Goal: Task Accomplishment & Management: Complete application form

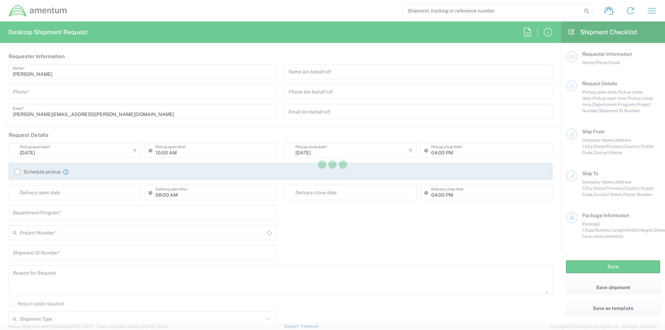
type input "[GEOGRAPHIC_DATA]"
type input "TS3"
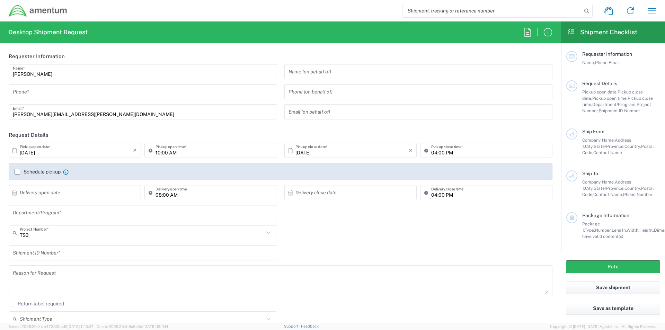
click at [36, 95] on input "tel" at bounding box center [143, 92] width 260 height 12
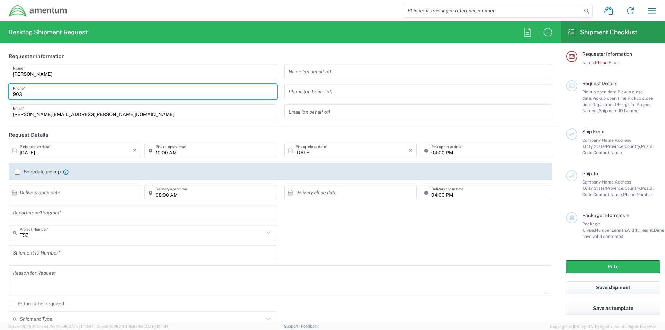
type input "9037489958"
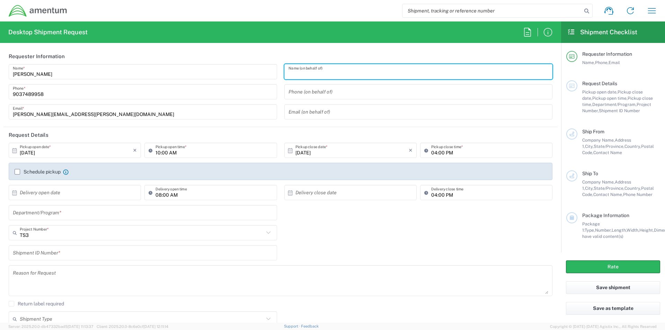
click at [312, 72] on input "text" at bounding box center [418, 72] width 260 height 12
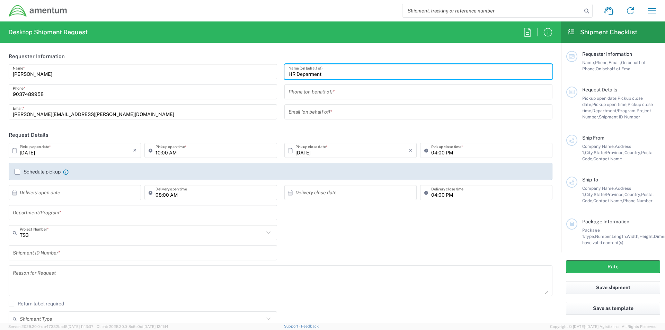
drag, startPoint x: 308, startPoint y: 67, endPoint x: 307, endPoint y: 73, distance: 5.9
click at [308, 68] on input "HR Deparment" at bounding box center [418, 72] width 260 height 12
type input "HR Department"
click at [311, 91] on input "tel" at bounding box center [418, 92] width 260 height 12
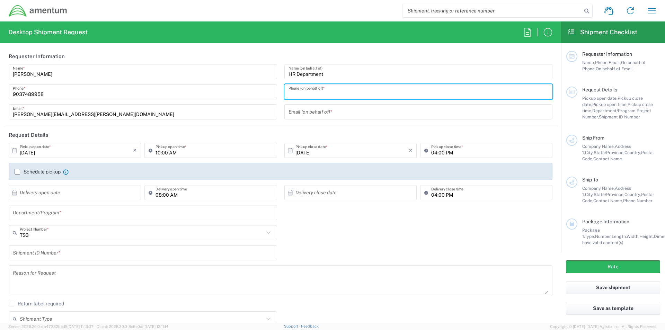
click at [266, 141] on header "Request Details" at bounding box center [280, 135] width 554 height 16
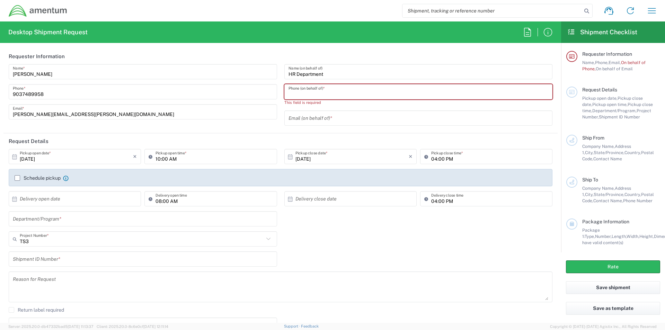
click at [304, 94] on input "tel" at bounding box center [418, 92] width 260 height 12
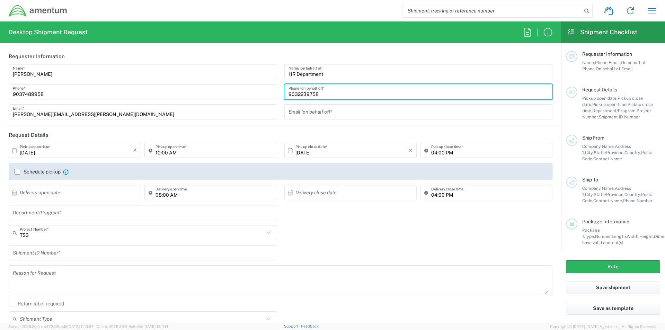
type input "9032239758"
click at [248, 179] on div "Schedule pickup Check the flag if you need to request carrier to pickup from th…" at bounding box center [280, 174] width 539 height 11
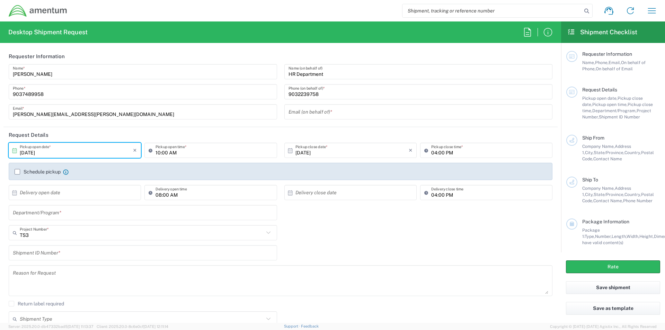
click at [69, 153] on input "[DATE]" at bounding box center [76, 150] width 113 height 12
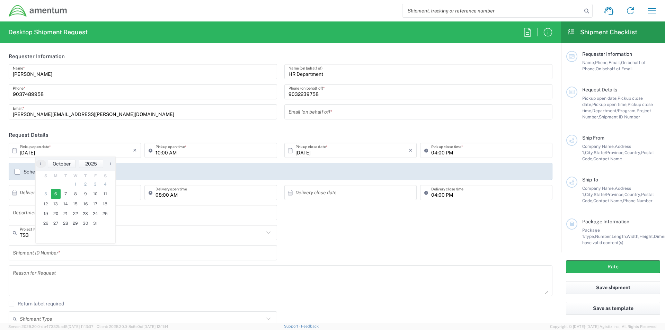
click at [53, 192] on span "6" at bounding box center [56, 194] width 10 height 10
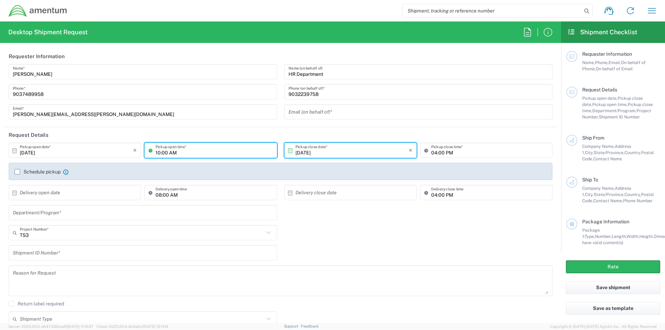
click at [200, 151] on input "10:00 AM" at bounding box center [213, 150] width 117 height 12
click at [159, 149] on input "10:00 AM" at bounding box center [213, 150] width 117 height 12
drag, startPoint x: 236, startPoint y: 151, endPoint x: 331, endPoint y: 149, distance: 94.9
click at [236, 151] on input "10:00 AM" at bounding box center [213, 150] width 117 height 12
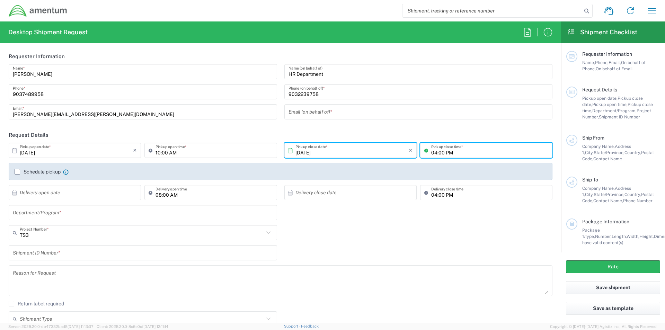
click at [450, 150] on input "04:00 PM" at bounding box center [489, 150] width 117 height 12
click at [47, 194] on input "text" at bounding box center [76, 193] width 113 height 12
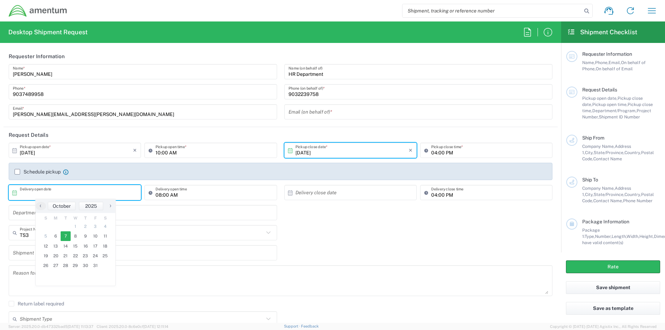
click at [67, 237] on span "7" at bounding box center [66, 236] width 10 height 10
type input "[DATE]"
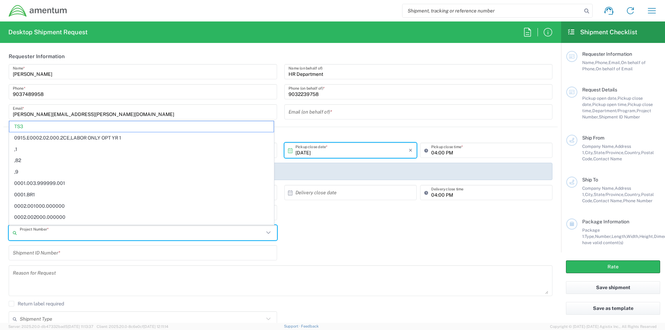
click at [41, 236] on input "text" at bounding box center [142, 233] width 244 height 12
click at [31, 122] on span "TS3" at bounding box center [141, 126] width 264 height 11
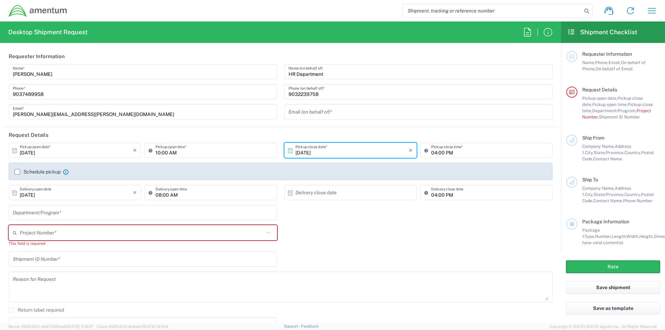
click at [33, 235] on input "text" at bounding box center [142, 233] width 244 height 12
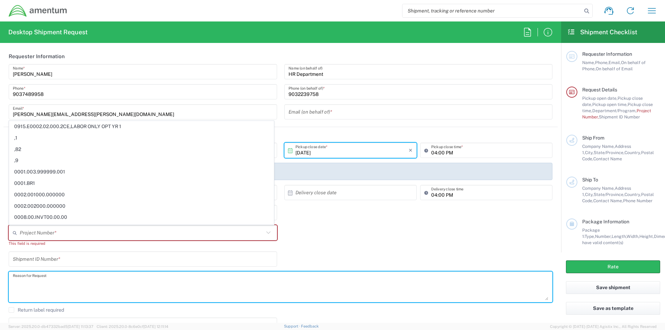
click at [289, 287] on textarea at bounding box center [280, 286] width 535 height 27
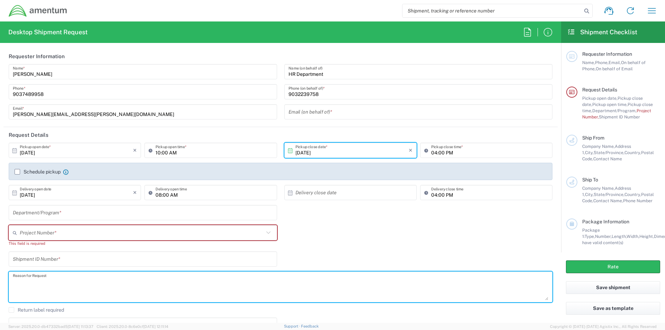
click at [31, 213] on input "text" at bounding box center [143, 213] width 260 height 12
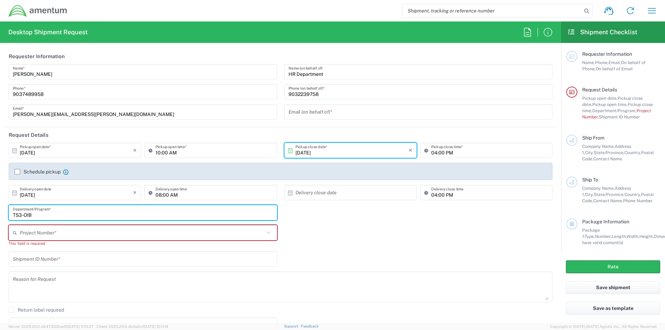
type input "TS3-OIB"
click at [34, 228] on input "text" at bounding box center [142, 233] width 244 height 12
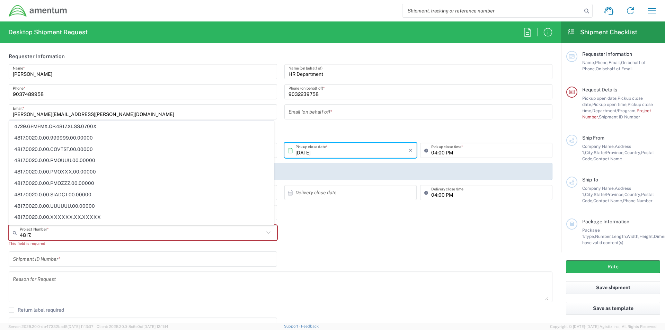
click at [39, 203] on span "4817.0020.0.00.UUUUUU.00.00000" at bounding box center [141, 206] width 264 height 11
type input "4817.0020.0.00.UUUUUU.00.00000"
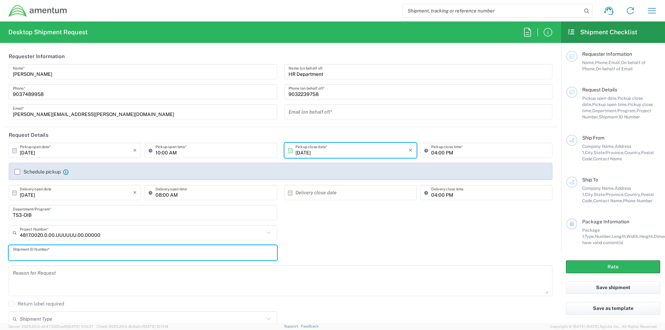
click at [49, 252] on input "text" at bounding box center [143, 253] width 260 height 12
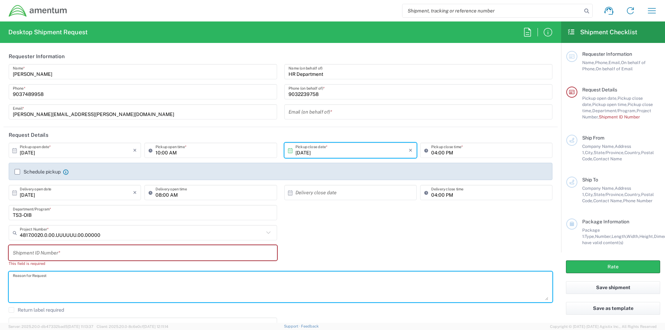
click at [40, 272] on div "Reason for Request" at bounding box center [280, 286] width 543 height 31
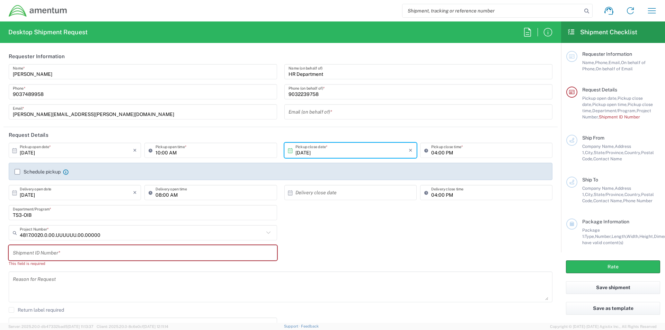
click at [47, 243] on div "4817.0020.0.00.UUUUUU.00.00000 Project Number * 4729.GFMFMX.OP.4817.XLSS.0700X …" at bounding box center [143, 235] width 276 height 20
click at [47, 253] on input "text" at bounding box center [143, 253] width 260 height 12
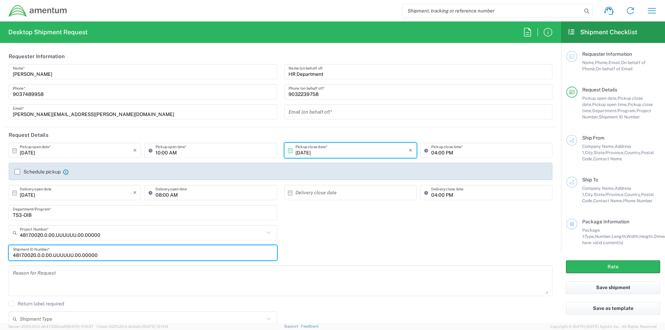
type input "4817.0020.0.0.00.UUUUUU.00.00000"
click at [46, 289] on textarea at bounding box center [280, 280] width 535 height 27
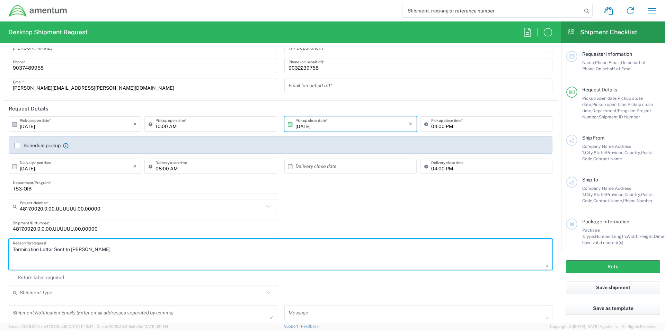
scroll to position [104, 0]
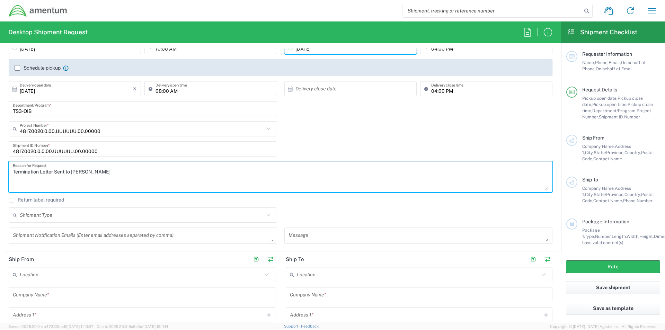
type textarea "Termination Letter Sent to [PERSON_NAME]"
click at [54, 218] on input "text" at bounding box center [142, 215] width 244 height 12
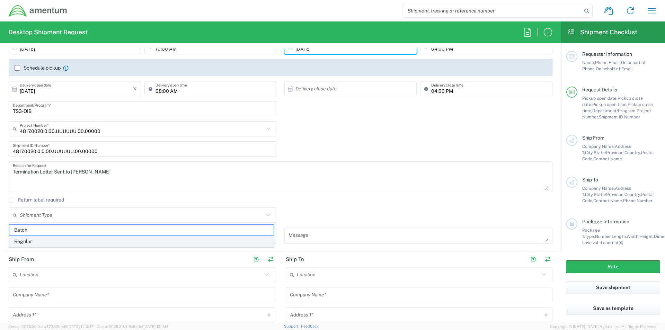
click at [35, 242] on span "Regular" at bounding box center [141, 241] width 264 height 11
type input "Regular"
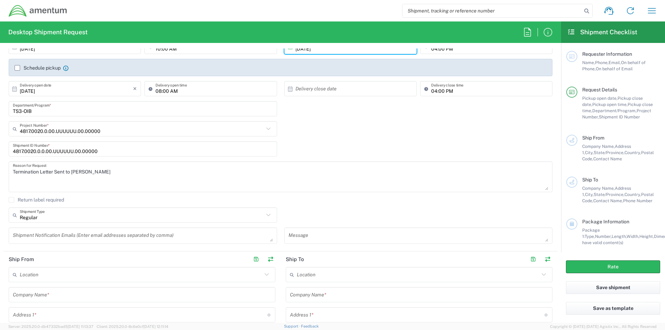
click at [34, 236] on textarea at bounding box center [143, 236] width 260 height 12
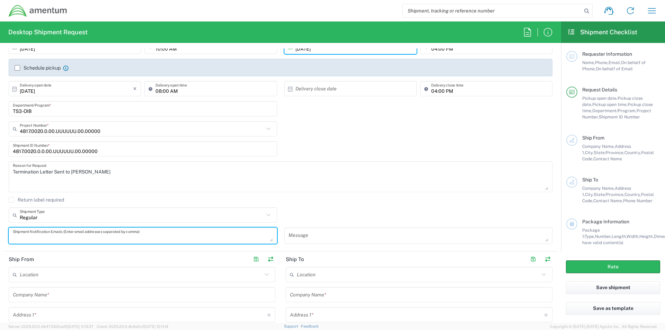
click at [44, 270] on input "text" at bounding box center [141, 275] width 242 height 12
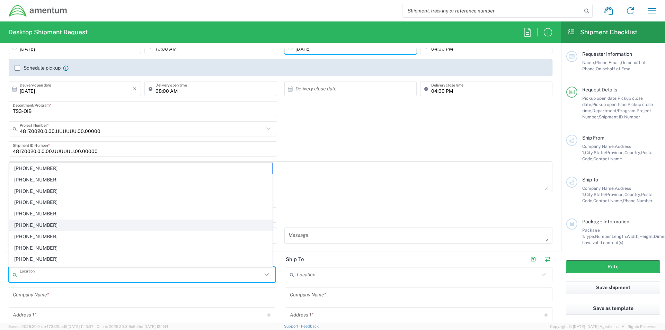
click at [123, 227] on span "[PHONE_NUMBER]" at bounding box center [140, 225] width 263 height 11
type input "[PHONE_NUMBER]"
type input "Amentum Services, Inc"
type input "[STREET_ADDRESS][PERSON_NAME]"
type input "[GEOGRAPHIC_DATA]"
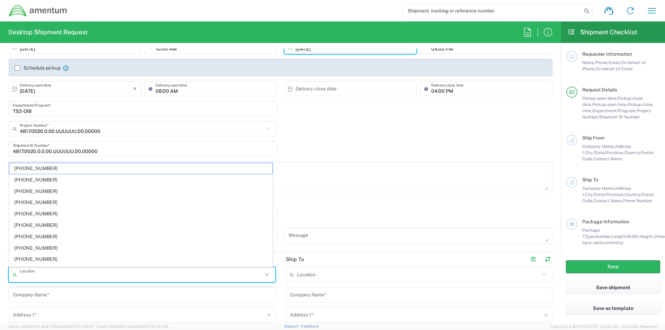
type input "[US_STATE]"
type input "20876"
drag, startPoint x: 62, startPoint y: 275, endPoint x: -97, endPoint y: 291, distance: 159.4
click at [0, 291] on html "Shipment request Shipment tracking Shipment estimator Desktop shipment request …" at bounding box center [332, 165] width 665 height 330
type input "[PHONE_NUMBER]"
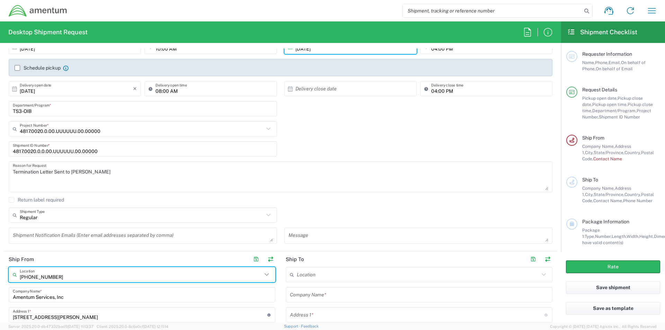
drag, startPoint x: 65, startPoint y: 279, endPoint x: -78, endPoint y: 279, distance: 143.0
click at [0, 279] on html "Shipment request Shipment tracking Shipment estimator Desktop shipment request …" at bounding box center [332, 165] width 665 height 330
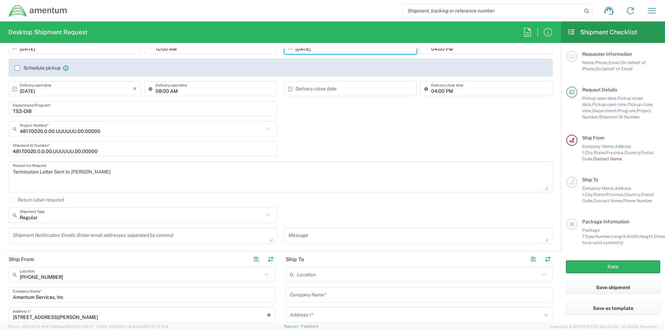
click at [264, 274] on icon at bounding box center [266, 274] width 9 height 9
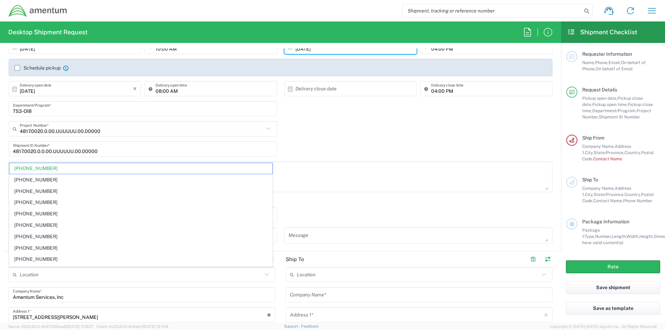
click at [54, 302] on div "Amentum Services, Inc Company Name *" at bounding box center [142, 294] width 267 height 15
type input "[PHONE_NUMBER]"
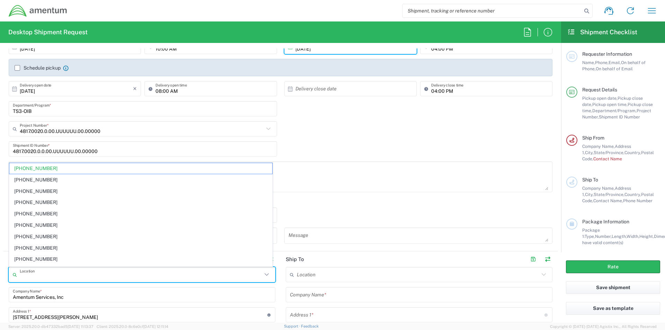
drag, startPoint x: 70, startPoint y: 273, endPoint x: -111, endPoint y: 315, distance: 185.5
click at [0, 315] on html "Shipment request Shipment tracking Shipment estimator Desktop shipment request …" at bounding box center [332, 165] width 665 height 330
type input "[PHONE_NUMBER]"
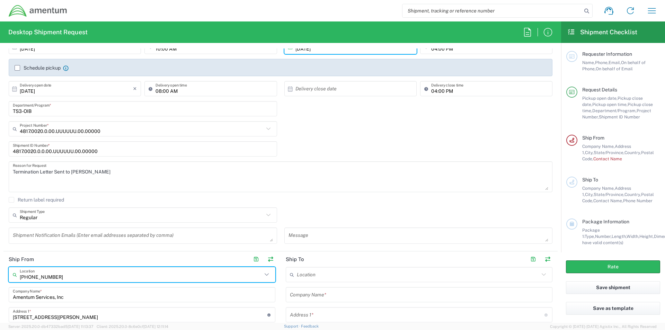
drag, startPoint x: 57, startPoint y: 275, endPoint x: -141, endPoint y: 301, distance: 199.3
click at [0, 301] on html "Shipment request Shipment tracking Shipment estimator Desktop shipment request …" at bounding box center [332, 165] width 665 height 330
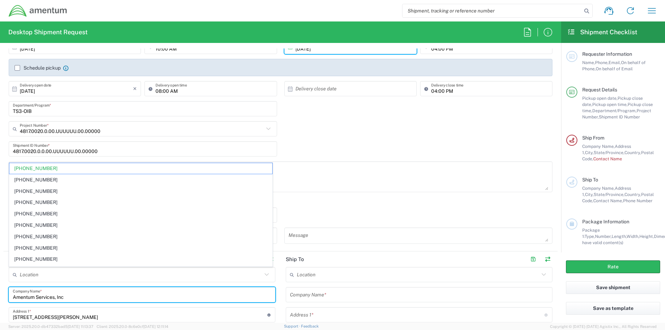
drag, startPoint x: 84, startPoint y: 296, endPoint x: -196, endPoint y: 308, distance: 280.3
click at [0, 308] on html "Shipment request Shipment tracking Shipment estimator Desktop shipment request …" at bounding box center [332, 165] width 665 height 330
type input "[PHONE_NUMBER]"
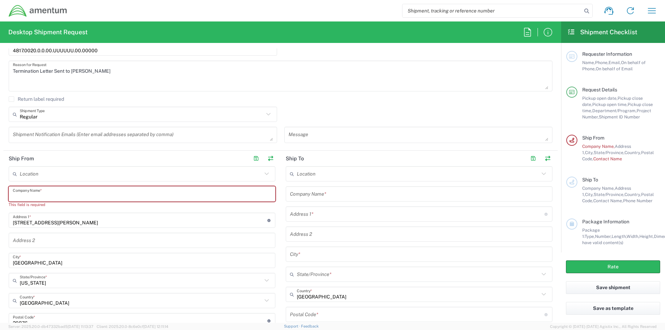
scroll to position [208, 0]
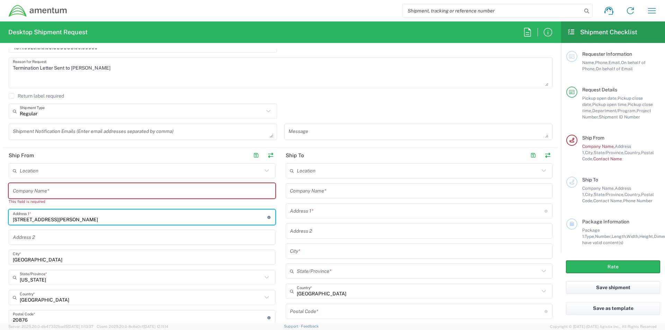
drag, startPoint x: 114, startPoint y: 215, endPoint x: -128, endPoint y: 230, distance: 242.1
click at [0, 230] on html "Shipment request Shipment tracking Shipment estimator Desktop shipment request …" at bounding box center [332, 165] width 665 height 330
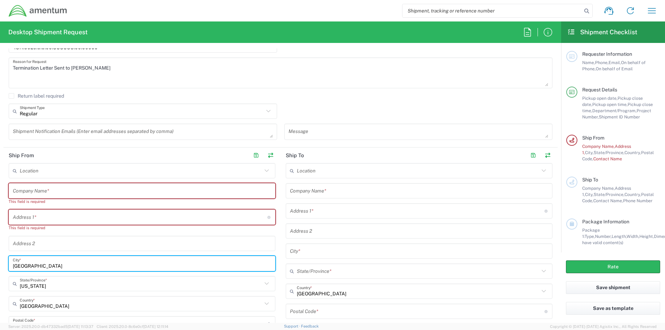
drag, startPoint x: 41, startPoint y: 269, endPoint x: -120, endPoint y: 277, distance: 161.5
click at [0, 277] on html "Shipment request Shipment tracking Shipment estimator Desktop shipment request …" at bounding box center [332, 165] width 665 height 330
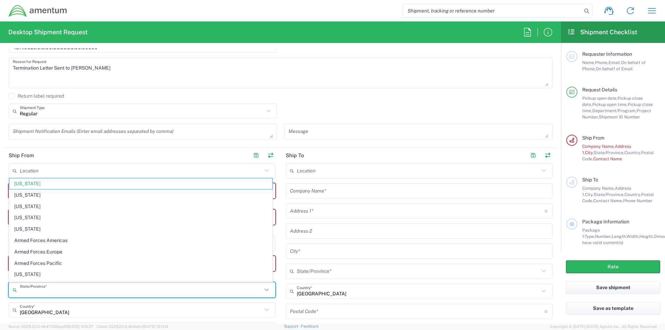
drag, startPoint x: 52, startPoint y: 294, endPoint x: -135, endPoint y: 302, distance: 187.1
click at [0, 302] on html "Shipment request Shipment tracking Shipment estimator Desktop shipment request …" at bounding box center [332, 165] width 665 height 330
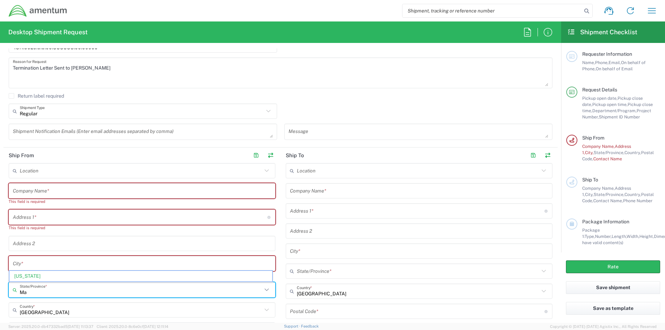
type input "M"
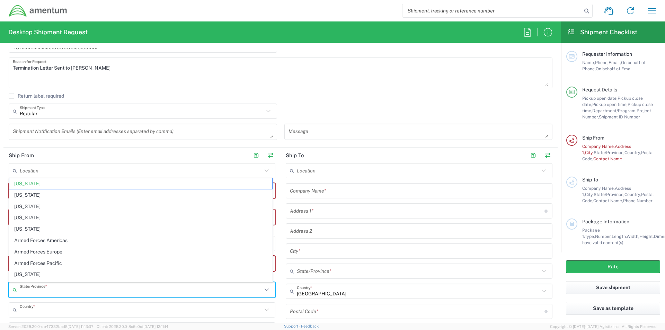
drag, startPoint x: 52, startPoint y: 306, endPoint x: 53, endPoint y: 310, distance: 4.8
click at [52, 307] on input "text" at bounding box center [141, 310] width 242 height 12
type input "[US_STATE]"
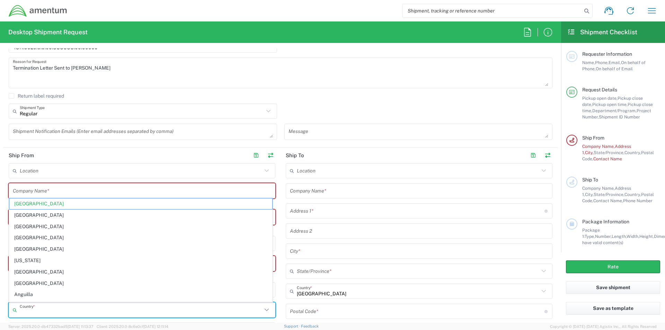
click at [13, 316] on div "Country *" at bounding box center [142, 309] width 267 height 15
click at [36, 190] on input "text" at bounding box center [142, 191] width 258 height 12
type input "[GEOGRAPHIC_DATA]"
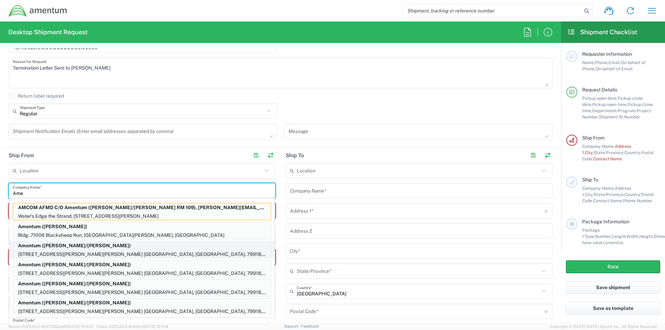
type input "Amentum"
type input "[PERSON_NAME][EMAIL_ADDRESS][PERSON_NAME][DOMAIN_NAME]"
type input "[STREET_ADDRESS]"
type input "[GEOGRAPHIC_DATA]"
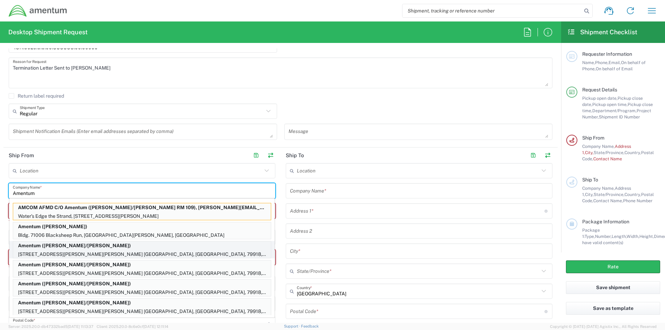
type input "75570"
type input "9035564476"
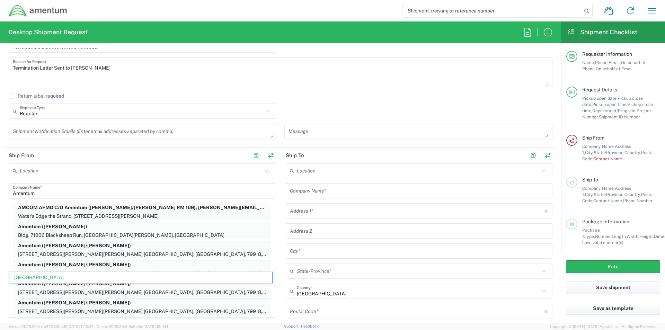
click at [86, 178] on div "Location [PHONE_NUMBER] [PHONE_NUMBER] [PHONE_NUMBER] [PHONE_NUMBER] [PHONE_NUM…" at bounding box center [142, 292] width 267 height 258
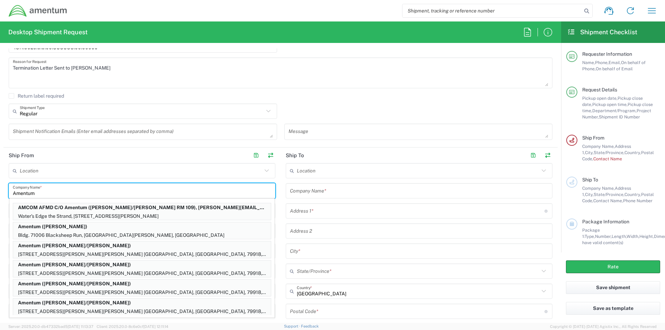
click at [45, 189] on input "Amentum" at bounding box center [142, 191] width 258 height 12
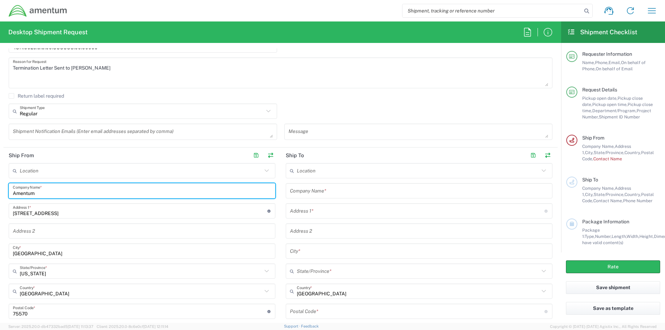
click at [93, 302] on div "Location [PHONE_NUMBER] [PHONE_NUMBER] [PHONE_NUMBER] [PHONE_NUMBER] [PHONE_NUM…" at bounding box center [142, 292] width 267 height 258
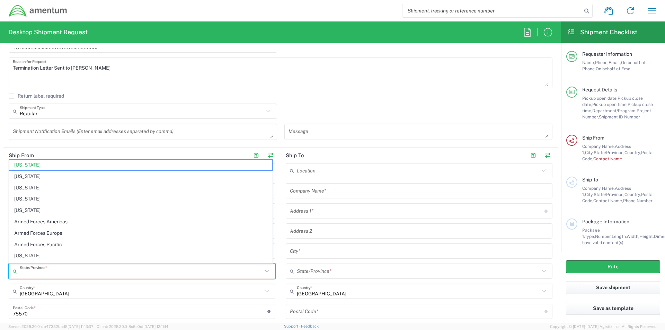
drag, startPoint x: 50, startPoint y: 276, endPoint x: -25, endPoint y: 280, distance: 74.9
click at [0, 280] on html "Shipment request Shipment tracking Shipment estimator Desktop shipment request …" at bounding box center [332, 165] width 665 height 330
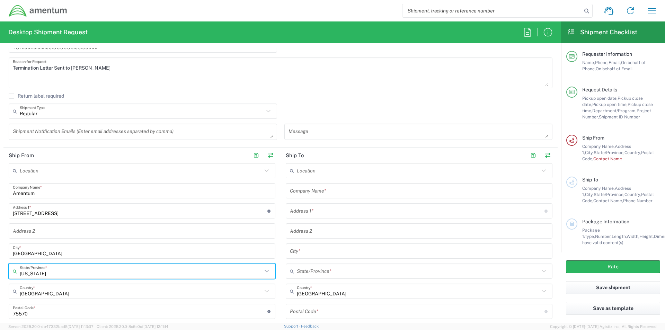
type input "[GEOGRAPHIC_DATA]"
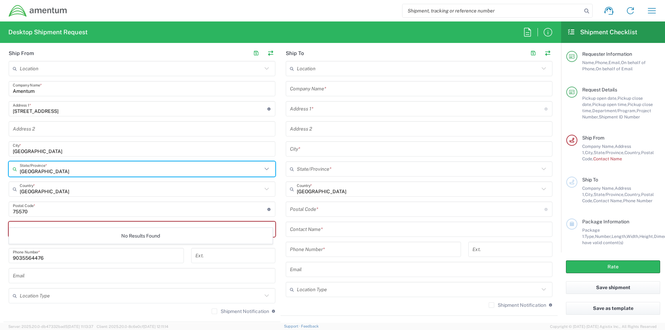
scroll to position [312, 0]
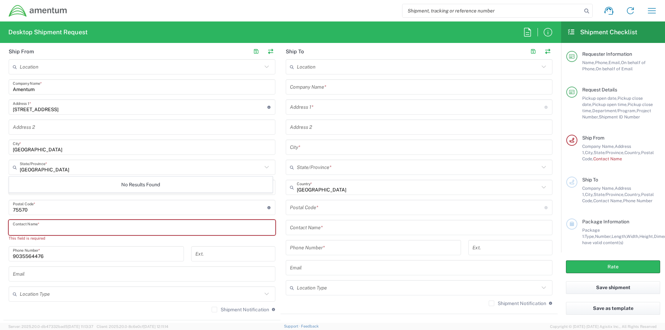
click at [29, 229] on input "text" at bounding box center [142, 228] width 258 height 12
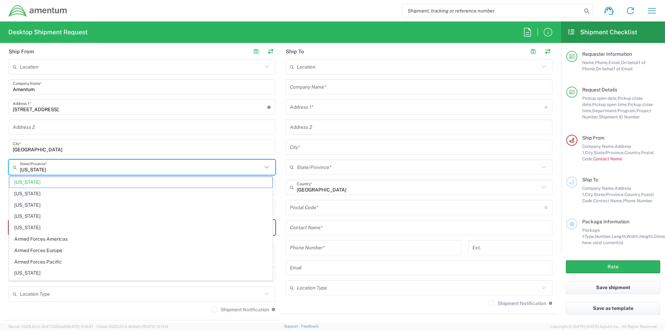
click at [37, 166] on input "[US_STATE]" at bounding box center [141, 167] width 242 height 12
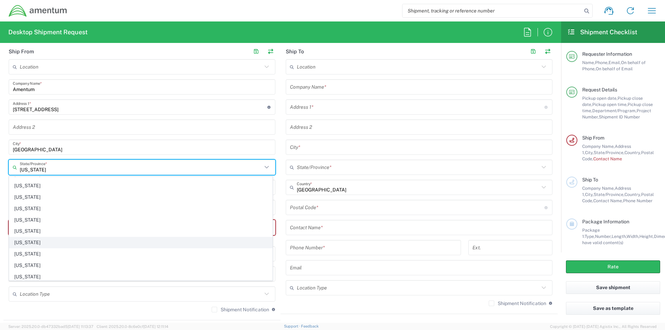
click at [19, 244] on span "[US_STATE]" at bounding box center [140, 242] width 263 height 11
type input "[US_STATE]"
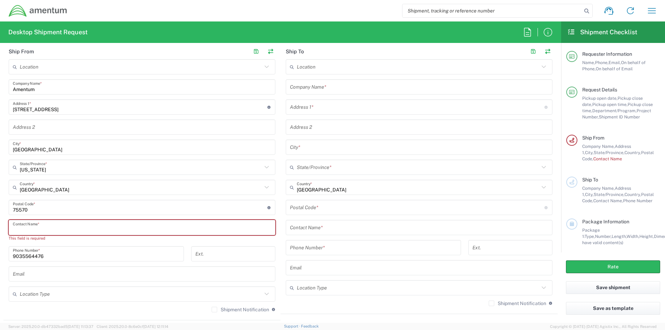
click at [32, 230] on input "text" at bounding box center [142, 228] width 258 height 12
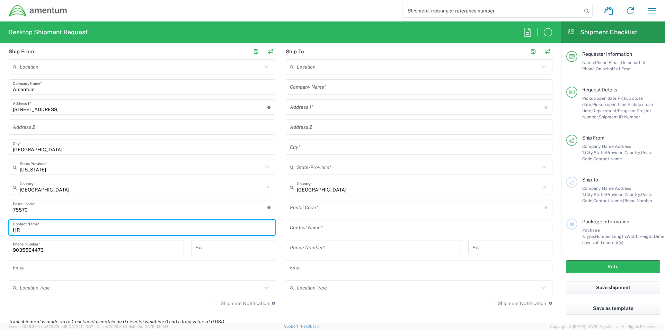
type input "H"
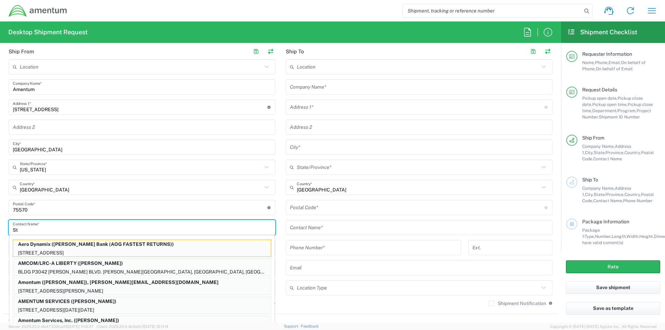
type input "S"
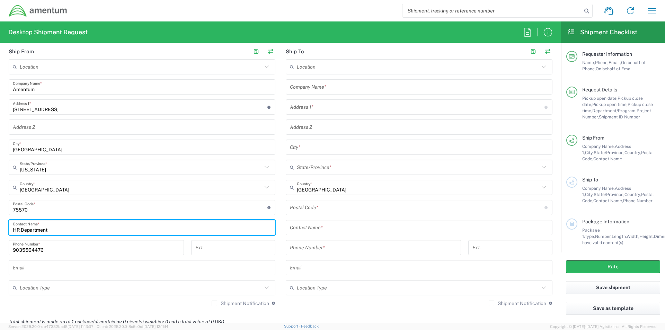
type input "HR Department"
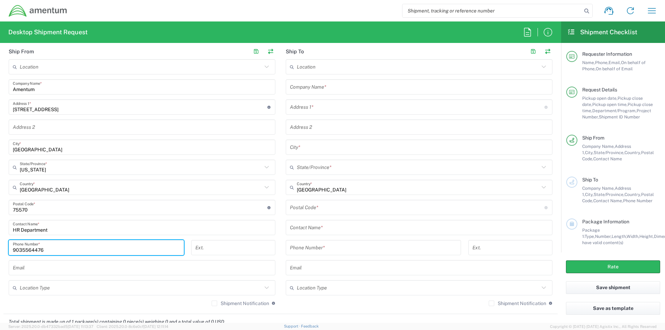
drag, startPoint x: 53, startPoint y: 249, endPoint x: -80, endPoint y: 257, distance: 133.5
click at [0, 257] on html "Shipment request Shipment tracking Shipment estimator Desktop shipment request …" at bounding box center [332, 165] width 665 height 330
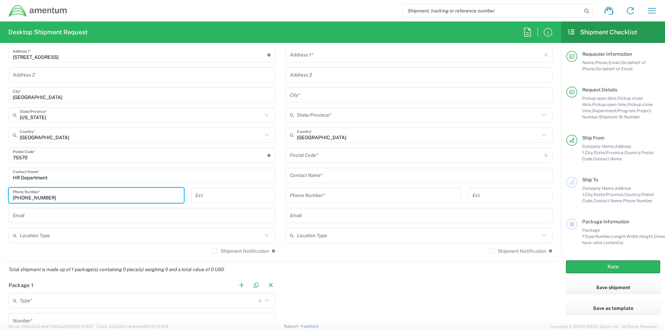
scroll to position [381, 0]
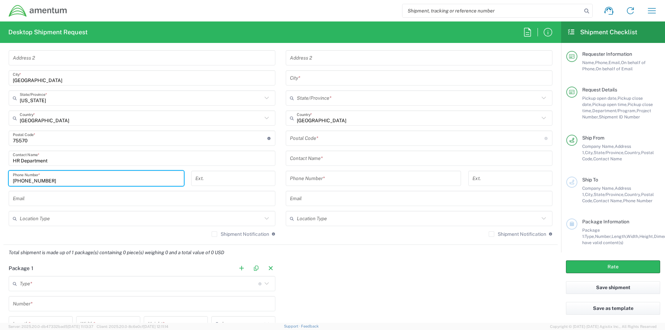
type input "[PHONE_NUMBER]"
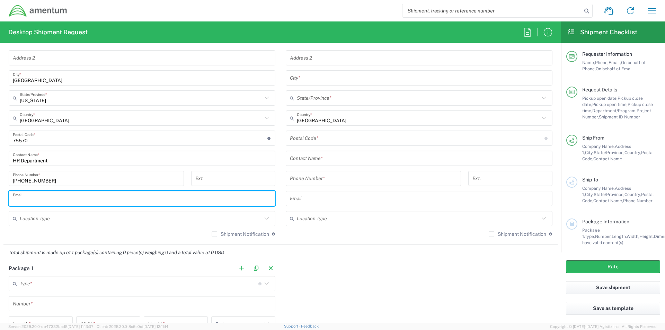
click at [41, 201] on input "text" at bounding box center [142, 198] width 258 height 12
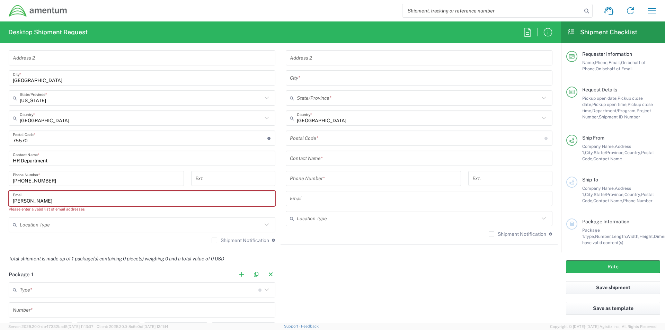
type input "[PERSON_NAME][EMAIL_ADDRESS][PERSON_NAME][DOMAIN_NAME]"
type input "Amentum"
type input "[STREET_ADDRESS]"
type input "[GEOGRAPHIC_DATA]"
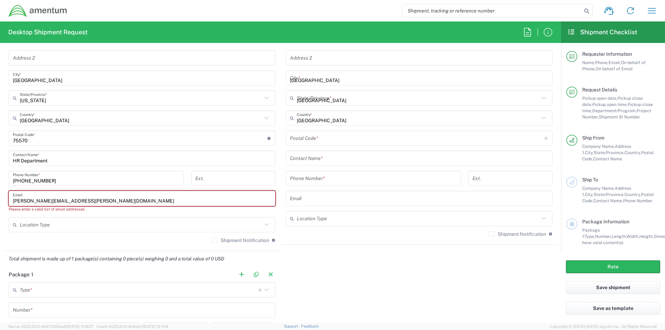
type input "[GEOGRAPHIC_DATA]"
type input "75570"
type input "9035564476"
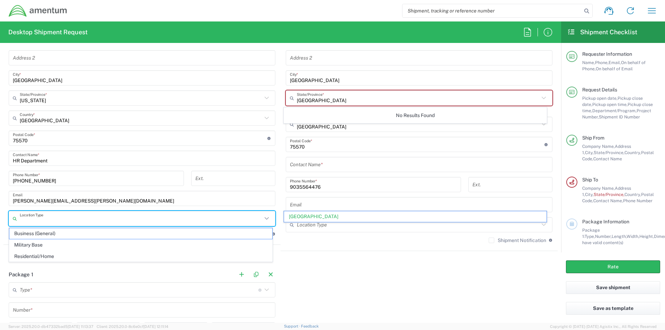
click at [40, 215] on input "text" at bounding box center [141, 219] width 242 height 12
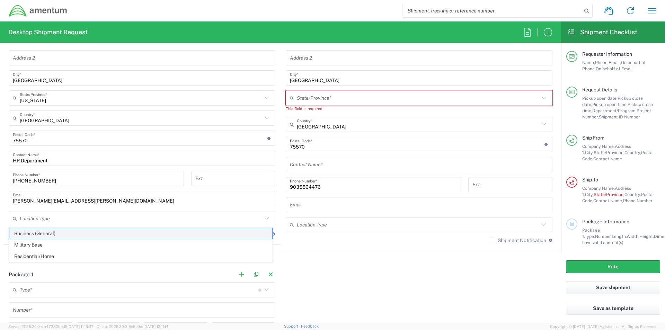
click at [31, 234] on span "Business (General)" at bounding box center [140, 233] width 263 height 11
type input "Business (General)"
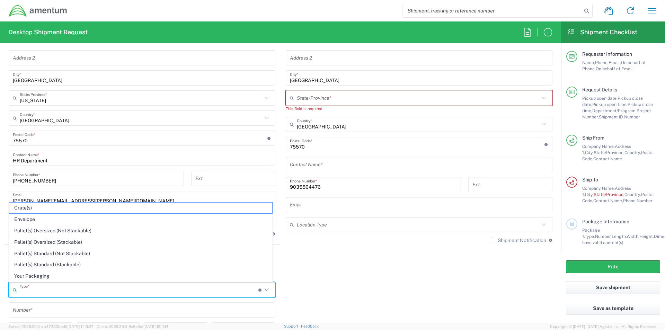
click at [49, 292] on input "text" at bounding box center [139, 290] width 239 height 12
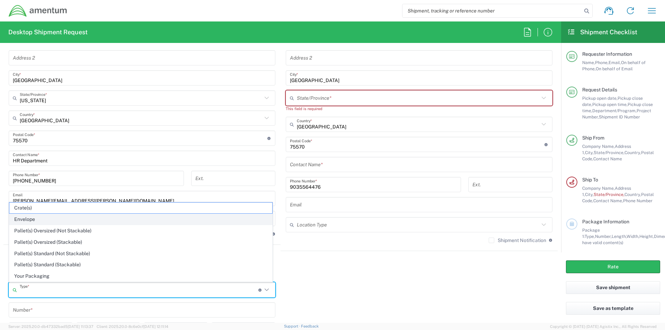
click at [33, 216] on span "Envelope" at bounding box center [140, 219] width 263 height 11
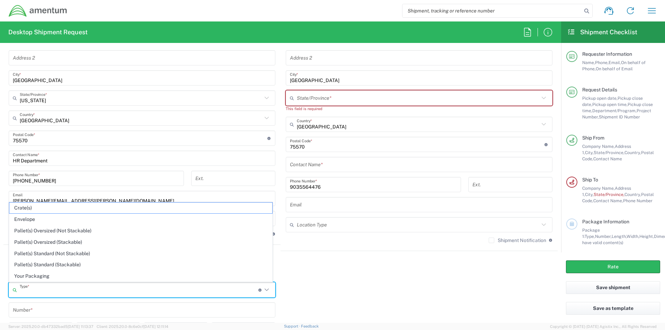
type input "Envelope"
type input "1"
type input "9.5"
type input "12.5"
type input "0.25"
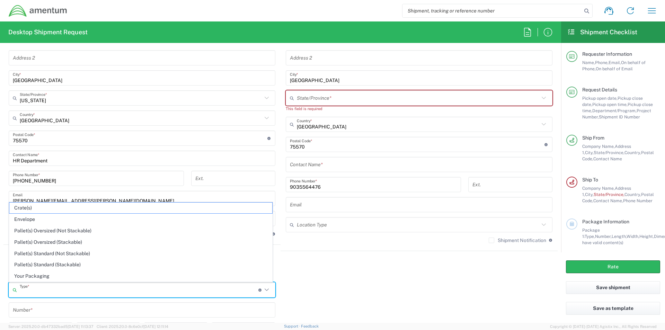
type input "1"
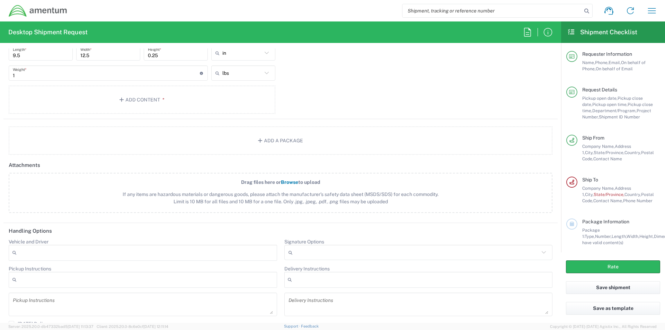
scroll to position [623, 0]
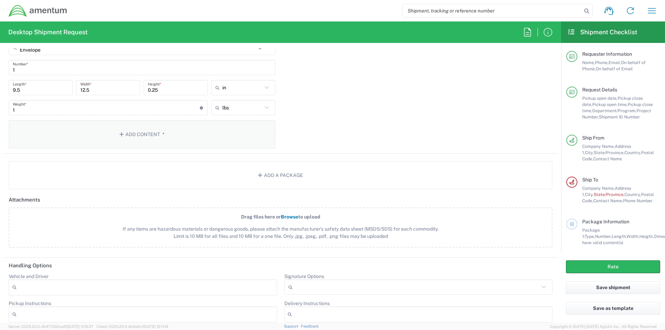
click at [132, 137] on button "Add Content *" at bounding box center [142, 134] width 267 height 28
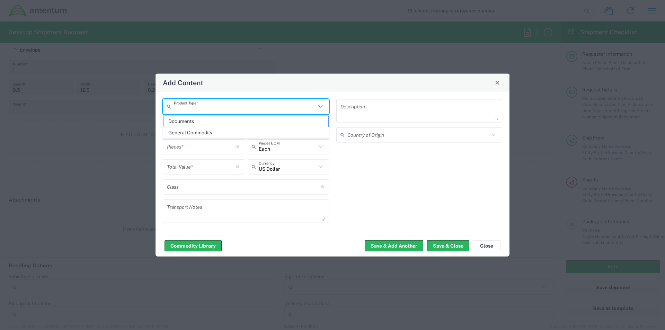
click at [209, 110] on input "text" at bounding box center [245, 106] width 142 height 12
click at [199, 124] on span "Documents" at bounding box center [245, 121] width 165 height 11
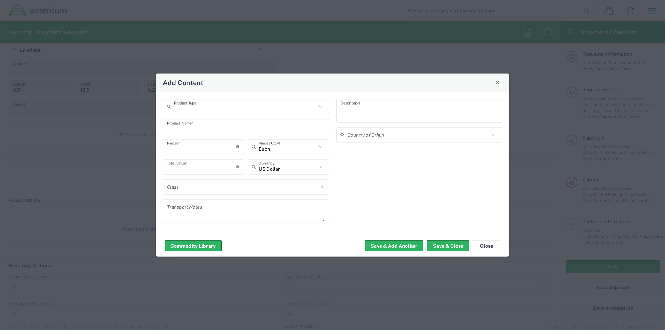
type input "Documents"
type input "1"
type textarea "Documents"
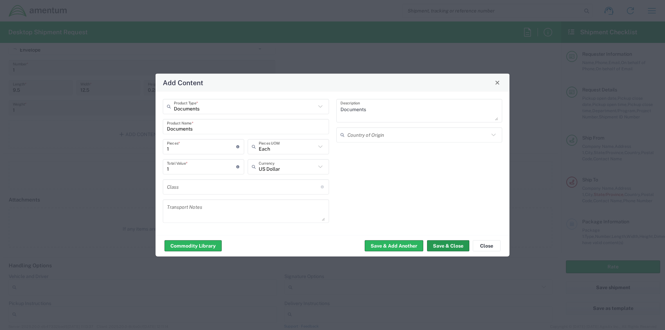
click at [452, 251] on button "Save & Close" at bounding box center [448, 245] width 42 height 11
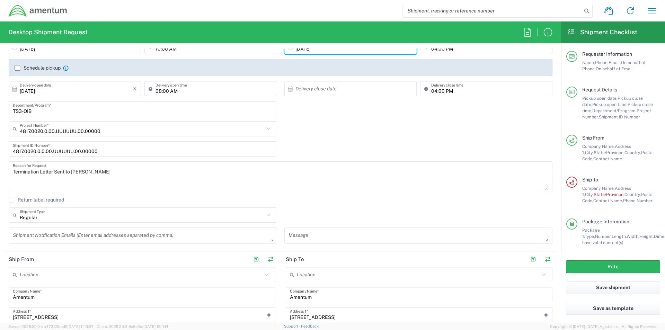
scroll to position [0, 0]
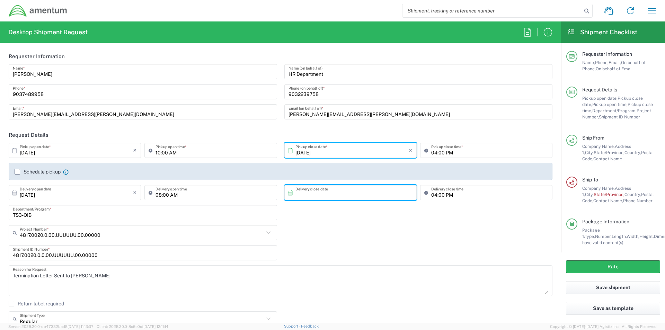
click at [347, 195] on input "text" at bounding box center [351, 193] width 113 height 12
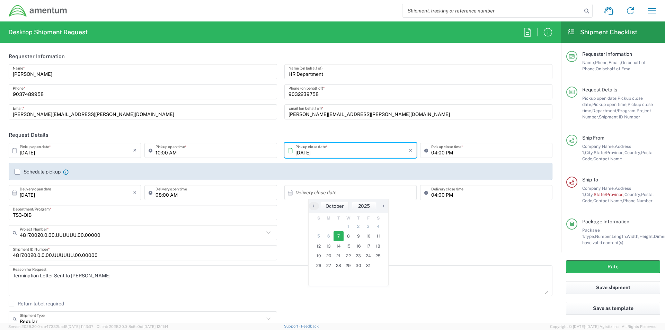
click at [339, 236] on span "7" at bounding box center [338, 236] width 10 height 10
type input "[DATE]"
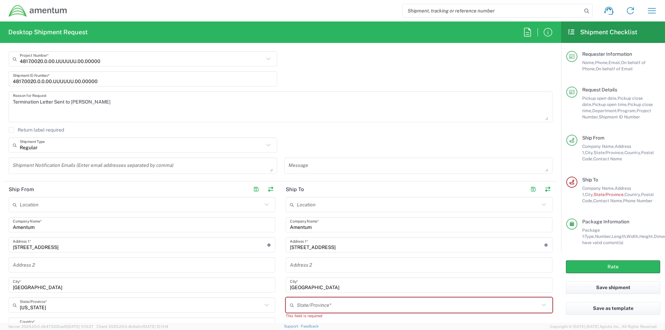
scroll to position [173, 0]
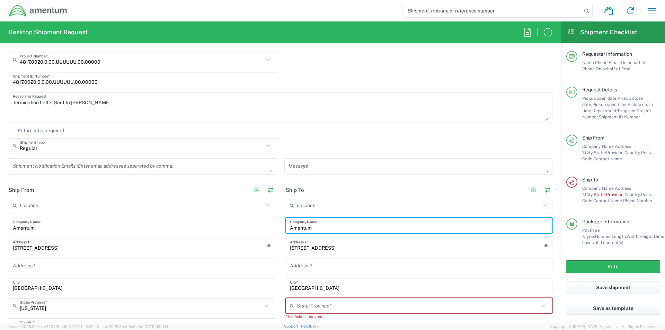
drag, startPoint x: 308, startPoint y: 233, endPoint x: 220, endPoint y: 245, distance: 89.4
click at [220, 243] on div "Ship From Location [PHONE_NUMBER] [PHONE_NUMBER] [PHONE_NUMBER] [PHONE_NUMBER] …" at bounding box center [280, 320] width 554 height 277
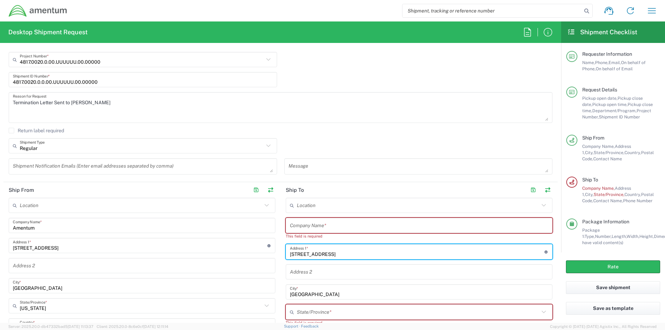
drag, startPoint x: 333, startPoint y: 252, endPoint x: 237, endPoint y: 260, distance: 96.2
click at [221, 259] on div "Ship From Location [PHONE_NUMBER] [PHONE_NUMBER] [PHONE_NUMBER] [PHONE_NUMBER] …" at bounding box center [280, 323] width 554 height 283
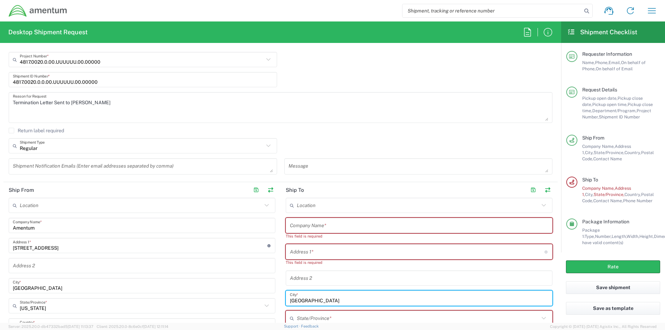
drag, startPoint x: 322, startPoint y: 301, endPoint x: 309, endPoint y: 318, distance: 21.8
click at [217, 305] on div "Ship From Location [PHONE_NUMBER] [PHONE_NUMBER] [PHONE_NUMBER] [PHONE_NUMBER] …" at bounding box center [280, 326] width 554 height 289
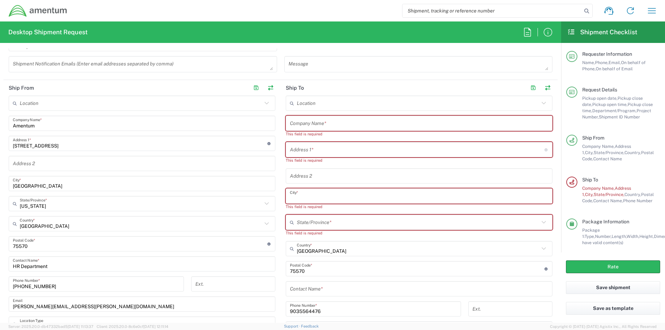
scroll to position [277, 0]
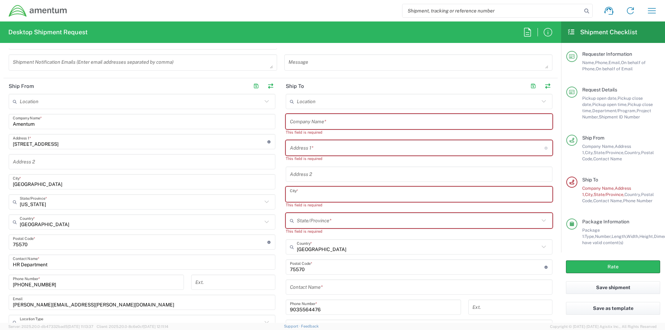
type input "[GEOGRAPHIC_DATA]"
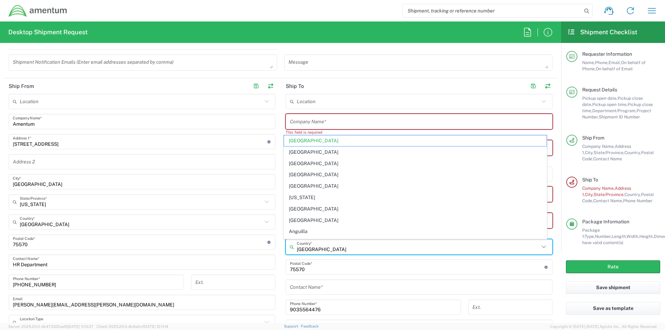
drag, startPoint x: 311, startPoint y: 254, endPoint x: 218, endPoint y: 271, distance: 94.9
click at [229, 267] on div "Ship From Location [PHONE_NUMBER] [PHONE_NUMBER] [PHONE_NUMBER] [PHONE_NUMBER] …" at bounding box center [280, 225] width 554 height 295
drag, startPoint x: 313, startPoint y: 268, endPoint x: 225, endPoint y: 284, distance: 89.4
click at [218, 280] on div "Ship From Location [PHONE_NUMBER] [PHONE_NUMBER] [PHONE_NUMBER] [PHONE_NUMBER] …" at bounding box center [280, 225] width 554 height 295
type input "[GEOGRAPHIC_DATA]"
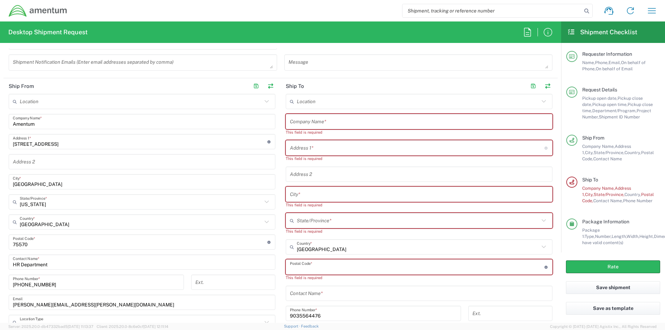
drag, startPoint x: 325, startPoint y: 316, endPoint x: 180, endPoint y: 318, distance: 145.0
click at [182, 317] on div "Ship From Location [PHONE_NUMBER] [PHONE_NUMBER] [PHONE_NUMBER] [PHONE_NUMBER] …" at bounding box center [280, 229] width 554 height 302
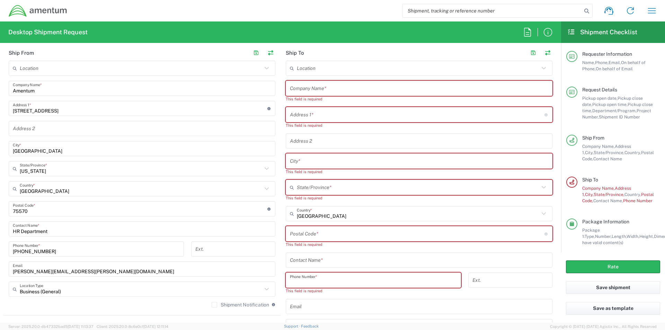
scroll to position [279, 0]
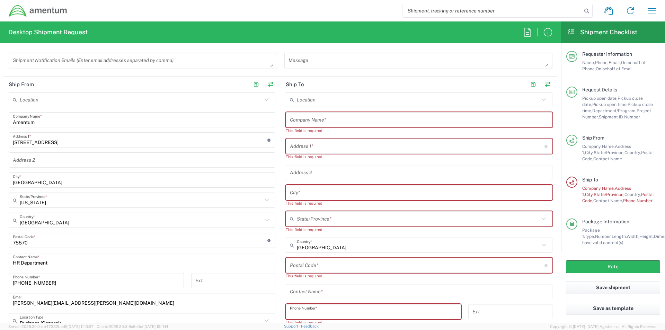
click at [308, 122] on input "text" at bounding box center [419, 120] width 258 height 12
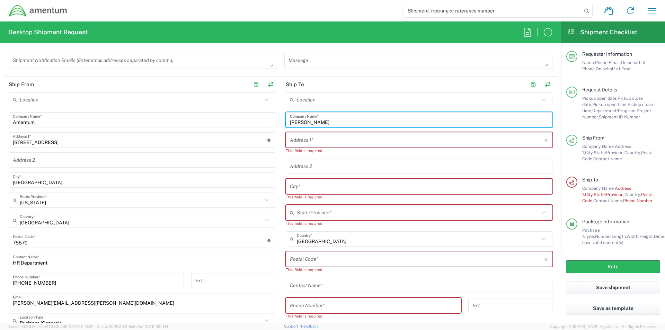
type input "[PERSON_NAME]"
click at [292, 144] on input "text" at bounding box center [417, 140] width 254 height 12
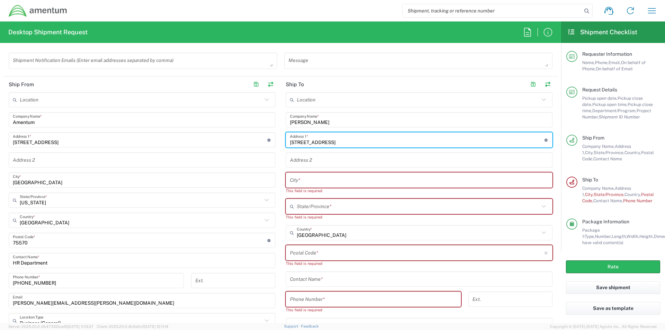
type input "[STREET_ADDRESS]"
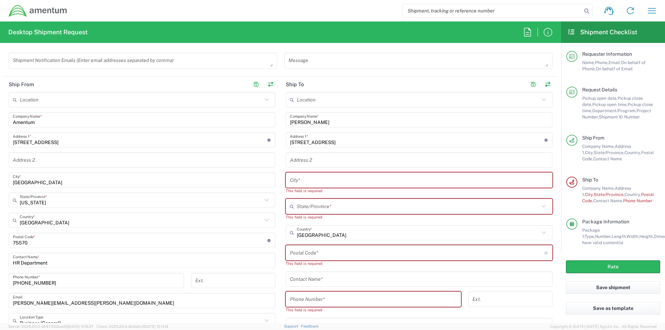
click at [314, 172] on div "Location [PHONE_NUMBER] [PHONE_NUMBER] [PHONE_NUMBER] [PHONE_NUMBER] [PHONE_NUM…" at bounding box center [419, 230] width 267 height 277
click at [309, 177] on input "text" at bounding box center [419, 180] width 258 height 12
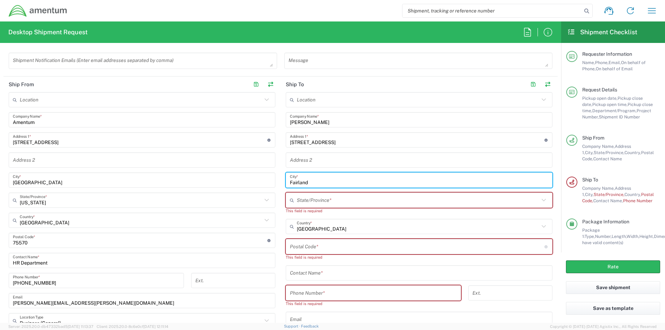
type input "Fairland"
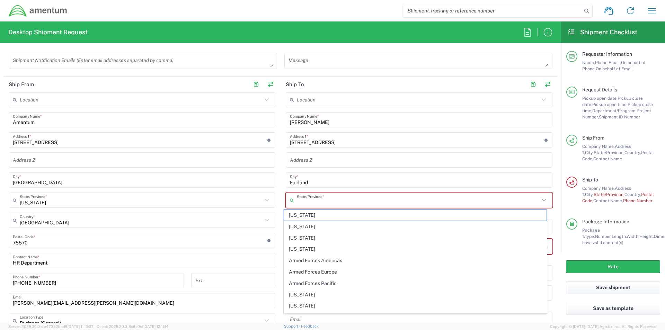
click at [309, 199] on input "text" at bounding box center [418, 200] width 242 height 12
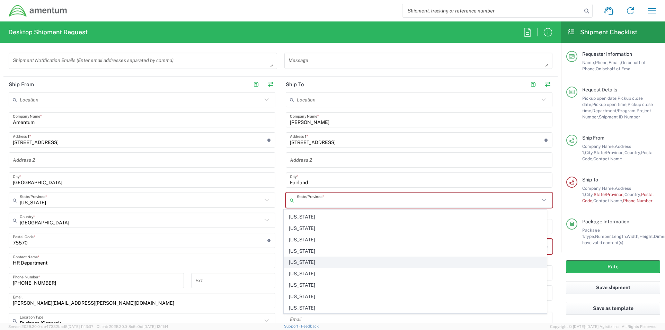
scroll to position [104, 0]
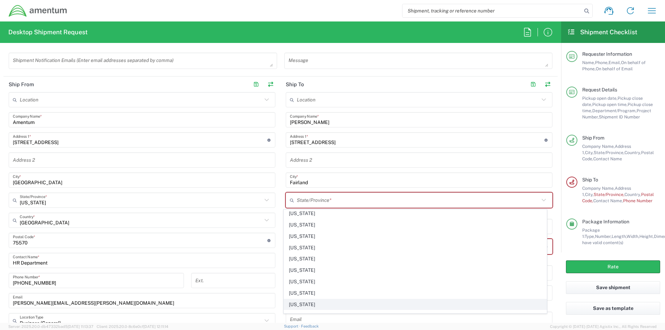
click at [303, 304] on span "[US_STATE]" at bounding box center [415, 304] width 263 height 11
type input "[US_STATE]"
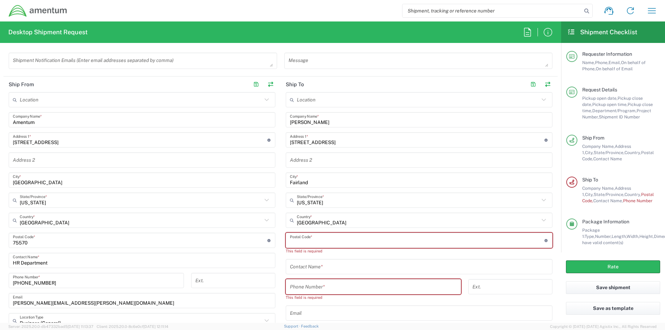
click at [307, 241] on input "undefined" at bounding box center [417, 240] width 254 height 12
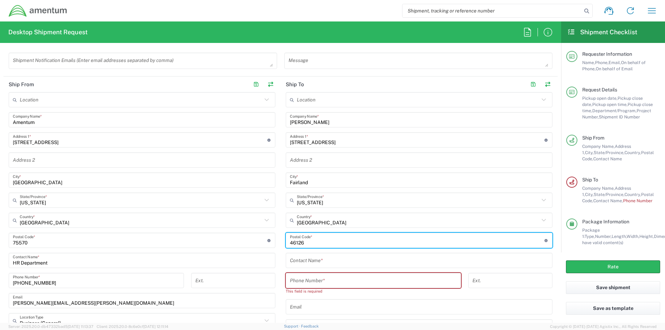
type input "46126"
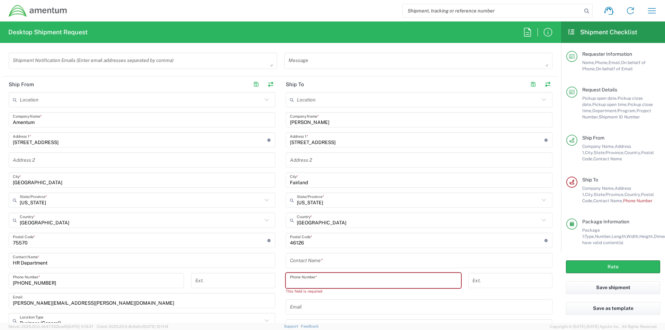
click at [300, 283] on input "tel" at bounding box center [373, 281] width 167 height 12
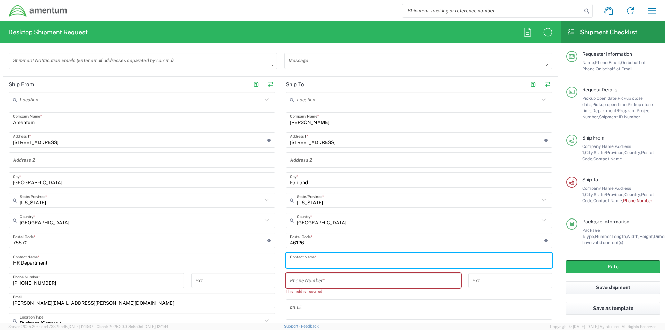
click at [299, 264] on input "text" at bounding box center [419, 260] width 258 height 12
type input "[PERSON_NAME]"
click at [290, 281] on input "tel" at bounding box center [373, 281] width 167 height 12
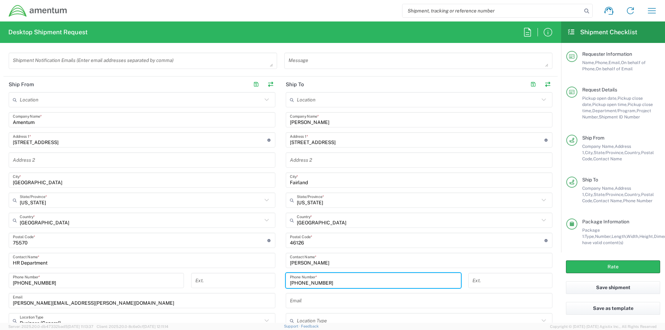
type input "[PHONE_NUMBER]"
click at [321, 299] on input "text" at bounding box center [419, 301] width 258 height 12
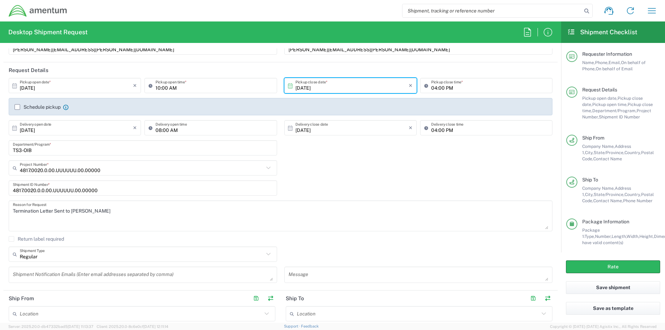
scroll to position [69, 0]
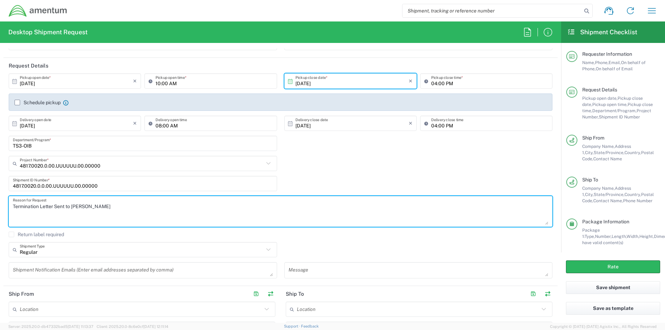
click at [128, 201] on textarea "Termination Letter Sent to [PERSON_NAME]" at bounding box center [280, 211] width 535 height 27
type textarea "Termination Letter Sent to [PERSON_NAME] in IN"
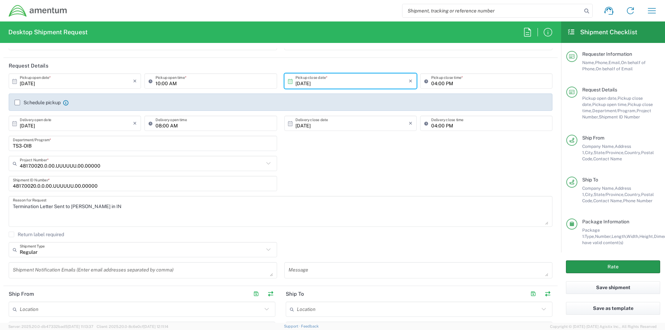
click at [594, 270] on button "Rate" at bounding box center [613, 266] width 94 height 13
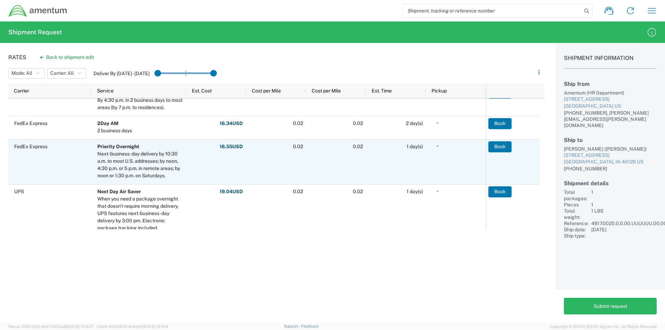
scroll to position [95, 0]
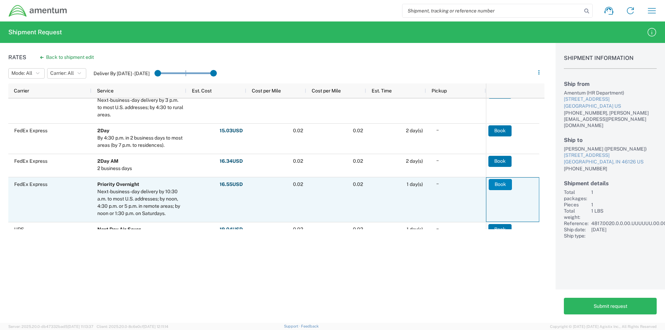
click at [497, 183] on button "Book" at bounding box center [499, 184] width 23 height 11
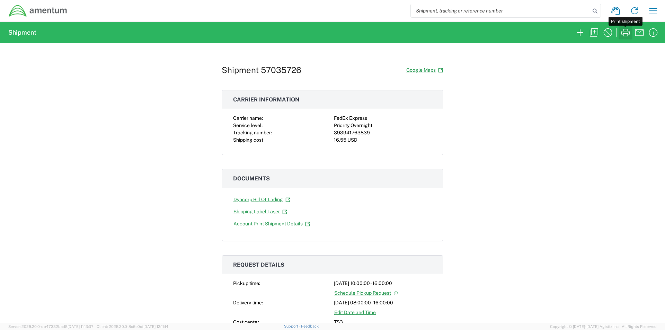
click at [623, 34] on icon "button" at bounding box center [625, 33] width 8 height 8
click at [581, 32] on icon "button" at bounding box center [579, 32] width 11 height 11
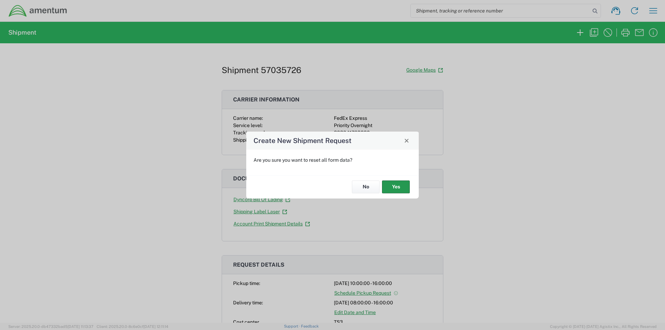
click at [390, 188] on button "Yes" at bounding box center [396, 187] width 28 height 13
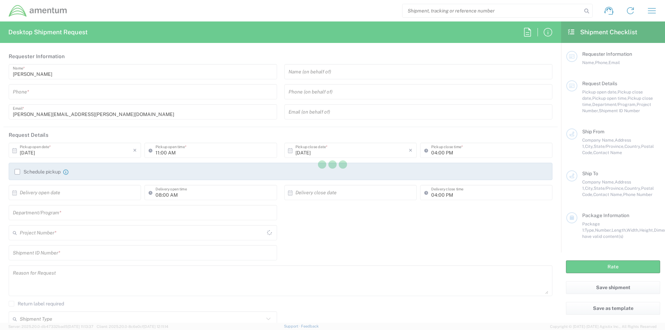
type input "TS3"
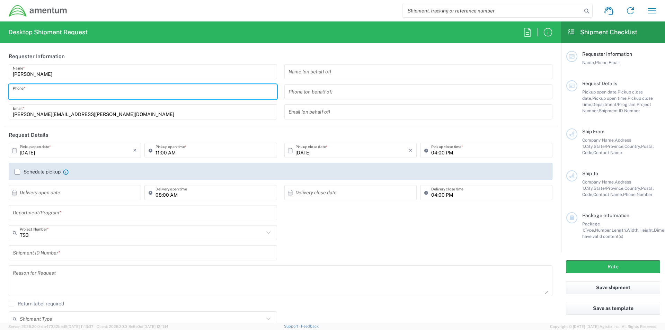
click at [34, 93] on input "tel" at bounding box center [143, 92] width 260 height 12
type input "9037489958"
click at [300, 75] on input "text" at bounding box center [418, 72] width 260 height 12
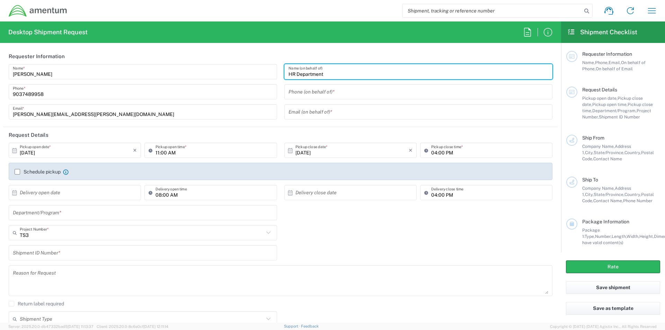
type input "HR Department"
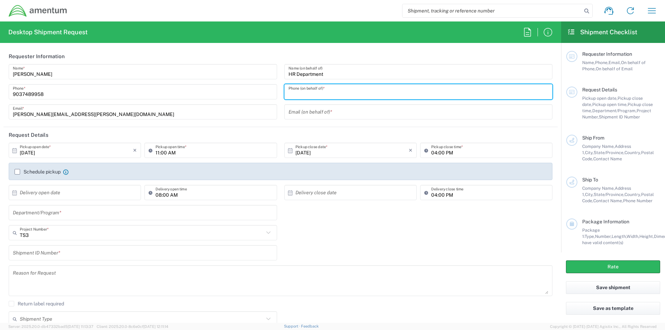
click at [301, 91] on input "tel" at bounding box center [418, 92] width 260 height 12
type input "9"
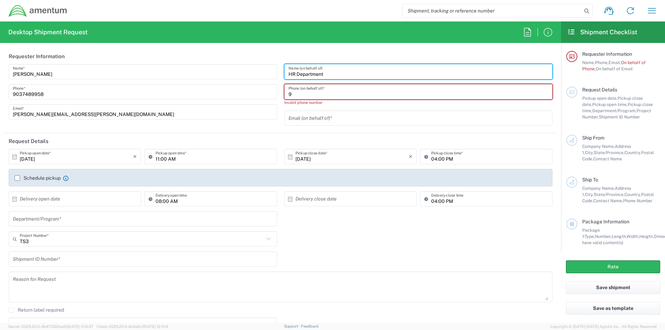
drag, startPoint x: 324, startPoint y: 73, endPoint x: 192, endPoint y: 94, distance: 134.2
click at [192, 94] on div "[PERSON_NAME] Name * [PHONE_NUMBER] Phone * [PERSON_NAME][EMAIL_ADDRESS][PERSON…" at bounding box center [280, 97] width 551 height 66
type input "[PERSON_NAME]"
click at [302, 95] on input "9" at bounding box center [418, 92] width 260 height 12
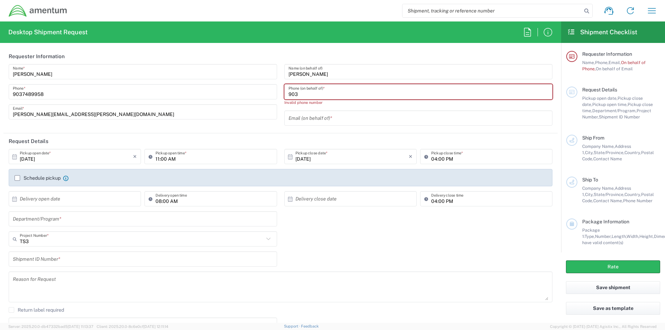
type input "903"
drag, startPoint x: 216, startPoint y: 91, endPoint x: 169, endPoint y: 95, distance: 47.3
click at [169, 95] on div "[PERSON_NAME] Name * [PHONE_NUMBER] Phone * [PERSON_NAME][EMAIL_ADDRESS][PERSON…" at bounding box center [280, 97] width 551 height 66
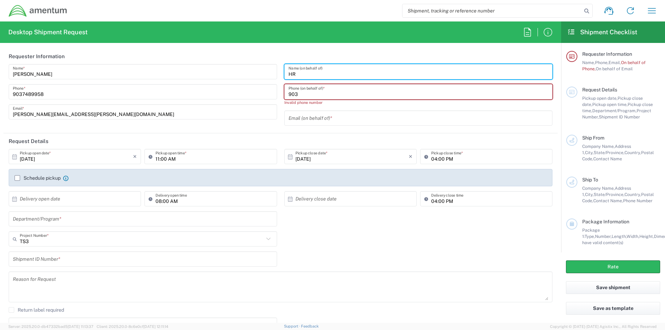
click at [309, 77] on input "HR" at bounding box center [418, 72] width 260 height 12
type input "HR Department"
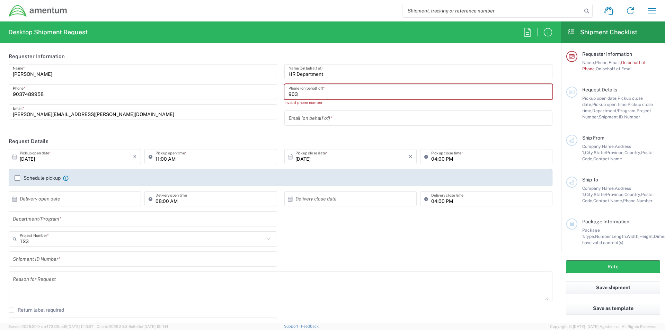
click at [308, 93] on input "903" at bounding box center [418, 92] width 260 height 12
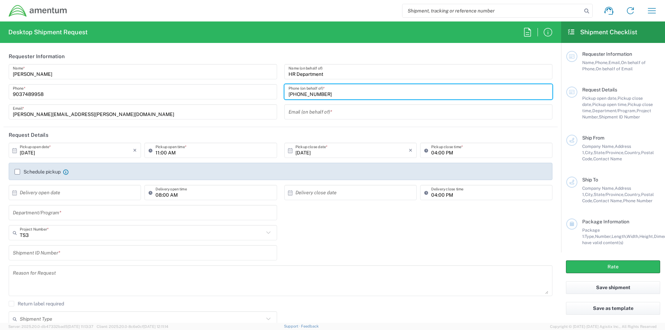
type input "[PHONE_NUMBER]"
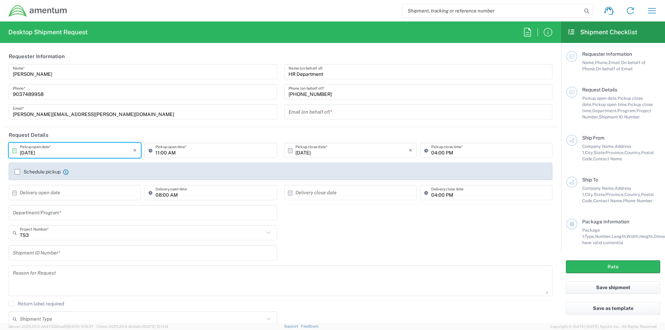
click at [79, 149] on input "[DATE]" at bounding box center [76, 150] width 113 height 12
click at [372, 150] on input "[DATE]" at bounding box center [351, 150] width 113 height 12
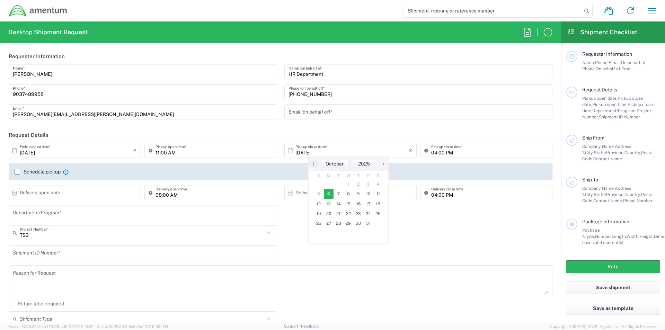
click at [19, 172] on label "Schedule pickup" at bounding box center [38, 172] width 46 height 6
click at [17, 172] on input "Schedule pickup" at bounding box center [17, 172] width 0 height 0
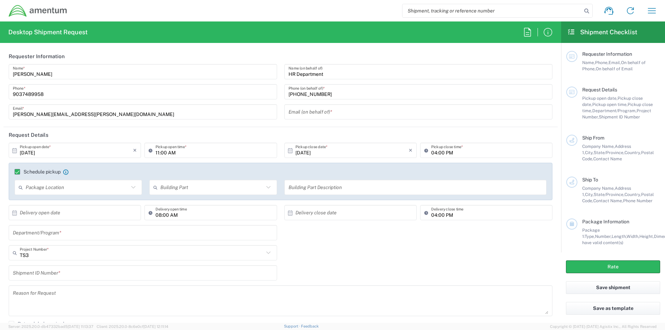
click at [19, 172] on label "Schedule pickup" at bounding box center [38, 172] width 46 height 6
click at [14, 172] on input "Schedule pickup" at bounding box center [14, 172] width 0 height 0
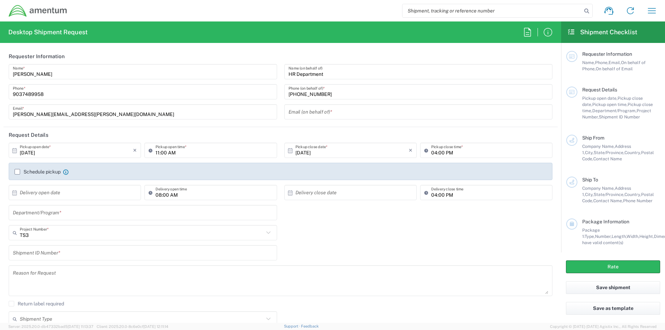
click at [39, 193] on input "text" at bounding box center [76, 193] width 113 height 12
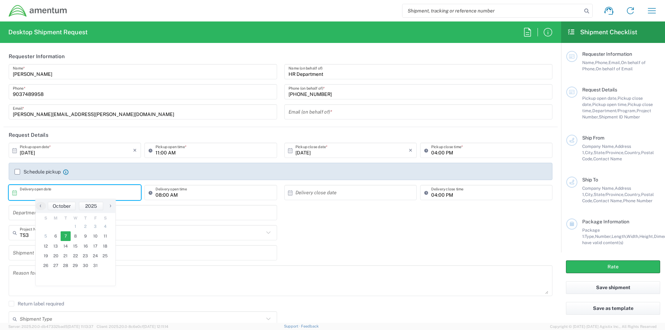
click at [66, 235] on span "7" at bounding box center [66, 236] width 10 height 10
type input "[DATE]"
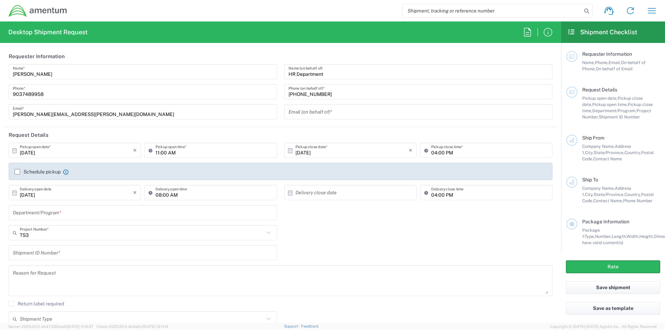
click at [308, 194] on input "text" at bounding box center [351, 193] width 113 height 12
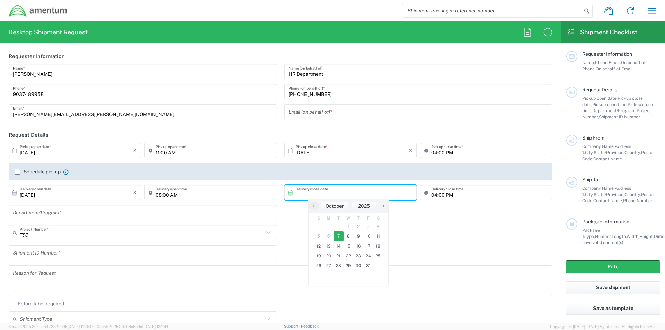
click at [342, 237] on span "7" at bounding box center [338, 236] width 10 height 10
type input "[DATE]"
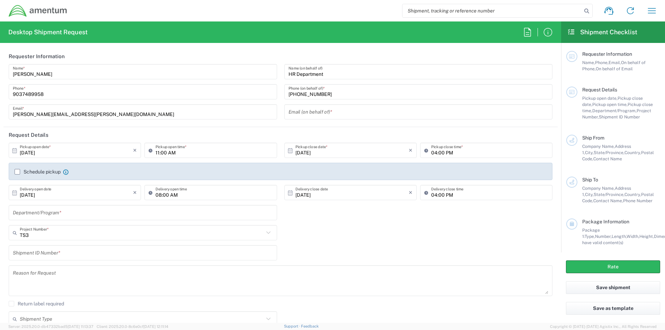
click at [52, 217] on input "text" at bounding box center [143, 213] width 260 height 12
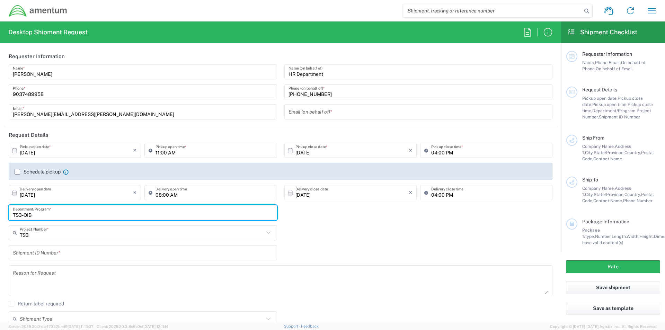
type input "TS3-OIB"
click at [40, 235] on input "text" at bounding box center [142, 233] width 244 height 12
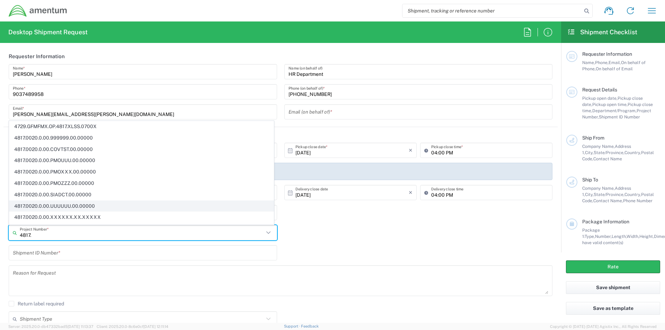
click at [65, 208] on span "4817.0020.0.00.UUUUUU.00.00000" at bounding box center [141, 206] width 264 height 11
type input "4817.0020.0.00.UUUUUU.00.00000"
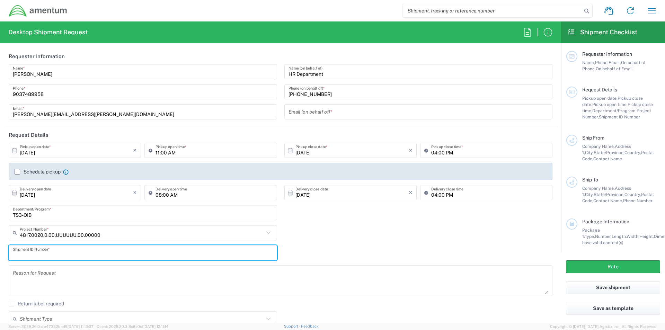
click at [45, 257] on input "text" at bounding box center [143, 253] width 260 height 12
type input "4817.0020.0.00.UUUUUU.00.00000"
click at [60, 291] on textarea at bounding box center [280, 280] width 535 height 27
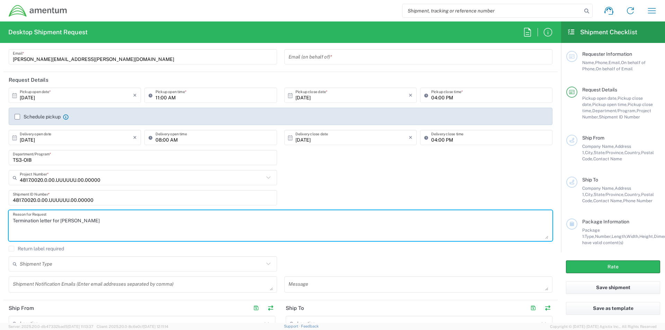
scroll to position [138, 0]
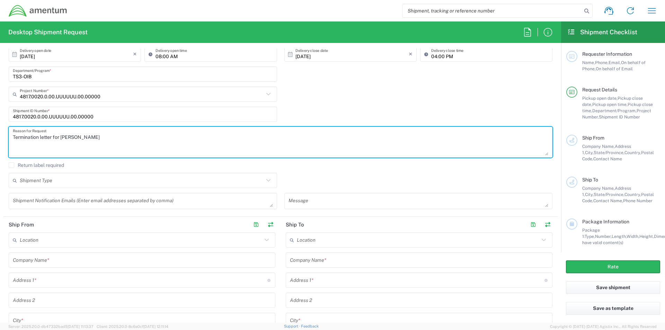
type textarea "Termination letter for [PERSON_NAME]"
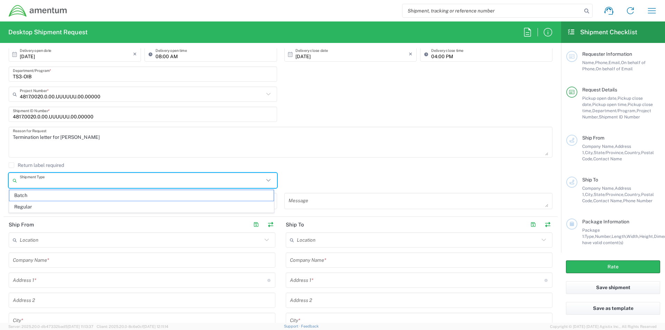
click at [68, 185] on input "text" at bounding box center [142, 180] width 244 height 12
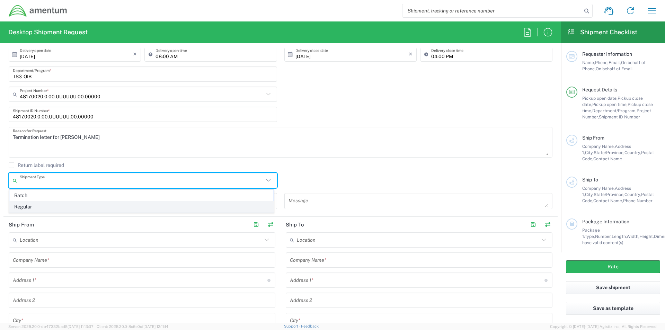
click at [45, 207] on span "Regular" at bounding box center [141, 206] width 264 height 11
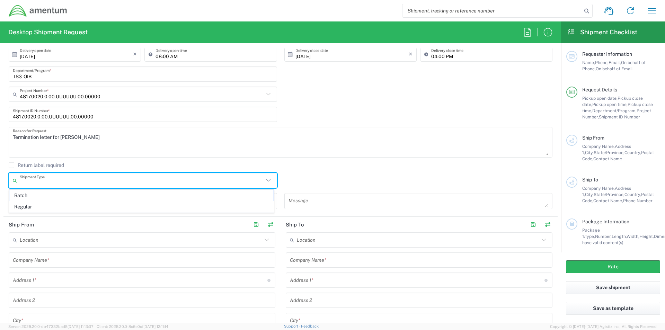
type input "Regular"
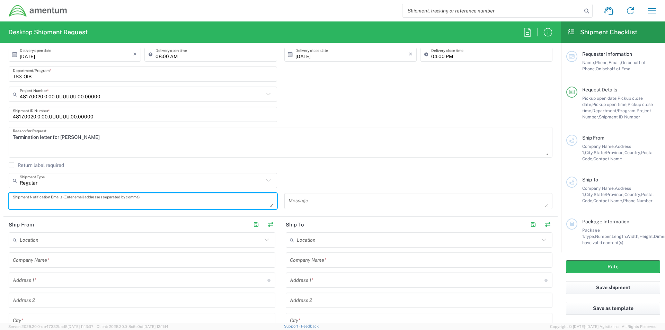
click at [42, 205] on textarea at bounding box center [143, 201] width 260 height 12
click at [33, 239] on input "text" at bounding box center [141, 240] width 242 height 12
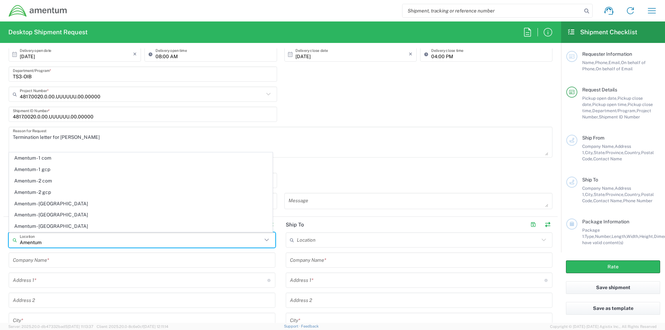
type input "Amentum"
drag, startPoint x: 58, startPoint y: 243, endPoint x: -64, endPoint y: 249, distance: 122.0
click at [0, 249] on html "Shipment request Shipment tracking Shipment estimator Desktop shipment request …" at bounding box center [332, 165] width 665 height 330
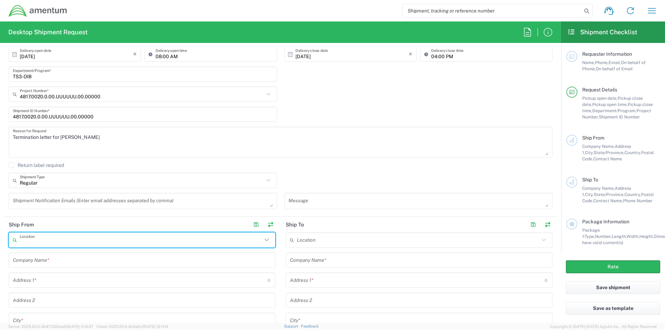
click at [54, 263] on input "text" at bounding box center [142, 260] width 258 height 12
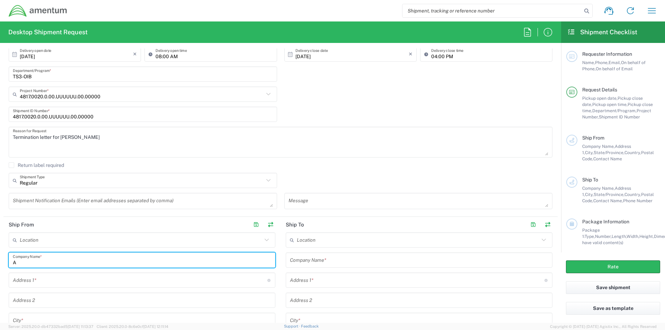
type input "Amentum"
type input "[PERSON_NAME][EMAIL_ADDRESS][PERSON_NAME][DOMAIN_NAME]"
type input "[STREET_ADDRESS]"
type input "[GEOGRAPHIC_DATA]"
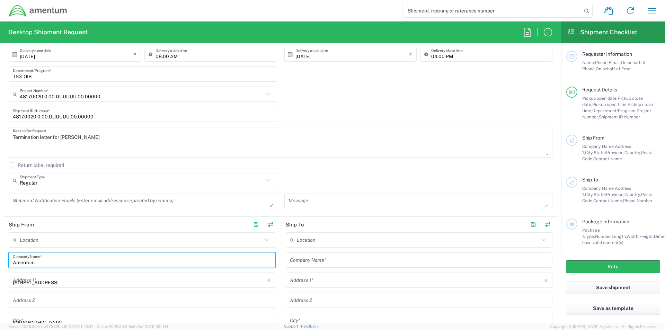
type input "75570"
type input "9035564476"
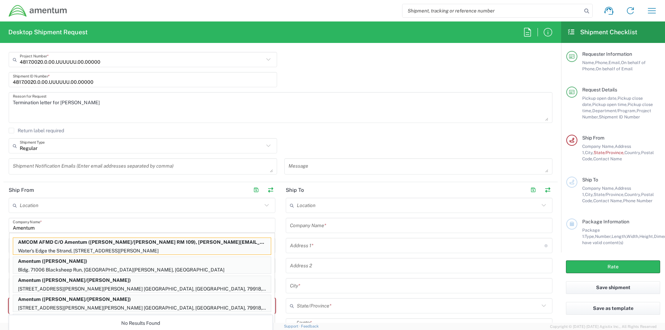
click at [136, 192] on header "Ship From" at bounding box center [141, 190] width 277 height 16
click at [376, 130] on agx-checkbox-control "Return label required" at bounding box center [280, 131] width 543 height 6
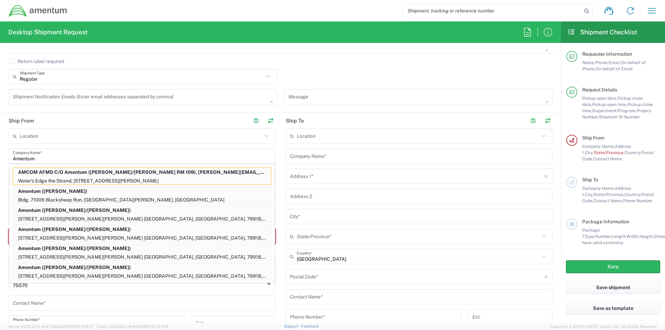
scroll to position [0, 0]
click at [117, 137] on input "text" at bounding box center [141, 136] width 242 height 12
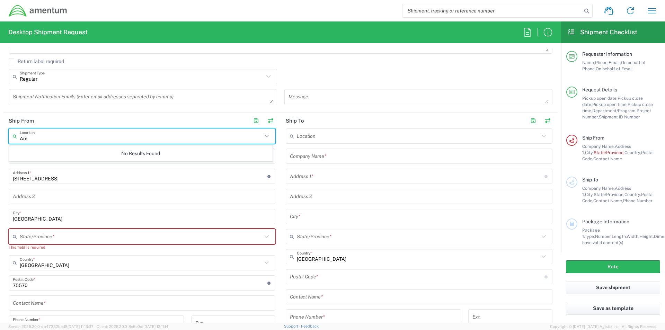
type input "A"
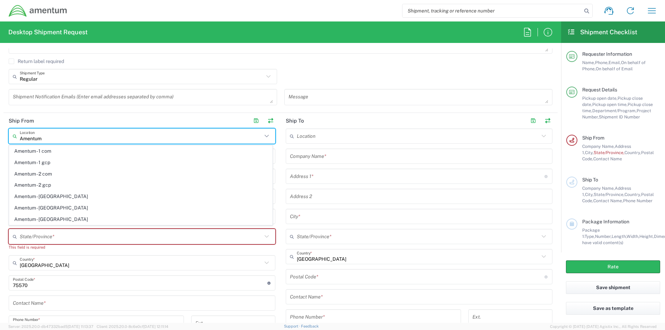
type input "Amentum"
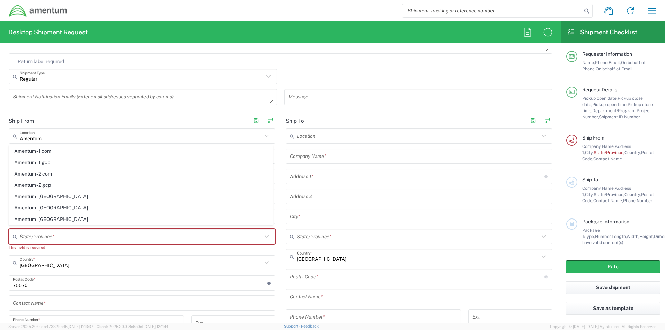
click at [125, 57] on div "Termination letter for [PERSON_NAME] Reason for Request" at bounding box center [280, 41] width 551 height 36
click at [41, 237] on input "text" at bounding box center [141, 237] width 242 height 12
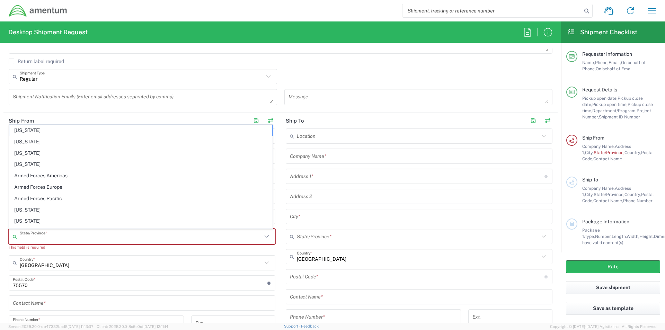
type input "[GEOGRAPHIC_DATA]"
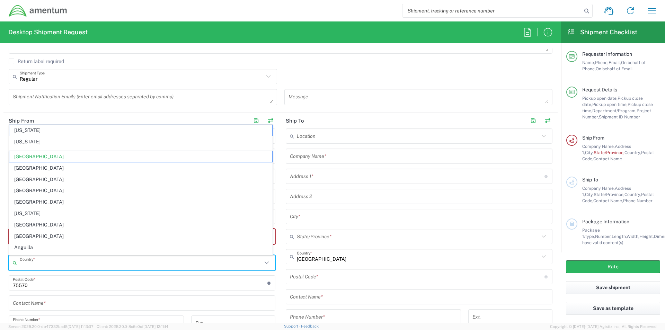
drag, startPoint x: 75, startPoint y: 264, endPoint x: 74, endPoint y: 260, distance: 4.2
click at [74, 261] on input "text" at bounding box center [141, 263] width 242 height 12
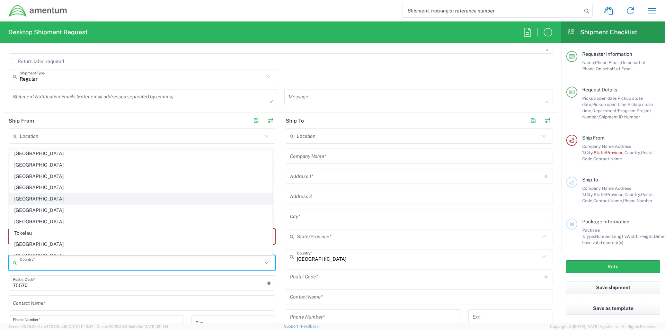
scroll to position [2446, 0]
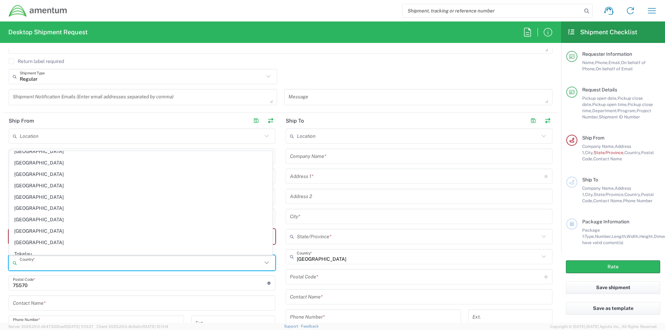
click at [30, 266] on input "text" at bounding box center [141, 263] width 242 height 12
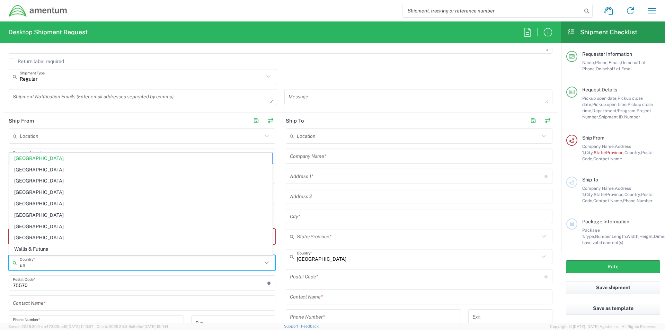
scroll to position [0, 0]
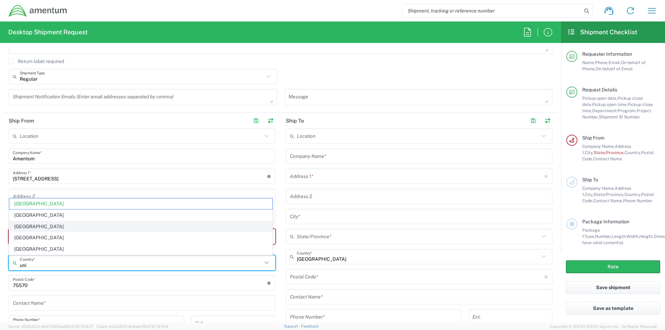
type input "[GEOGRAPHIC_DATA]"
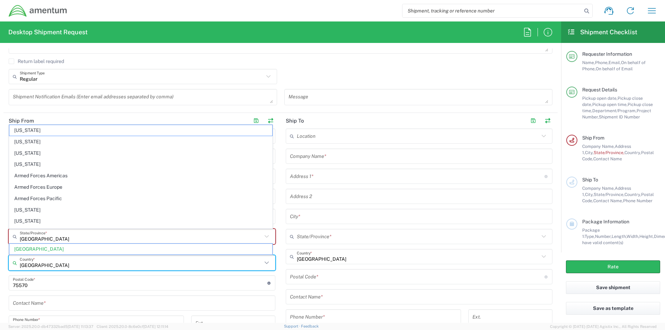
click at [103, 270] on div "Location Amentum - 1 com Amentum - 1 gcp Amentum - 2 com Amentum - 2 gcp Amentu…" at bounding box center [142, 257] width 267 height 258
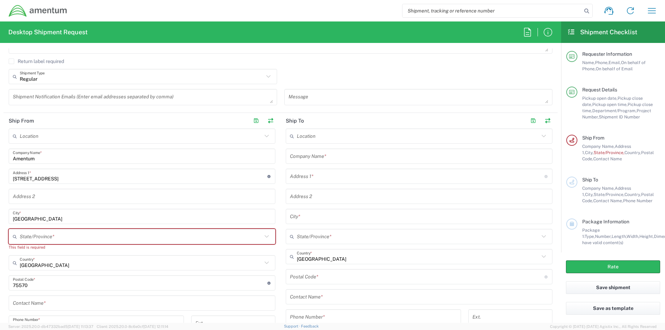
click at [38, 239] on input "text" at bounding box center [141, 237] width 242 height 12
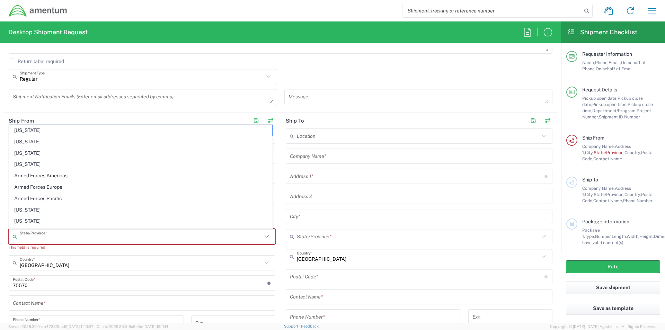
type input "[GEOGRAPHIC_DATA]"
click at [35, 255] on div "United States Country *" at bounding box center [142, 262] width 267 height 15
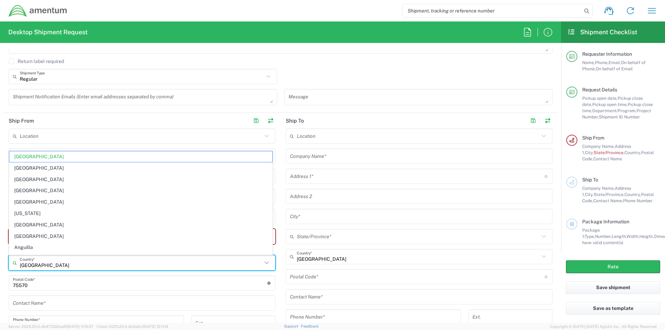
click at [108, 241] on span "[GEOGRAPHIC_DATA]" at bounding box center [140, 236] width 263 height 11
type input "[GEOGRAPHIC_DATA]"
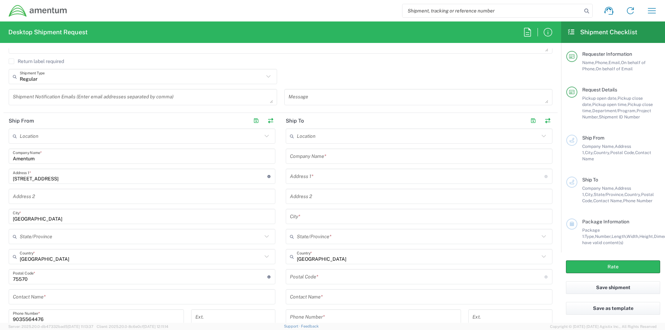
click at [36, 237] on input "text" at bounding box center [141, 237] width 242 height 12
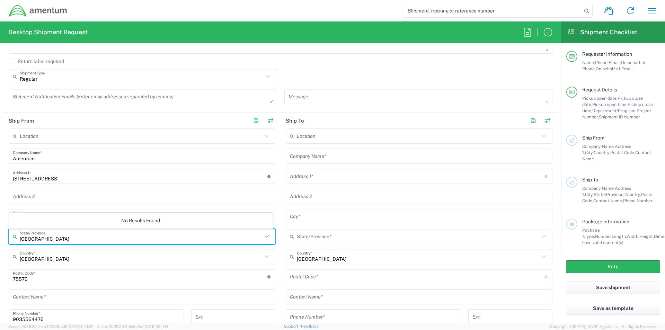
click at [57, 240] on input "[GEOGRAPHIC_DATA]" at bounding box center [141, 237] width 242 height 12
type input "[GEOGRAPHIC_DATA]"
click at [43, 258] on input "[GEOGRAPHIC_DATA]" at bounding box center [141, 257] width 242 height 12
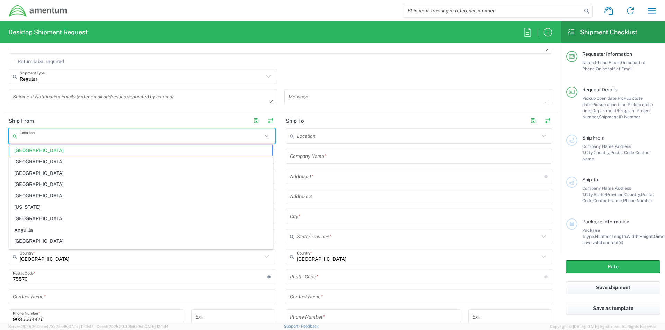
click at [183, 131] on input "text" at bounding box center [141, 136] width 242 height 12
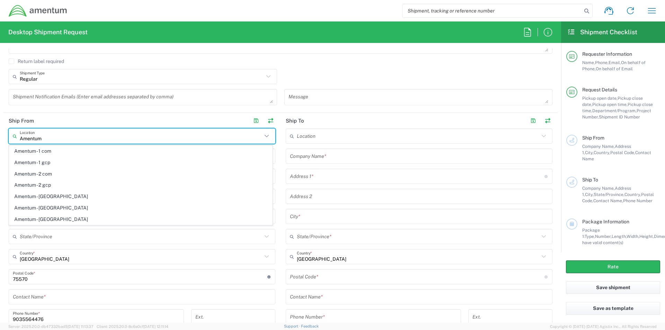
type input "Amentum"
click at [72, 104] on div "Shipment Notification Emails (Enter email addresses separated by comma)" at bounding box center [143, 97] width 268 height 16
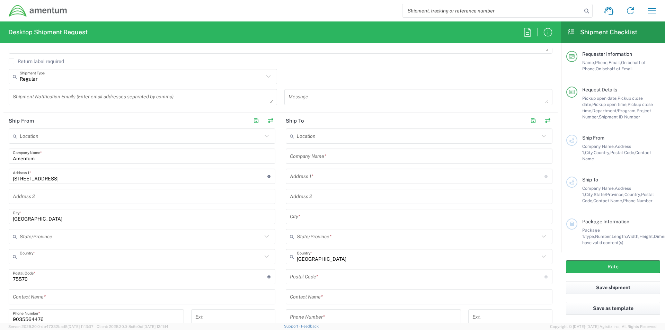
drag, startPoint x: 43, startPoint y: 260, endPoint x: -51, endPoint y: 261, distance: 94.2
click at [0, 261] on html "Shipment request Shipment tracking Shipment estimator Desktop shipment request …" at bounding box center [332, 165] width 665 height 330
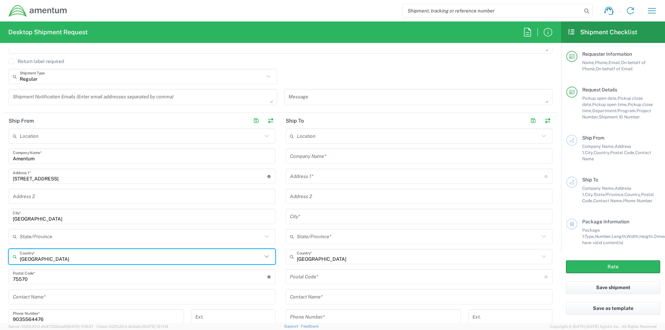
type input "[GEOGRAPHIC_DATA]"
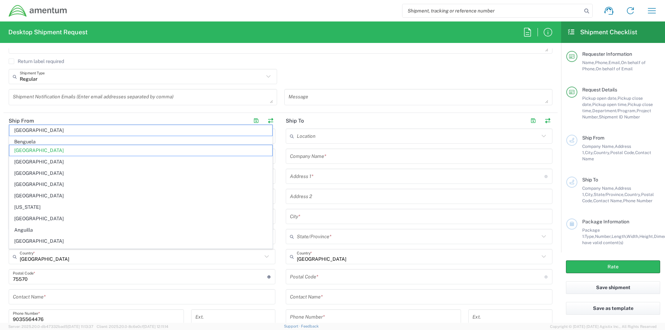
click at [298, 73] on div "Regular Shipment Type Batch Regular" at bounding box center [280, 79] width 551 height 20
type input "[GEOGRAPHIC_DATA]"
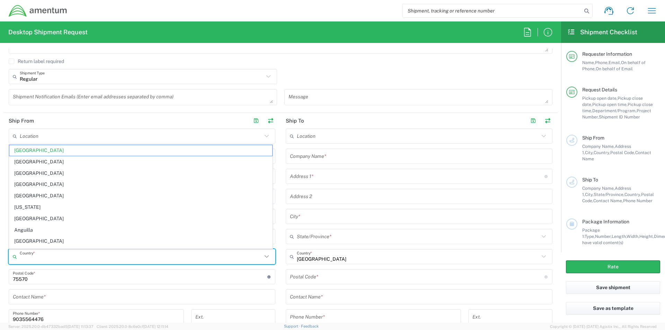
click at [57, 260] on input "text" at bounding box center [141, 257] width 242 height 12
type input "[GEOGRAPHIC_DATA]"
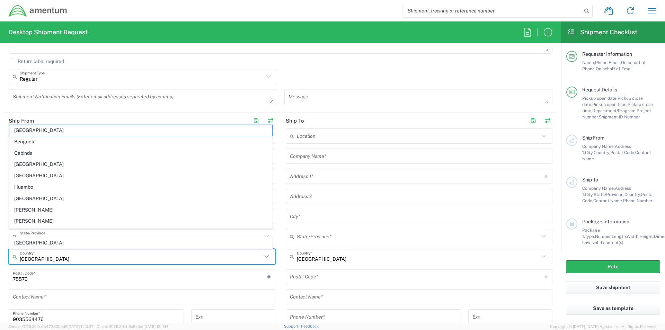
type input "[GEOGRAPHIC_DATA]"
click at [240, 296] on input "text" at bounding box center [142, 297] width 258 height 12
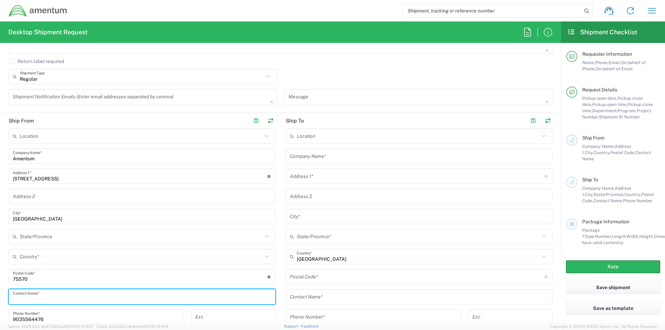
click at [34, 237] on input "text" at bounding box center [141, 237] width 242 height 12
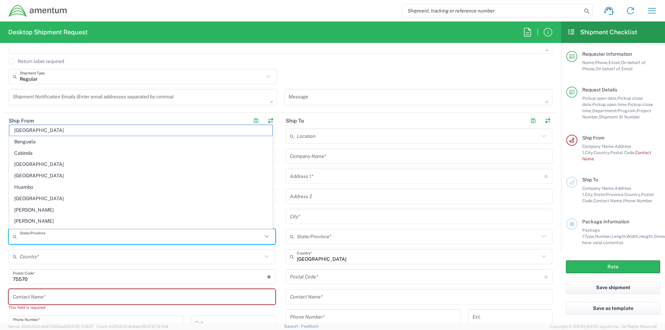
click at [264, 237] on icon at bounding box center [266, 236] width 9 height 9
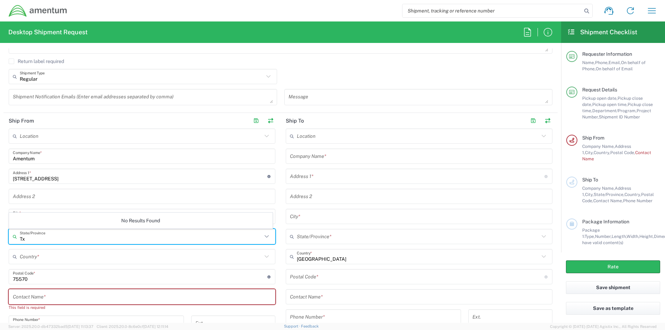
type input "[GEOGRAPHIC_DATA]"
click at [38, 300] on input "text" at bounding box center [142, 297] width 258 height 12
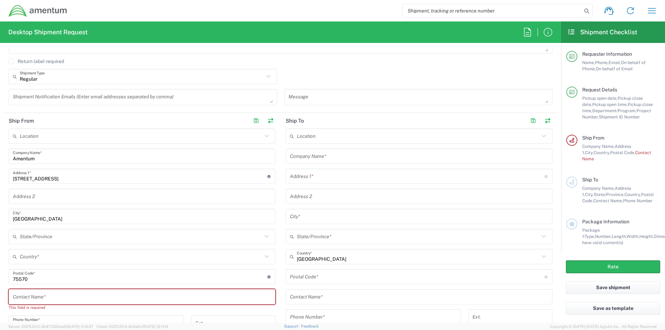
click at [42, 230] on div "State/Province" at bounding box center [142, 236] width 267 height 15
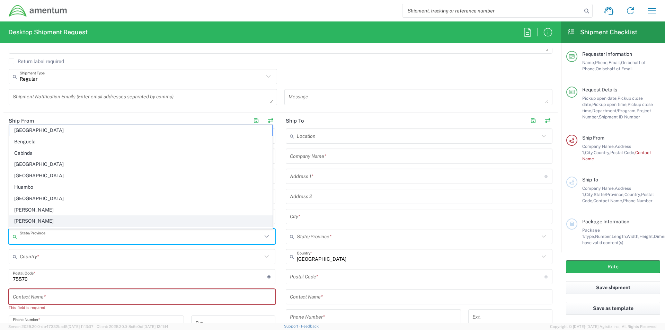
click at [89, 221] on span "[PERSON_NAME]" at bounding box center [140, 221] width 263 height 11
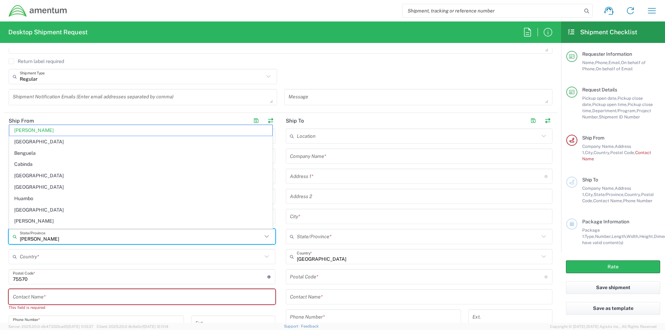
drag, startPoint x: 53, startPoint y: 238, endPoint x: -86, endPoint y: 268, distance: 141.8
click at [0, 268] on html "Shipment request Shipment tracking Shipment estimator Desktop shipment request …" at bounding box center [332, 165] width 665 height 330
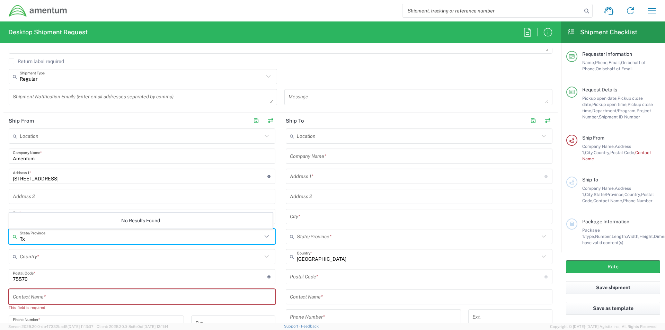
type input "[GEOGRAPHIC_DATA]"
click at [41, 261] on input "[GEOGRAPHIC_DATA]" at bounding box center [141, 257] width 242 height 12
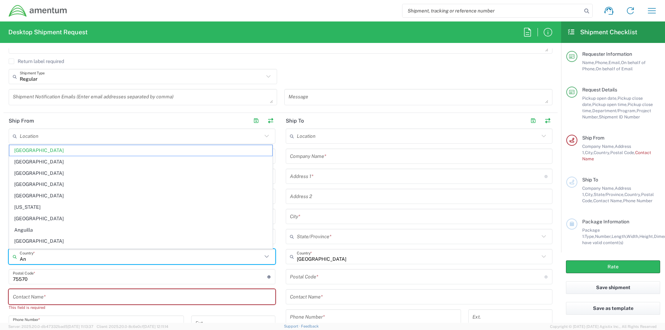
type input "A"
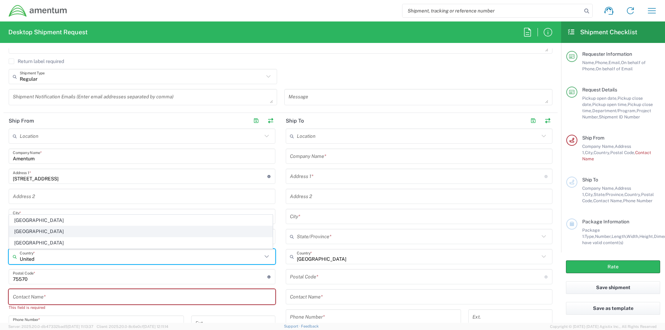
type input "[GEOGRAPHIC_DATA]"
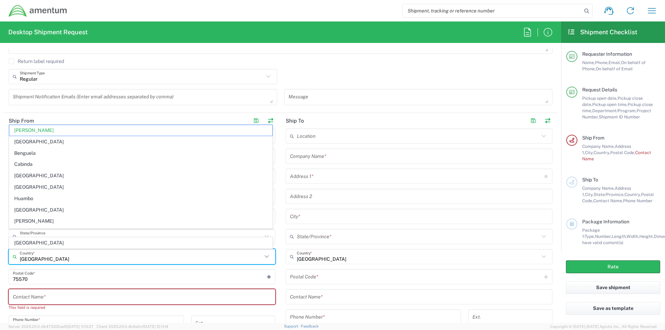
click at [48, 296] on input "text" at bounding box center [142, 297] width 258 height 12
type input "[PERSON_NAME]"
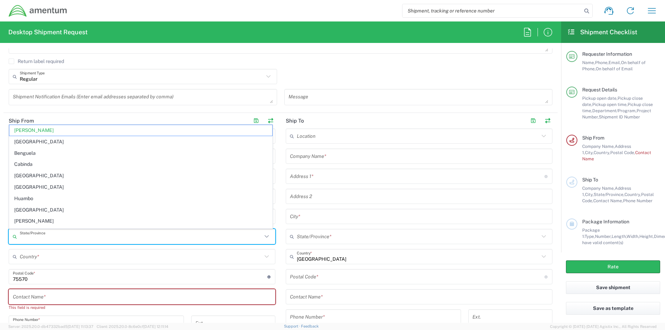
click at [48, 241] on input "text" at bounding box center [141, 237] width 242 height 12
type input "[GEOGRAPHIC_DATA]"
click at [47, 262] on input "[GEOGRAPHIC_DATA]" at bounding box center [141, 257] width 242 height 12
type input "[PERSON_NAME]"
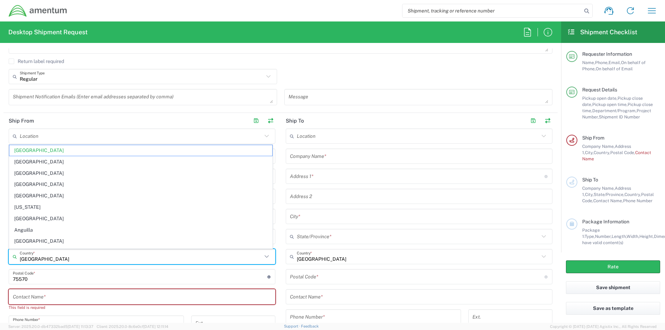
click at [51, 136] on input "text" at bounding box center [141, 136] width 242 height 12
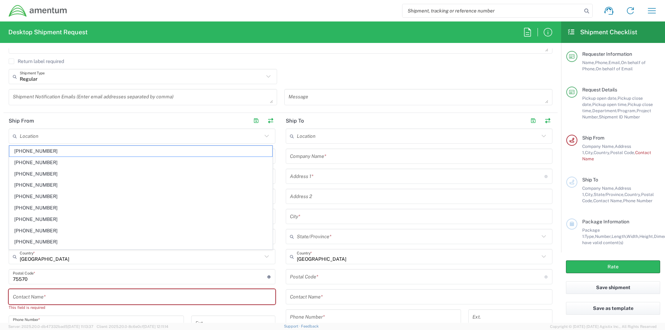
click at [256, 88] on div "Regular Shipment Type Batch Regular" at bounding box center [143, 79] width 276 height 20
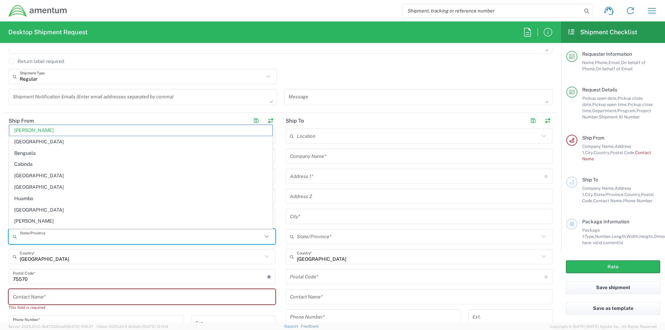
drag, startPoint x: 51, startPoint y: 241, endPoint x: -34, endPoint y: 249, distance: 85.1
click at [0, 249] on html "Shipment request Shipment tracking Shipment estimator Desktop shipment request …" at bounding box center [332, 165] width 665 height 330
type input "K"
click at [266, 236] on icon at bounding box center [266, 236] width 9 height 9
click at [263, 235] on icon at bounding box center [266, 236] width 9 height 9
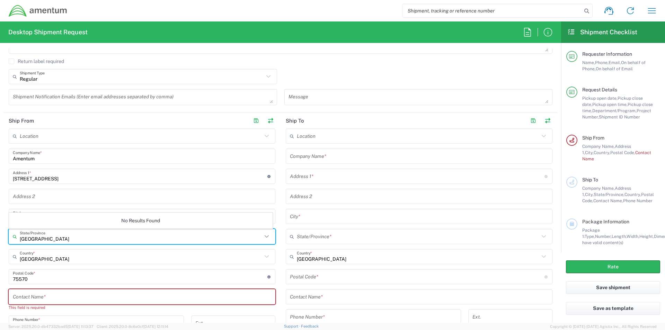
type input "[GEOGRAPHIC_DATA]"
click at [50, 265] on div "Location [PHONE_NUMBER] [PHONE_NUMBER] [PHONE_NUMBER] [PHONE_NUMBER] [PHONE_NUM…" at bounding box center [142, 257] width 267 height 258
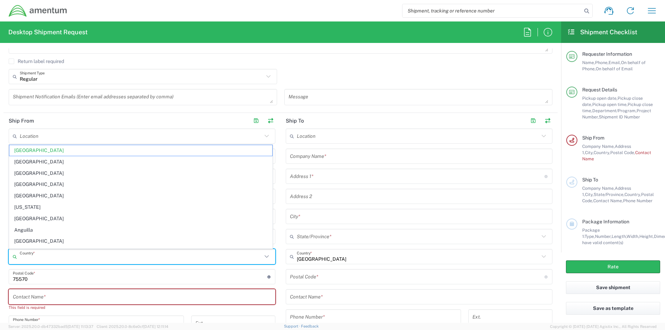
drag, startPoint x: 42, startPoint y: 260, endPoint x: 45, endPoint y: 264, distance: 4.5
click at [28, 260] on input "text" at bounding box center [141, 257] width 242 height 12
type input "[GEOGRAPHIC_DATA]"
click at [63, 295] on input "text" at bounding box center [142, 297] width 258 height 12
type input "[PERSON_NAME]"
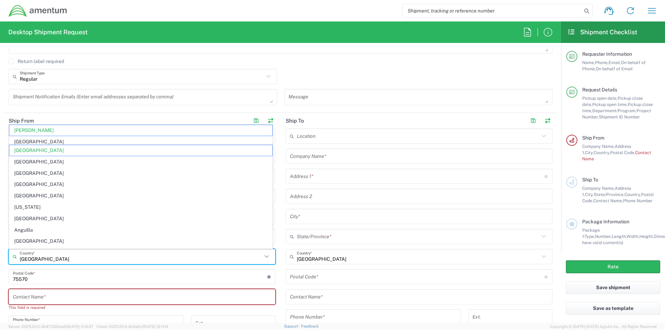
type input "[GEOGRAPHIC_DATA]"
click at [38, 252] on input "text" at bounding box center [141, 257] width 242 height 12
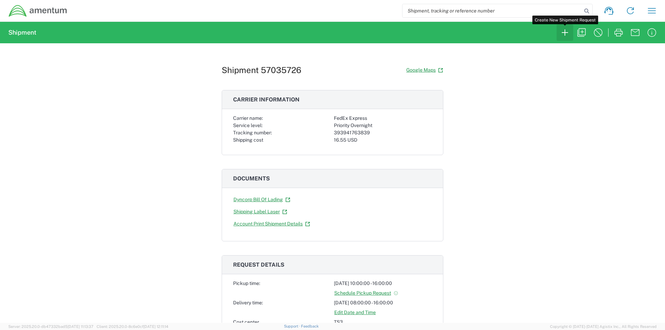
click at [563, 32] on icon "button" at bounding box center [564, 32] width 11 height 11
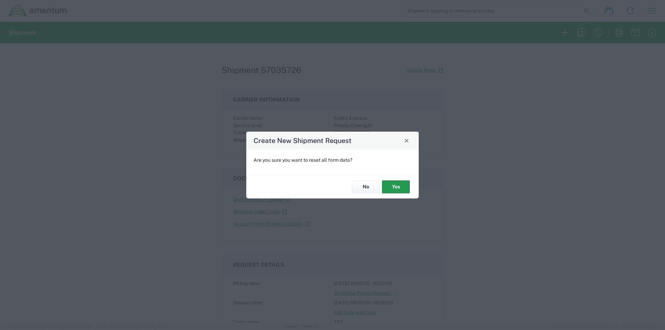
click at [394, 182] on button "Yes" at bounding box center [396, 187] width 28 height 13
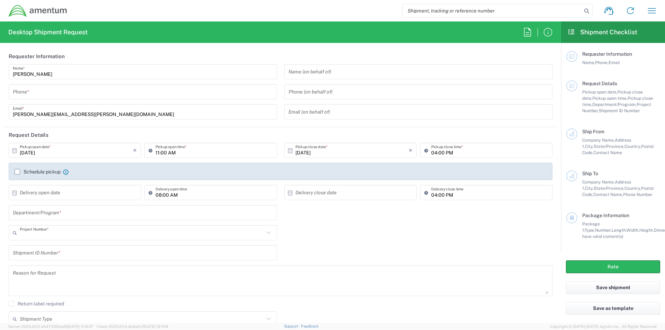
type input "TS3"
click at [26, 94] on input "tel" at bounding box center [143, 92] width 260 height 12
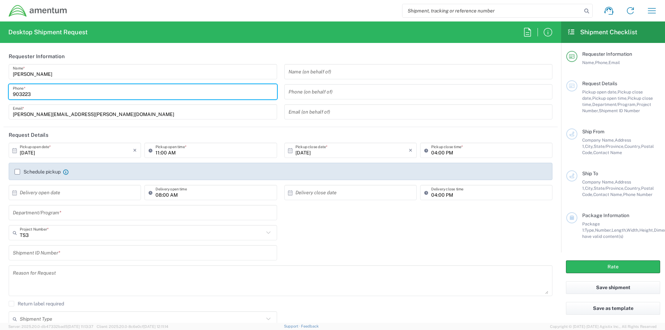
type input "9032239758"
click at [138, 228] on input "text" at bounding box center [142, 233] width 244 height 12
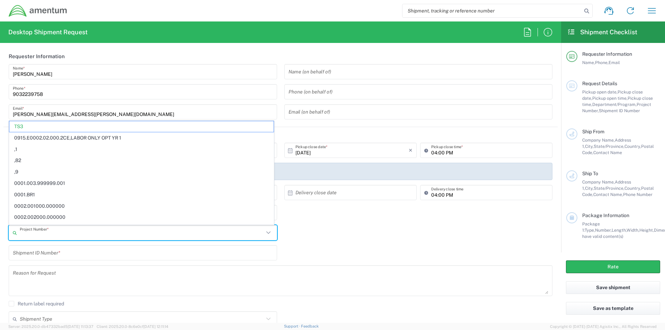
drag, startPoint x: 420, startPoint y: 259, endPoint x: 389, endPoint y: 256, distance: 31.7
click at [419, 259] on div "Shipment ID Number *" at bounding box center [280, 255] width 551 height 20
type input "TS3"
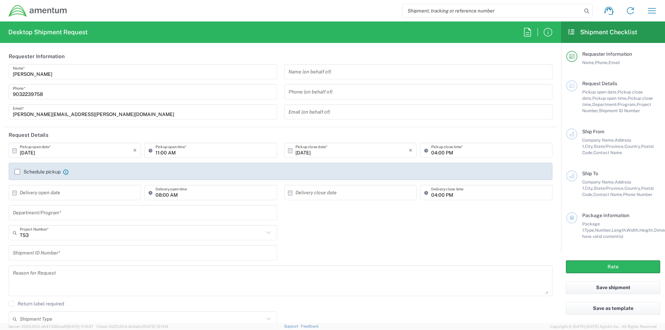
click at [267, 38] on agx-form-header "Desktop Shipment Request" at bounding box center [280, 31] width 561 height 21
click at [20, 171] on label "Schedule pickup" at bounding box center [38, 172] width 46 height 6
click at [17, 172] on input "Schedule pickup" at bounding box center [17, 172] width 0 height 0
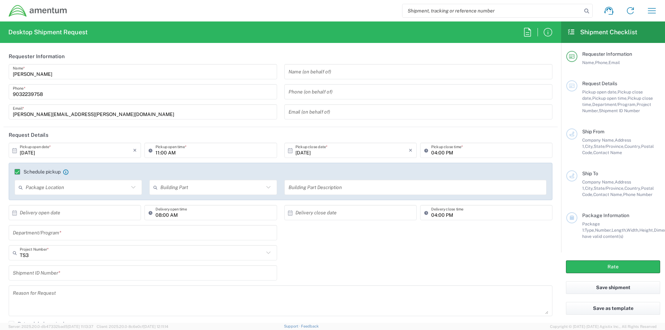
click at [18, 171] on label "Schedule pickup" at bounding box center [38, 172] width 46 height 6
click at [14, 172] on input "Schedule pickup" at bounding box center [14, 172] width 0 height 0
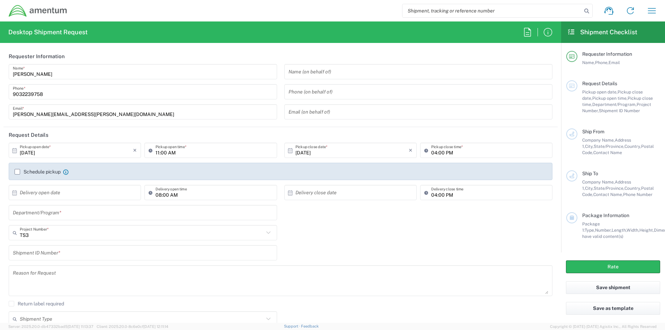
click at [51, 193] on input "text" at bounding box center [76, 193] width 113 height 12
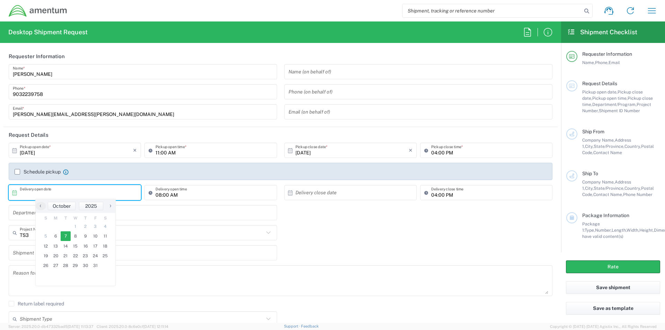
click at [64, 237] on span "7" at bounding box center [66, 236] width 10 height 10
type input "[DATE]"
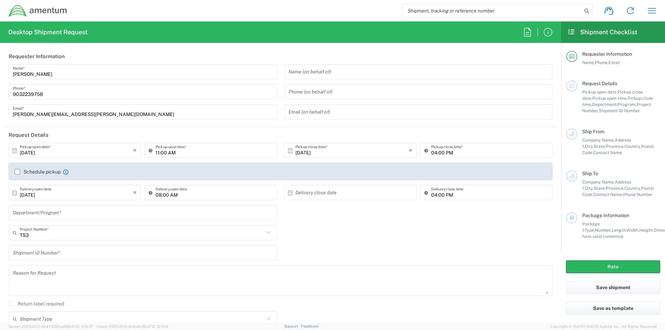
click at [305, 194] on input "text" at bounding box center [351, 193] width 113 height 12
click at [339, 239] on span "7" at bounding box center [338, 236] width 10 height 10
type input "[DATE]"
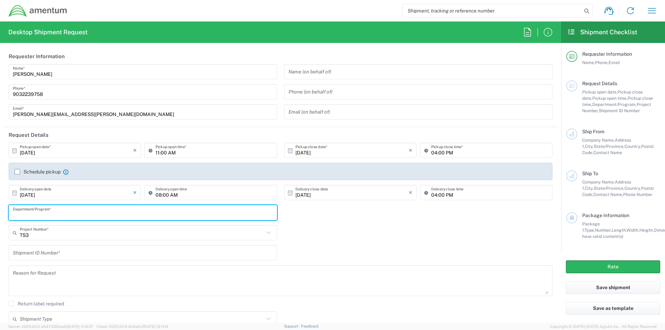
click at [36, 216] on input "text" at bounding box center [143, 213] width 260 height 12
type input "TS3-OIB"
click at [32, 238] on input "text" at bounding box center [142, 233] width 244 height 12
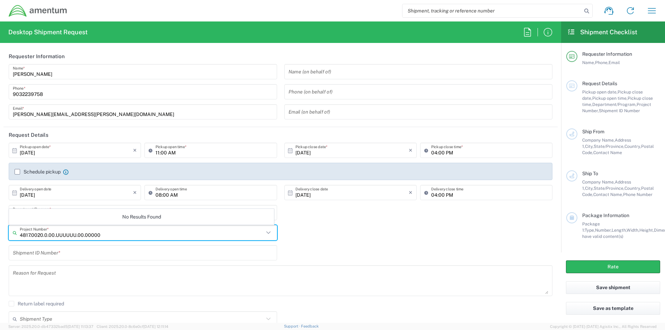
type input "4817.0020.0.00.UUUUUU.00.00000"
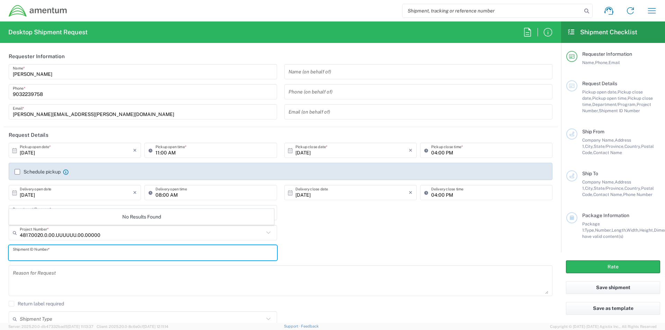
click at [38, 254] on input "text" at bounding box center [143, 253] width 260 height 12
click at [35, 232] on input "text" at bounding box center [142, 233] width 244 height 12
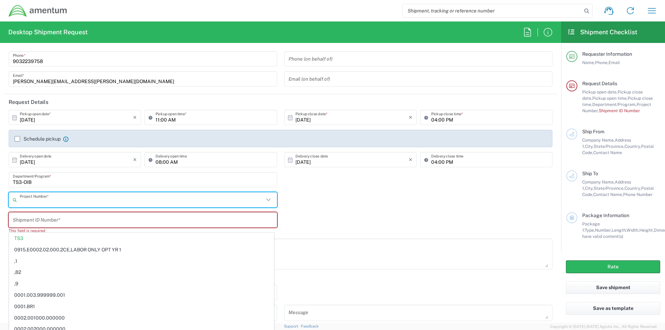
scroll to position [69, 0]
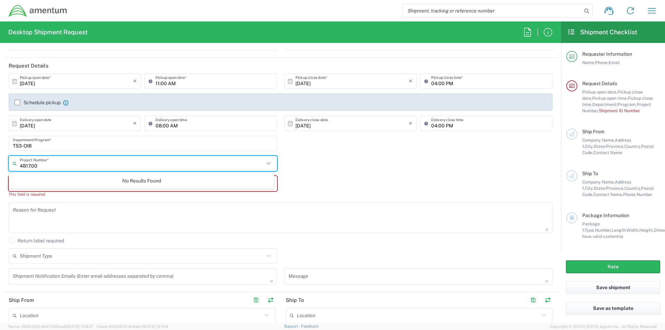
type input "4817.00"
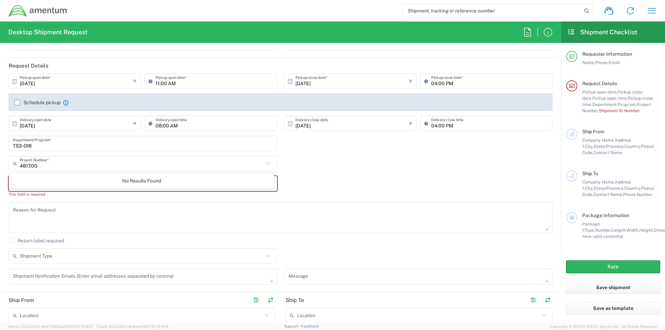
click at [50, 179] on div "No Results Found" at bounding box center [141, 181] width 265 height 16
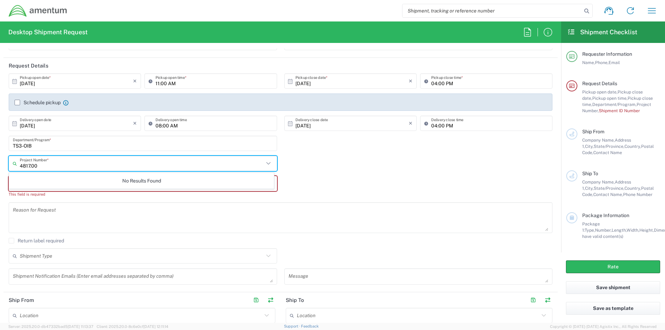
click at [44, 160] on input "4817.00" at bounding box center [142, 164] width 244 height 12
drag, startPoint x: 44, startPoint y: 165, endPoint x: -39, endPoint y: 167, distance: 83.1
click at [0, 167] on html "Shipment request Shipment tracking Shipment estimator Desktop shipment request …" at bounding box center [332, 165] width 665 height 330
click at [264, 161] on icon at bounding box center [268, 163] width 9 height 9
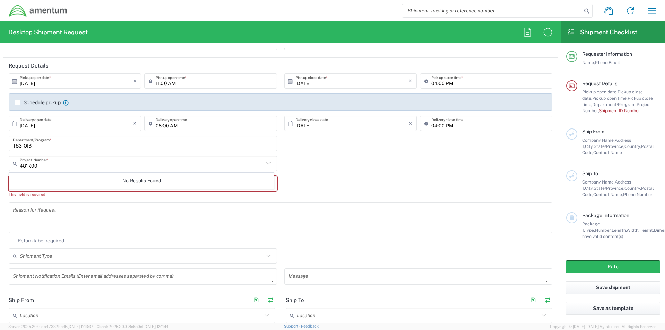
click at [266, 163] on icon at bounding box center [268, 163] width 4 height 2
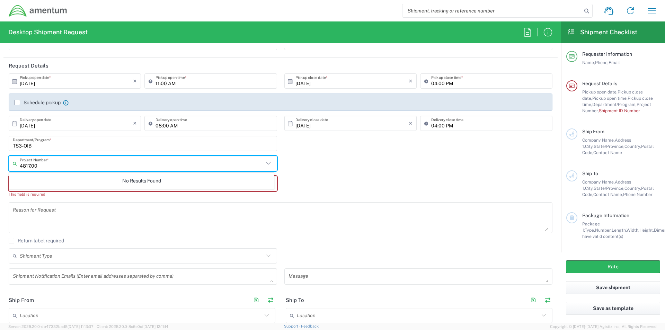
click at [264, 164] on icon at bounding box center [268, 163] width 9 height 9
click at [43, 164] on input "4817.00" at bounding box center [142, 164] width 244 height 12
type input "4817.0020.0.00.UUUUUU.00.00000"
click at [422, 166] on div "4817.0020.0.00.UUUUUU.00.00000 Project Number * No Results Found" at bounding box center [280, 166] width 551 height 20
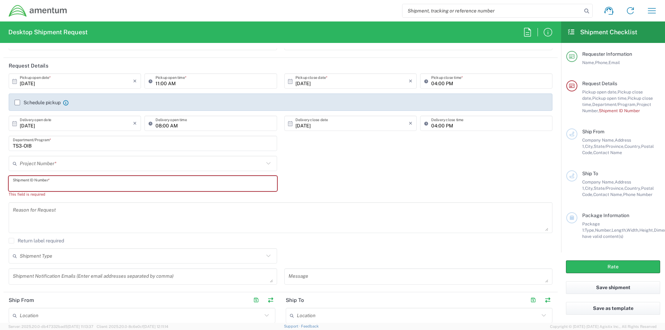
click at [74, 178] on input "text" at bounding box center [143, 184] width 260 height 12
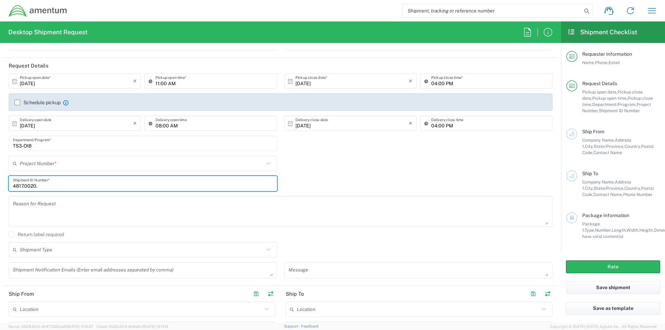
type input "4817.0020."
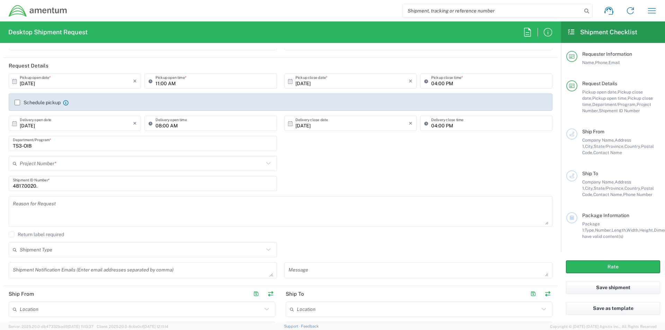
click at [15, 161] on icon at bounding box center [16, 163] width 7 height 11
click at [18, 165] on icon at bounding box center [16, 163] width 7 height 11
click at [14, 166] on icon at bounding box center [16, 163] width 7 height 11
click at [14, 165] on icon at bounding box center [16, 163] width 7 height 11
click at [264, 164] on icon at bounding box center [268, 163] width 9 height 9
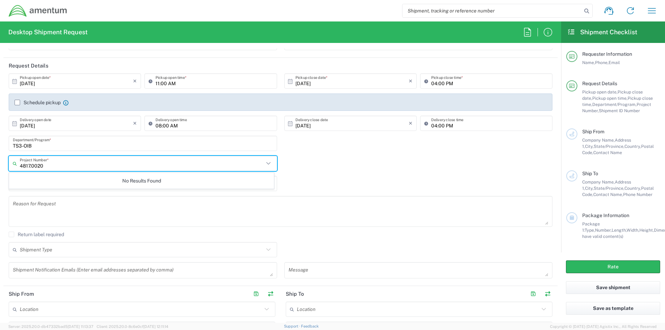
click at [46, 164] on input "4817.0020" at bounding box center [142, 164] width 244 height 12
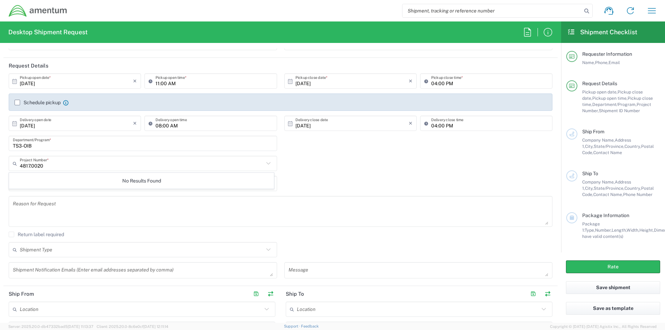
click at [73, 184] on div "No Results Found" at bounding box center [141, 181] width 265 height 16
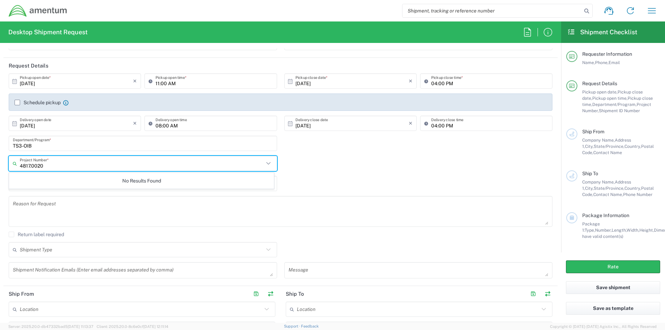
click at [68, 168] on input "4817.0020" at bounding box center [142, 164] width 244 height 12
click at [56, 167] on input "4817.0020.0.00.UUUUUU" at bounding box center [142, 164] width 244 height 12
click at [61, 165] on input "4817.0020.0.00.UUUUUU" at bounding box center [142, 164] width 244 height 12
click at [64, 165] on input "4817.0020.0.00.UUUUUU" at bounding box center [142, 164] width 244 height 12
click at [67, 165] on input "4817.0020.0.00.UUUUUU" at bounding box center [142, 164] width 244 height 12
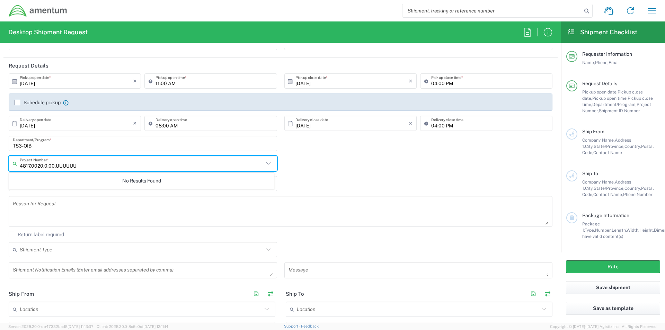
click at [70, 165] on input "4817.0020.0.00.UUUUUU" at bounding box center [142, 164] width 244 height 12
click at [75, 166] on input "4817.0020.0.00.UUUUUU" at bounding box center [142, 164] width 244 height 12
type input "4817.0020.0.00.UUUUUU.00.00000"
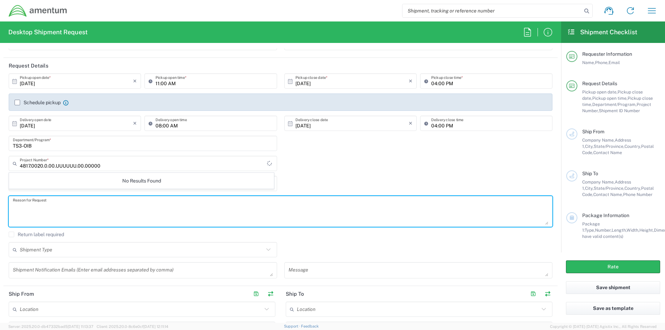
click at [79, 203] on textarea at bounding box center [280, 211] width 535 height 27
click at [52, 170] on div "Project Number *" at bounding box center [143, 163] width 268 height 15
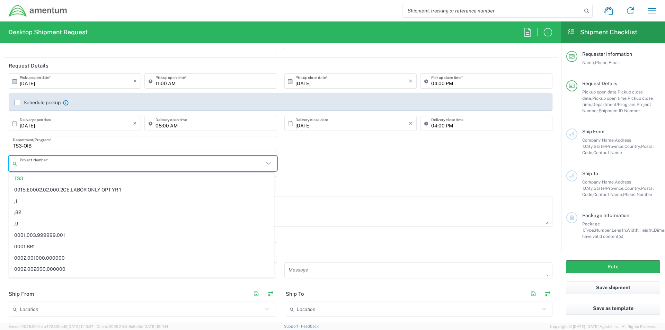
click at [55, 166] on input "text" at bounding box center [142, 164] width 244 height 12
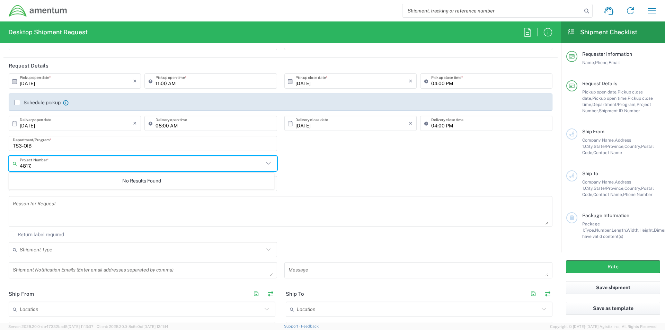
click at [55, 165] on input "4817." at bounding box center [142, 164] width 244 height 12
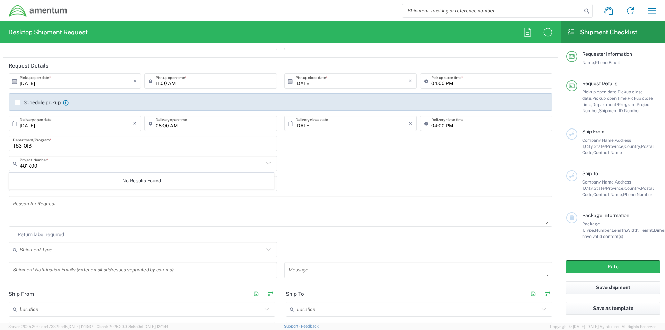
click at [264, 163] on icon at bounding box center [268, 163] width 9 height 9
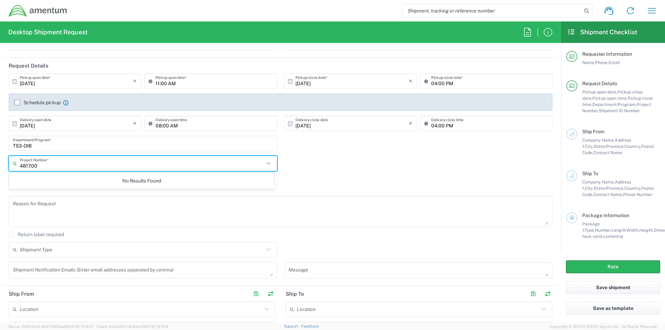
click at [17, 163] on icon at bounding box center [16, 163] width 7 height 11
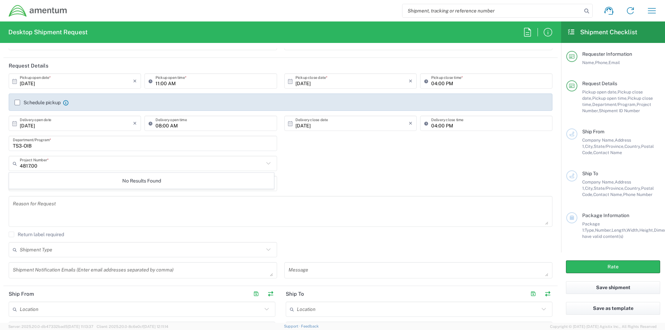
click at [17, 164] on icon at bounding box center [16, 163] width 7 height 11
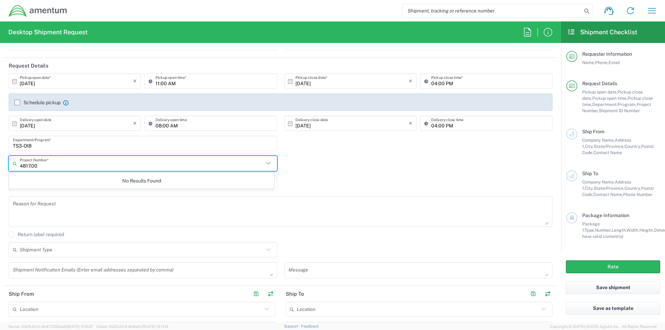
click at [18, 162] on icon at bounding box center [16, 163] width 7 height 11
click at [18, 161] on icon at bounding box center [16, 163] width 7 height 11
click at [53, 164] on input "4817.00" at bounding box center [142, 164] width 244 height 12
click at [53, 163] on input "4817.00" at bounding box center [142, 164] width 244 height 12
drag, startPoint x: 102, startPoint y: 167, endPoint x: 9, endPoint y: 172, distance: 93.3
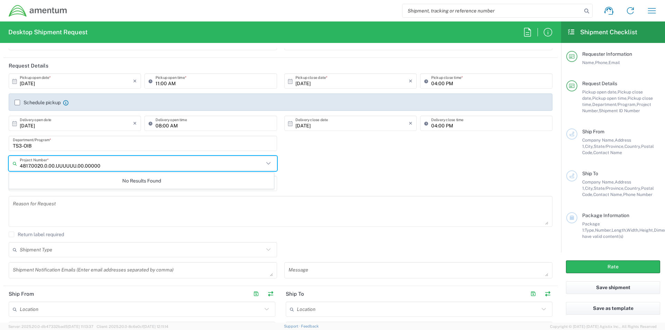
click at [9, 171] on agx-dropdown-input "4817.0020.0.00.UUUUUU.00.00000 Project Number * No Results Found" at bounding box center [143, 163] width 268 height 15
type input "4817.0020.0.00.UUUUUU.00.00000"
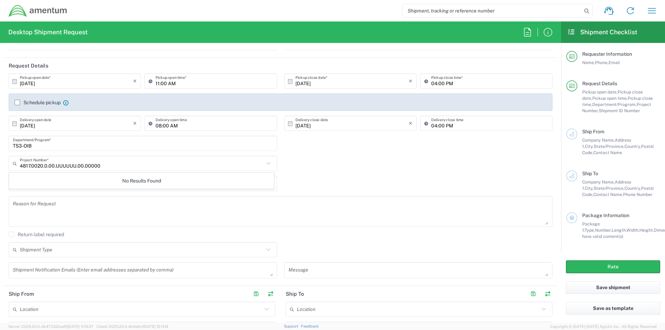
click at [34, 181] on div "No Results Found" at bounding box center [141, 181] width 265 height 16
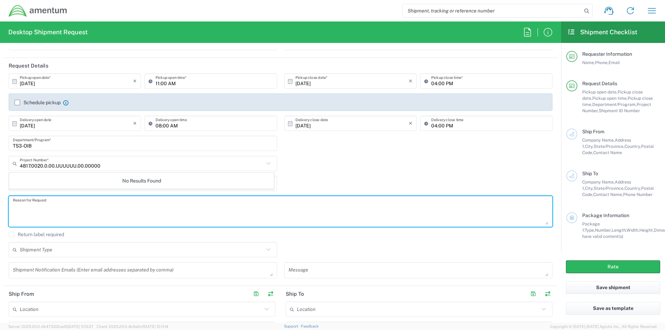
click at [68, 216] on textarea at bounding box center [280, 211] width 535 height 27
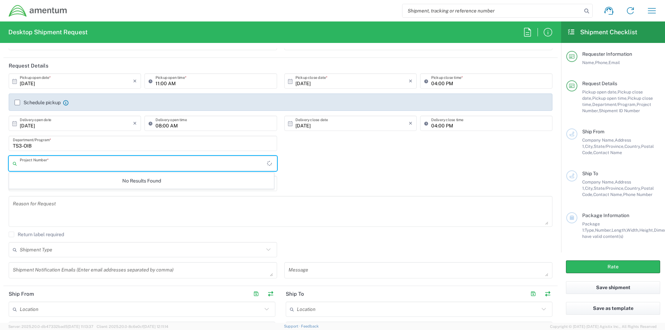
click at [20, 162] on input "text" at bounding box center [143, 164] width 247 height 12
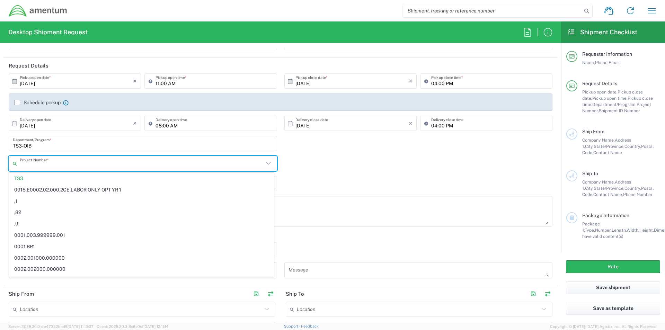
drag, startPoint x: 20, startPoint y: 161, endPoint x: 32, endPoint y: 163, distance: 11.2
click at [32, 163] on input "text" at bounding box center [142, 164] width 244 height 12
click at [34, 164] on input "text" at bounding box center [142, 164] width 244 height 12
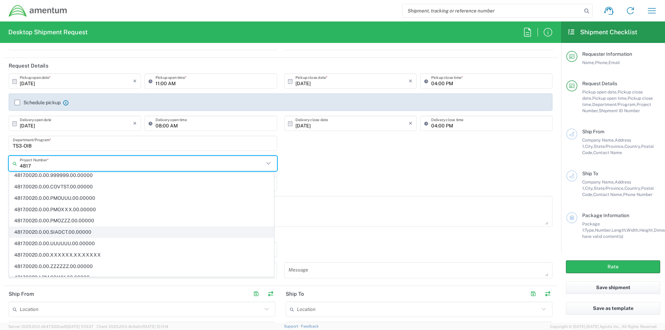
scroll to position [83, 0]
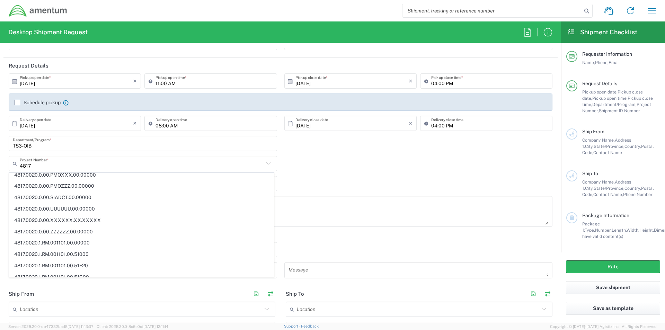
click at [54, 207] on span "4817.0020.0.00.UUUUUU.00.00000" at bounding box center [141, 209] width 264 height 11
type input "4817.0020.0.00.UUUUUU.00.00000"
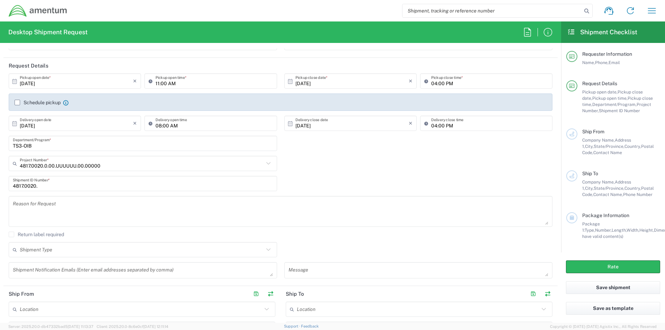
click at [45, 186] on input "4817.0020." at bounding box center [143, 184] width 260 height 12
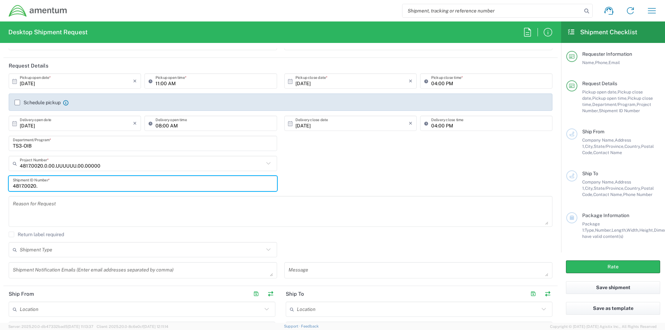
drag, startPoint x: 45, startPoint y: 186, endPoint x: -93, endPoint y: 193, distance: 138.0
click at [0, 193] on html "Shipment request Shipment tracking Shipment estimator Desktop shipment request …" at bounding box center [332, 165] width 665 height 330
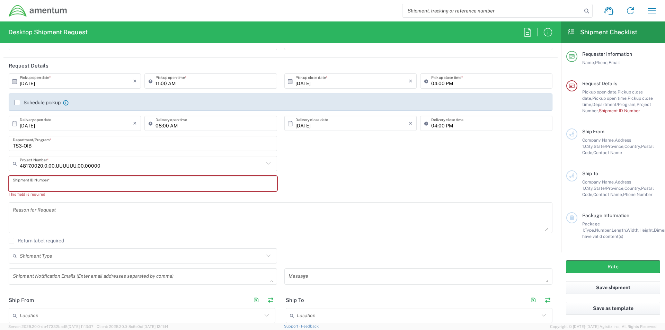
paste input "4817.0020.0.00.UUUUUU.00.00000"
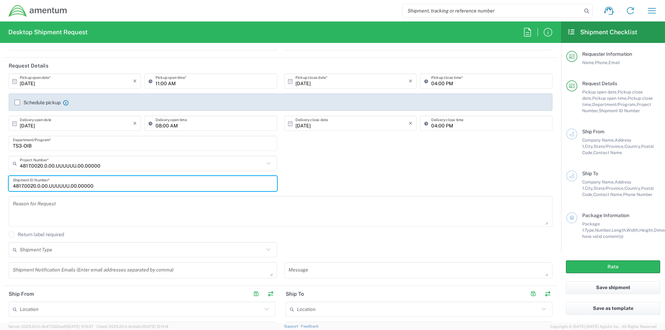
type input "4817.0020.0.00.UUUUUU.00.00000"
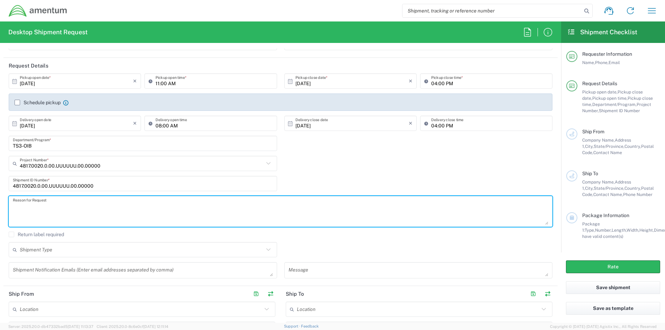
click at [29, 203] on textarea at bounding box center [280, 211] width 535 height 27
click at [74, 204] on textarea "Termination Letter sent to [PERSON_NAME]" at bounding box center [280, 211] width 535 height 27
type textarea "Termination Letter sent to [PERSON_NAME]"
click at [95, 250] on input "text" at bounding box center [142, 250] width 244 height 12
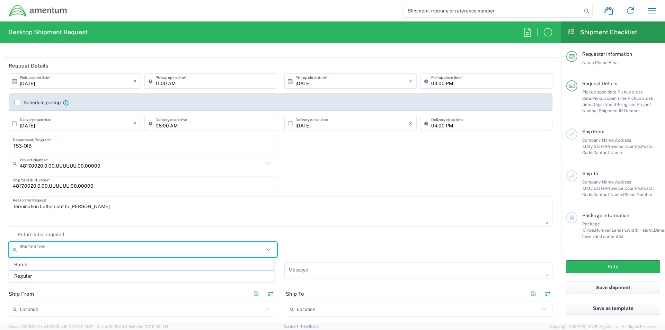
click at [78, 252] on input "text" at bounding box center [142, 250] width 244 height 12
click at [21, 276] on span "Regular" at bounding box center [141, 276] width 264 height 11
type input "Regular"
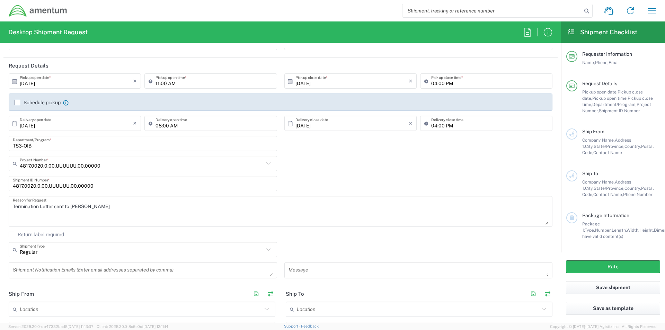
click at [25, 270] on textarea at bounding box center [143, 270] width 260 height 12
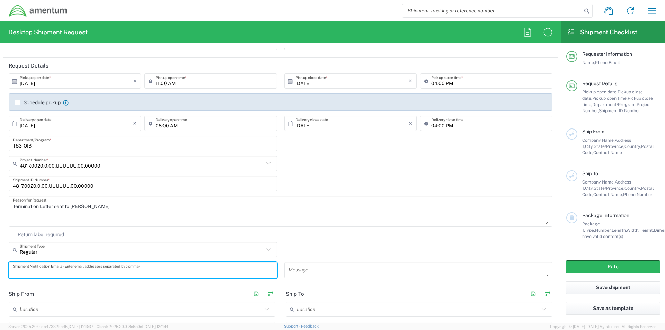
click at [27, 307] on input "text" at bounding box center [141, 309] width 242 height 12
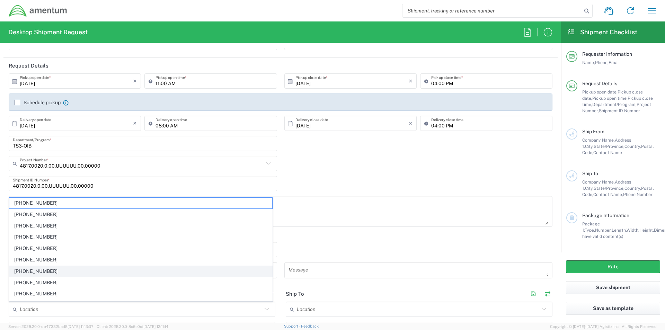
click at [76, 274] on span "[PHONE_NUMBER]" at bounding box center [140, 271] width 263 height 11
type input "[PHONE_NUMBER]"
type input "Amentum Services, Inc"
type input "[STREET_ADDRESS][PERSON_NAME]"
type input "[GEOGRAPHIC_DATA]"
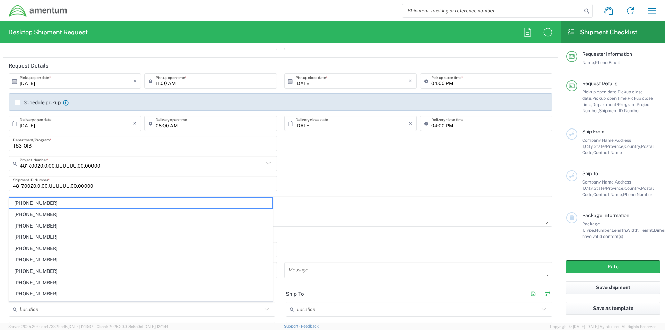
type input "[US_STATE]"
type input "37830"
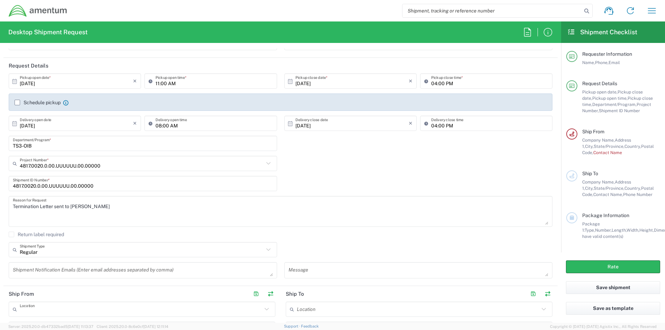
click at [55, 311] on input "text" at bounding box center [141, 309] width 242 height 12
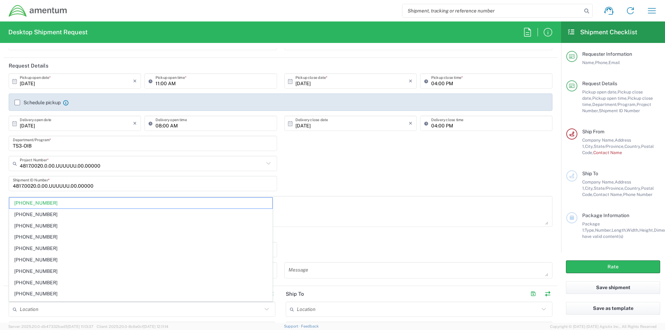
drag, startPoint x: 435, startPoint y: 254, endPoint x: 384, endPoint y: 248, distance: 51.3
click at [421, 252] on div "Regular Shipment Type Batch Regular" at bounding box center [280, 252] width 551 height 20
type input "[PHONE_NUMBER]"
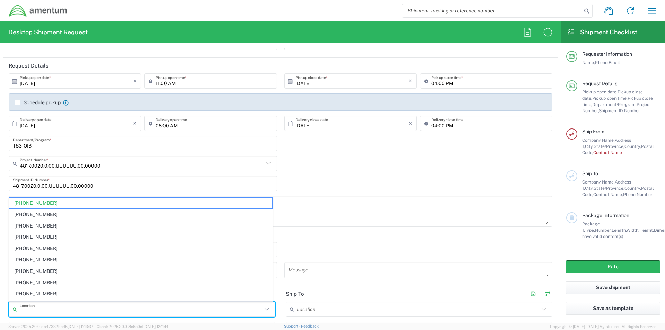
drag, startPoint x: 43, startPoint y: 311, endPoint x: -79, endPoint y: 312, distance: 122.2
click at [0, 312] on html "Shipment request Shipment tracking Shipment estimator Desktop shipment request …" at bounding box center [332, 165] width 665 height 330
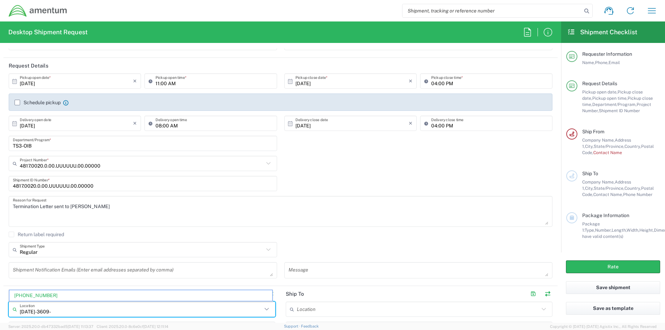
drag, startPoint x: 57, startPoint y: 306, endPoint x: 54, endPoint y: 311, distance: 6.2
click at [56, 308] on input "[DATE]-3609-" at bounding box center [141, 309] width 242 height 12
drag, startPoint x: 53, startPoint y: 312, endPoint x: 61, endPoint y: 312, distance: 8.0
click at [53, 312] on input "[DATE]-3609-" at bounding box center [141, 309] width 242 height 12
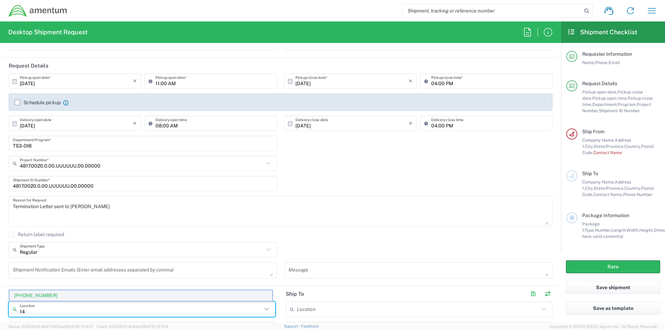
type input "1"
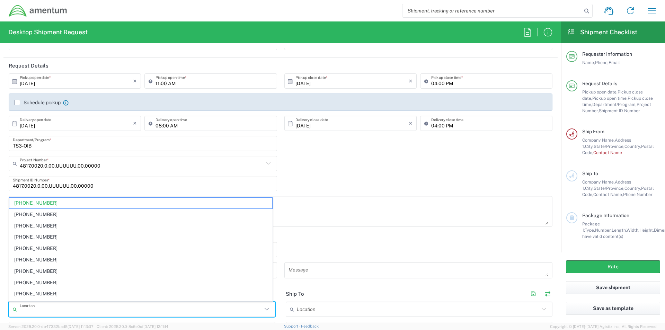
click at [496, 219] on textarea "Termination Letter sent to [PERSON_NAME]" at bounding box center [280, 211] width 535 height 27
type input "[PHONE_NUMBER]"
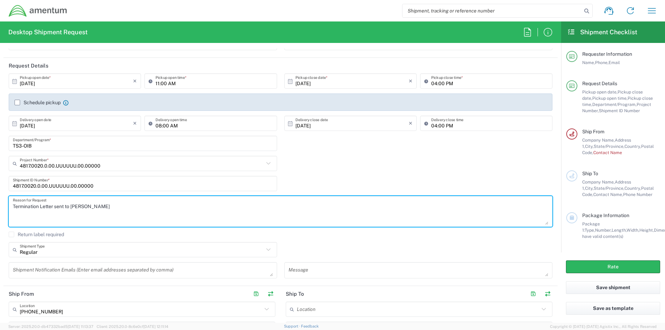
drag, startPoint x: 401, startPoint y: 272, endPoint x: 397, endPoint y: 267, distance: 6.6
click at [400, 269] on textarea at bounding box center [418, 270] width 260 height 12
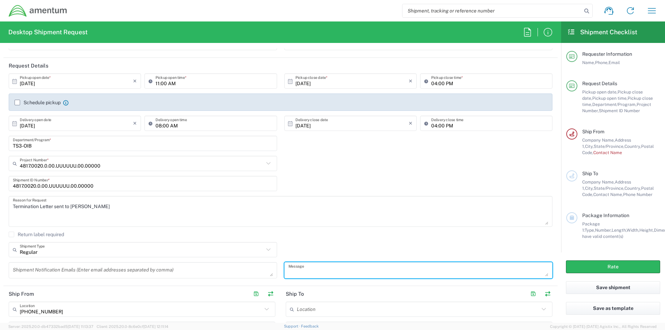
click at [366, 239] on div "Return label required" at bounding box center [280, 237] width 543 height 10
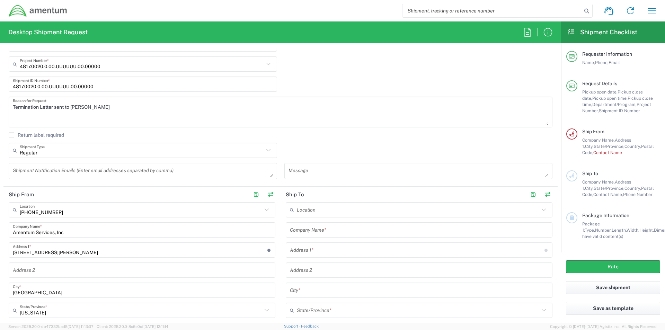
scroll to position [173, 0]
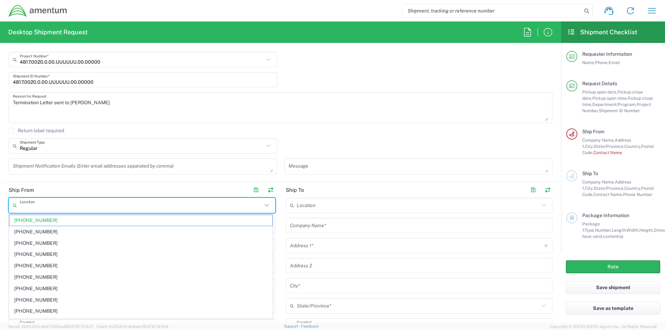
drag, startPoint x: 51, startPoint y: 206, endPoint x: 6, endPoint y: 211, distance: 44.6
click at [6, 211] on main "Location [PHONE_NUMBER] [PHONE_NUMBER] [PHONE_NUMBER] [PHONE_NUMBER] [PHONE_NUM…" at bounding box center [141, 330] width 277 height 264
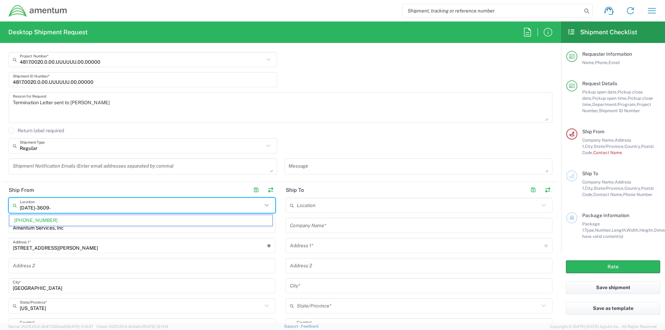
drag, startPoint x: 54, startPoint y: 208, endPoint x: -98, endPoint y: 215, distance: 152.1
click at [0, 215] on html "Shipment request Shipment tracking Shipment estimator Desktop shipment request …" at bounding box center [332, 165] width 665 height 330
type input "1"
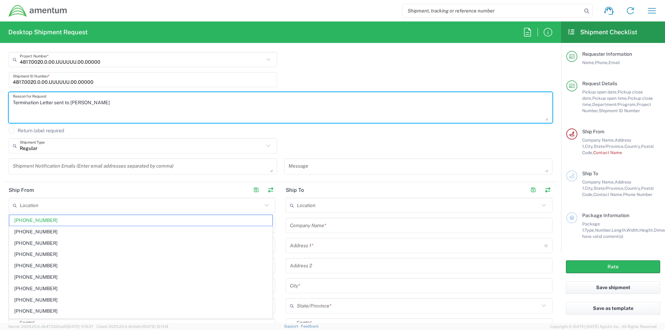
click at [107, 114] on textarea "Termination Letter sent to [PERSON_NAME]" at bounding box center [280, 107] width 535 height 27
type input "[PHONE_NUMBER]"
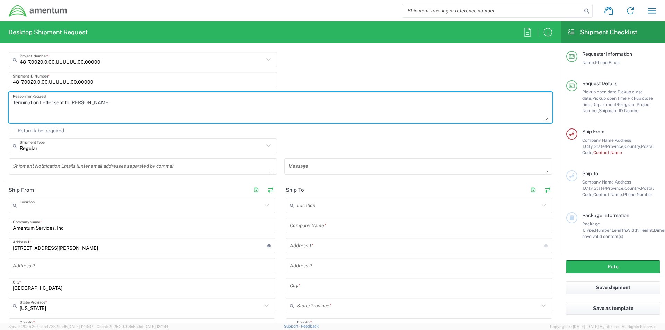
drag, startPoint x: 57, startPoint y: 211, endPoint x: -128, endPoint y: 220, distance: 185.1
click at [0, 220] on html "Shipment request Shipment tracking Shipment estimator Desktop shipment request …" at bounding box center [332, 165] width 665 height 330
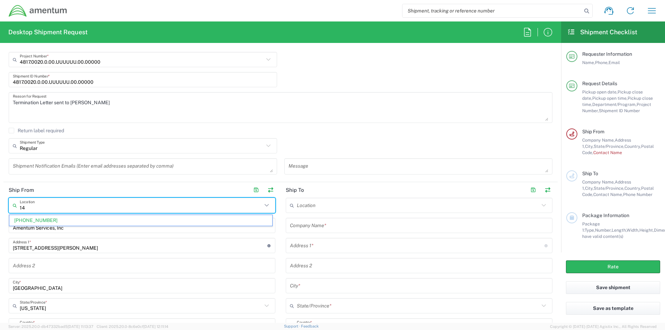
type input "1"
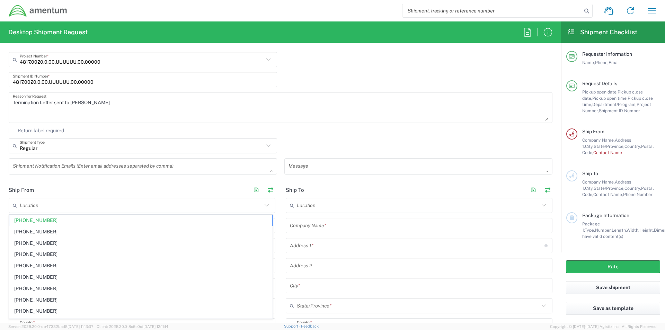
click at [97, 178] on div "Shipment Notification Emails (Enter email addresses separated by comma)" at bounding box center [143, 168] width 276 height 21
type input "[PHONE_NUMBER]"
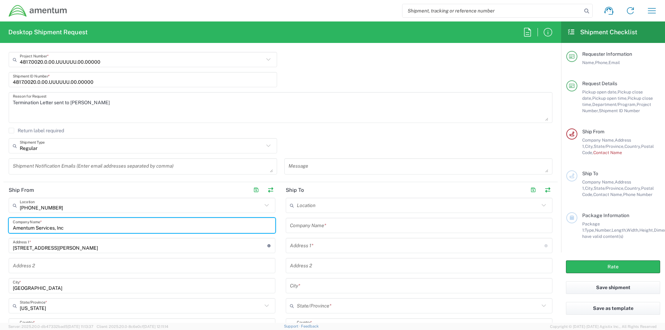
drag, startPoint x: 73, startPoint y: 228, endPoint x: -75, endPoint y: 239, distance: 147.9
click at [0, 239] on html "Shipment request Shipment tracking Shipment estimator Desktop shipment request …" at bounding box center [332, 165] width 665 height 330
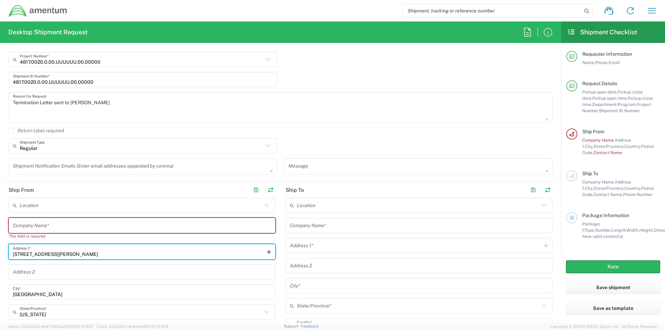
drag, startPoint x: 87, startPoint y: 251, endPoint x: -114, endPoint y: 267, distance: 201.0
click at [0, 267] on html "Shipment request Shipment tracking Shipment estimator Desktop shipment request …" at bounding box center [332, 165] width 665 height 330
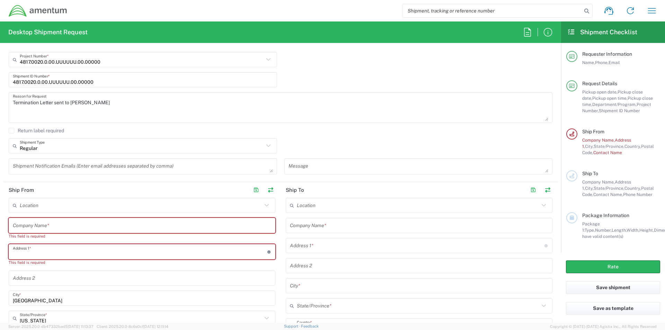
drag, startPoint x: 41, startPoint y: 302, endPoint x: -71, endPoint y: 299, distance: 111.5
click at [0, 299] on html "Shipment request Shipment tracking Shipment estimator Desktop shipment request …" at bounding box center [332, 165] width 665 height 330
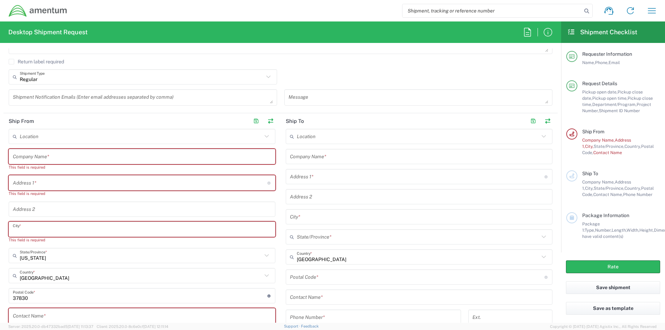
scroll to position [242, 0]
drag, startPoint x: 55, startPoint y: 257, endPoint x: -94, endPoint y: 273, distance: 149.7
click at [0, 273] on html "Shipment request Shipment tracking Shipment estimator Desktop shipment request …" at bounding box center [332, 165] width 665 height 330
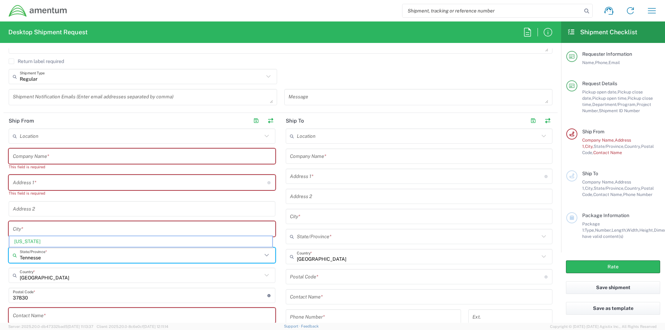
drag, startPoint x: 50, startPoint y: 258, endPoint x: -170, endPoint y: 278, distance: 220.8
click at [0, 278] on html "Shipment request Shipment tracking Shipment estimator Desktop shipment request …" at bounding box center [332, 165] width 665 height 330
drag, startPoint x: 51, startPoint y: 258, endPoint x: 5, endPoint y: 267, distance: 46.6
click at [28, 262] on div "Tennesse State/Province *" at bounding box center [142, 255] width 267 height 15
type input "T"
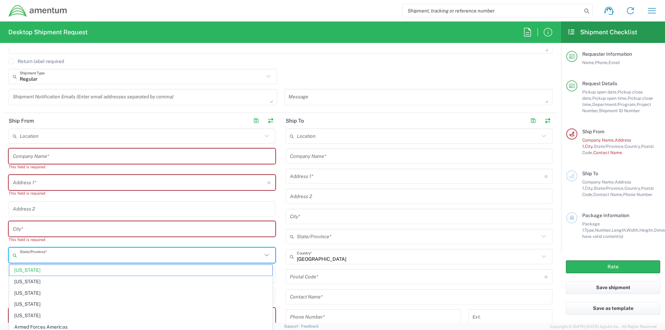
click at [25, 240] on div "This field is required" at bounding box center [142, 239] width 267 height 6
type input "[US_STATE]"
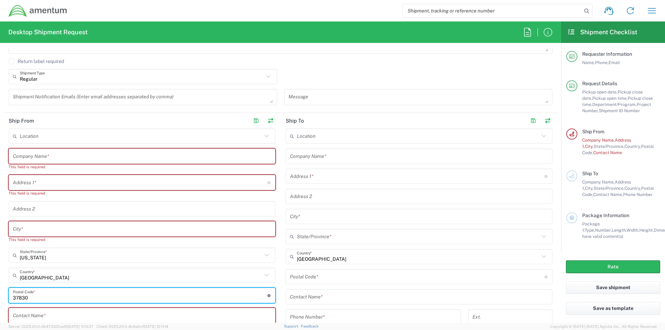
drag, startPoint x: 38, startPoint y: 297, endPoint x: -125, endPoint y: 306, distance: 163.3
click at [0, 306] on html "Shipment request Shipment tracking Shipment estimator Desktop shipment request …" at bounding box center [332, 165] width 665 height 330
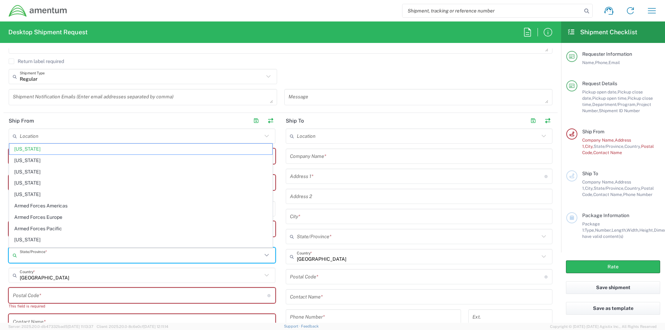
drag, startPoint x: 51, startPoint y: 255, endPoint x: -205, endPoint y: 290, distance: 257.5
click at [0, 290] on html "Shipment request Shipment tracking Shipment estimator Desktop shipment request …" at bounding box center [332, 165] width 665 height 330
type input "[US_STATE]"
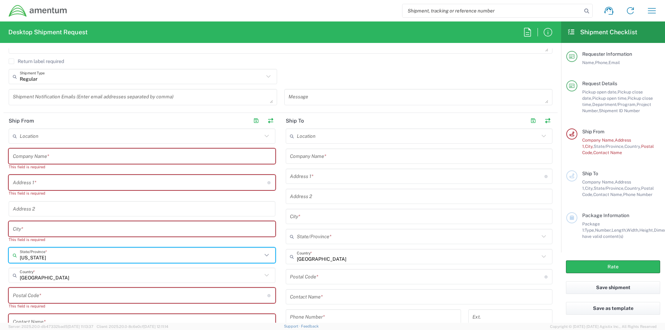
click at [19, 160] on input "text" at bounding box center [142, 156] width 258 height 12
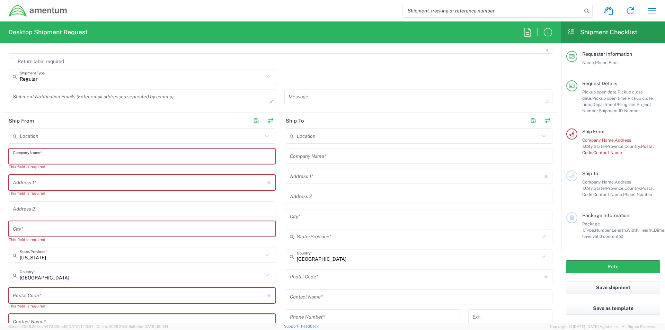
type input "Amentum"
type input "[PERSON_NAME][EMAIL_ADDRESS][PERSON_NAME][DOMAIN_NAME]"
type input "[STREET_ADDRESS]"
type input "[GEOGRAPHIC_DATA]"
type input "75570"
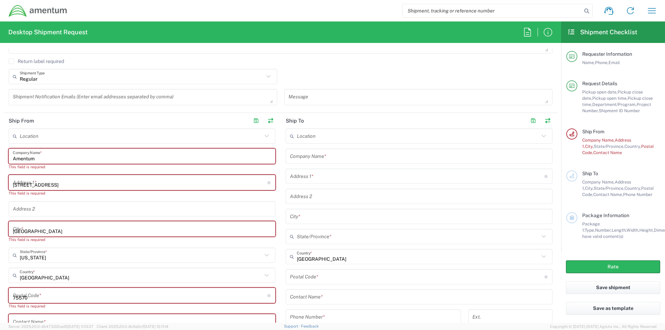
type input "9035564476"
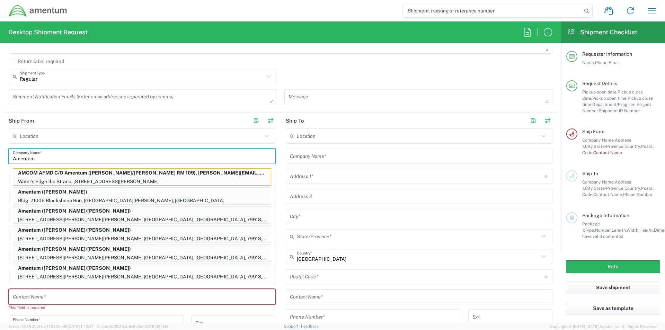
click at [161, 130] on input "text" at bounding box center [141, 136] width 242 height 12
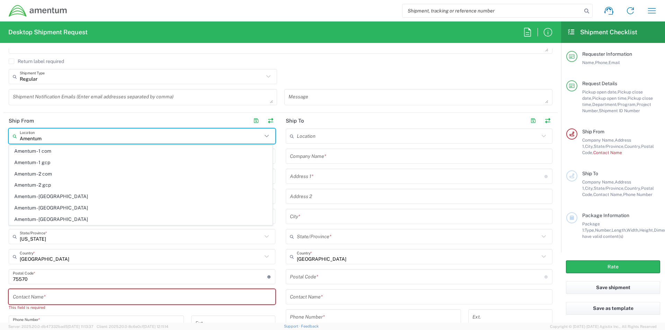
type input "Amentum"
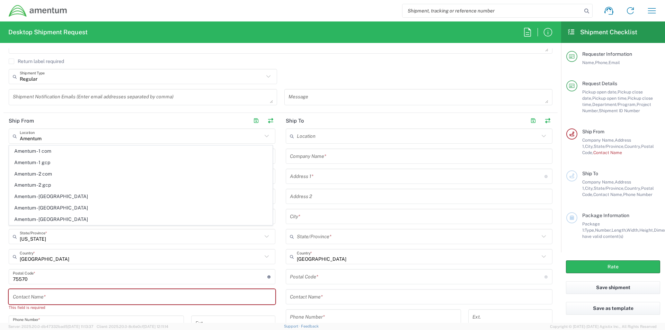
click at [74, 108] on div "Shipment Notification Emails (Enter email addresses separated by comma)" at bounding box center [143, 99] width 276 height 21
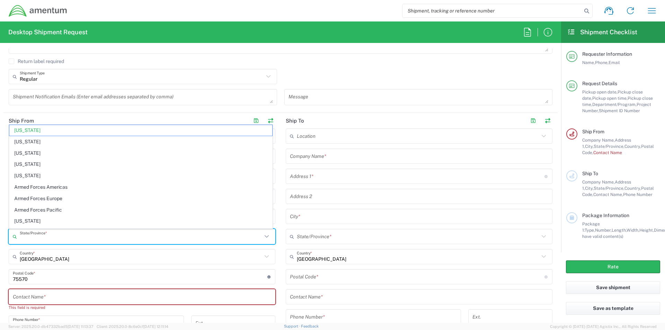
drag, startPoint x: 49, startPoint y: 237, endPoint x: -29, endPoint y: 247, distance: 78.9
click at [0, 247] on html "Shipment request Shipment tracking Shipment estimator Desktop shipment request …" at bounding box center [332, 165] width 665 height 330
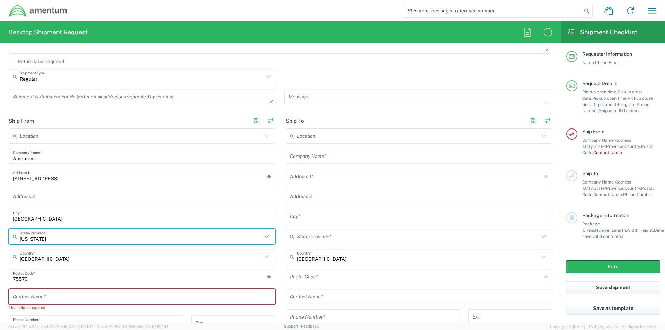
type input "[GEOGRAPHIC_DATA]"
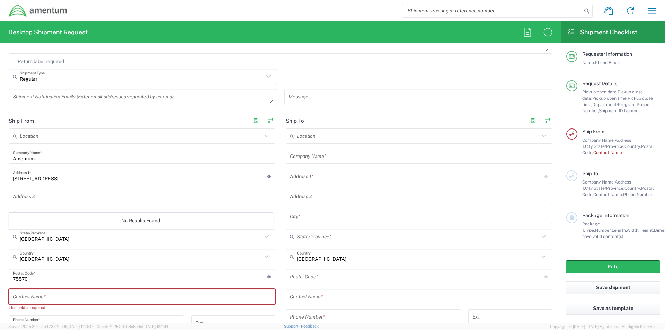
click at [57, 222] on div "No Results Found" at bounding box center [140, 221] width 263 height 16
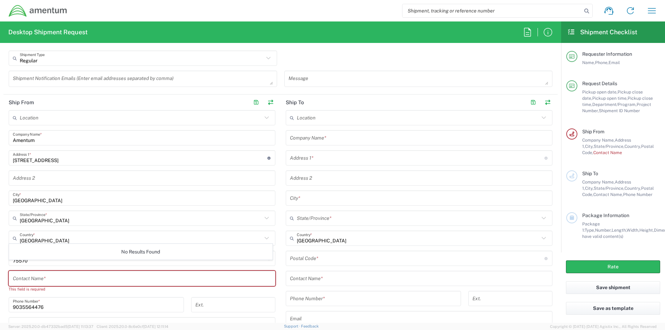
scroll to position [277, 0]
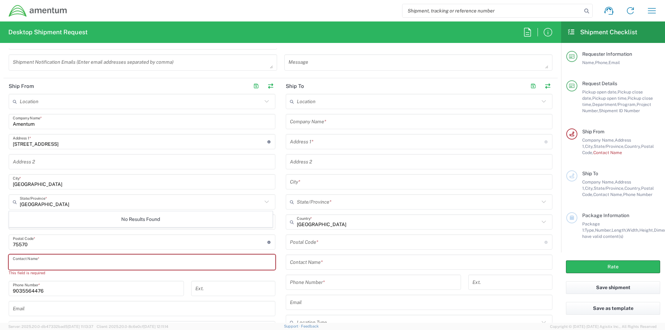
click at [45, 266] on input "text" at bounding box center [142, 262] width 258 height 12
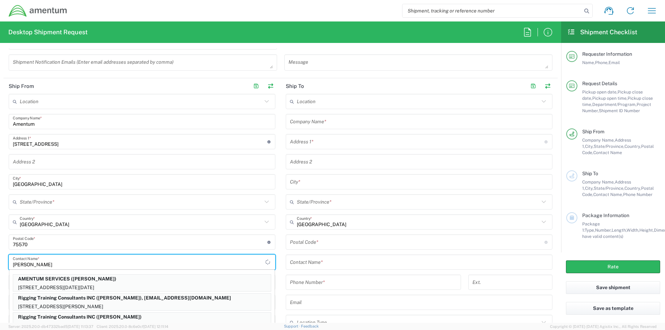
type input "[PERSON_NAME]"
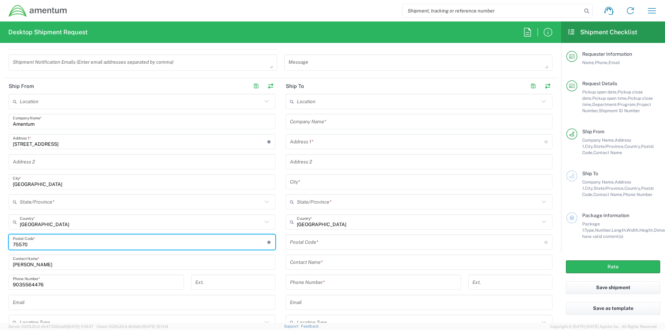
click at [132, 241] on input "undefined" at bounding box center [140, 242] width 254 height 12
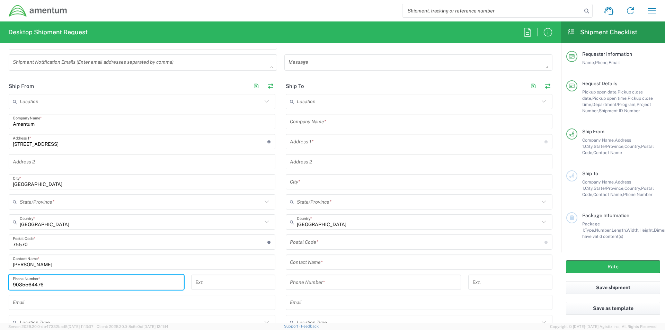
drag, startPoint x: 57, startPoint y: 287, endPoint x: -80, endPoint y: 298, distance: 137.2
click at [0, 298] on html "Shipment request Shipment tracking Shipment estimator Desktop shipment request …" at bounding box center [332, 165] width 665 height 330
type input "[PHONE_NUMBER]"
click at [177, 274] on div "Location Amentum - 1 com Amentum - 1 gcp Amentum - 2 com Amentum - 2 gcp Amentu…" at bounding box center [142, 220] width 267 height 252
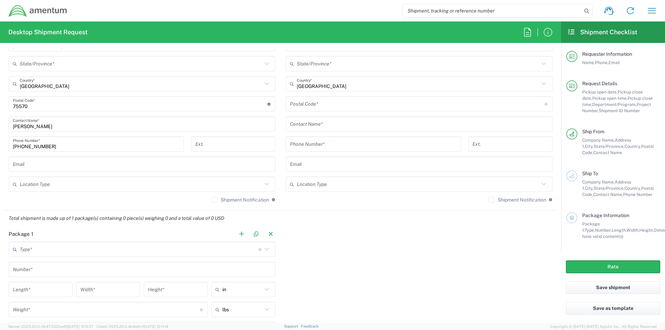
scroll to position [415, 0]
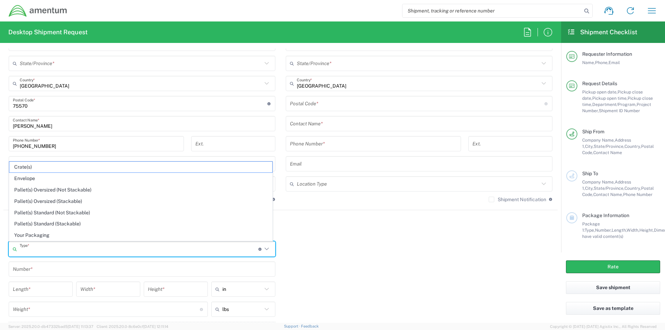
click at [74, 248] on input "text" at bounding box center [139, 249] width 239 height 12
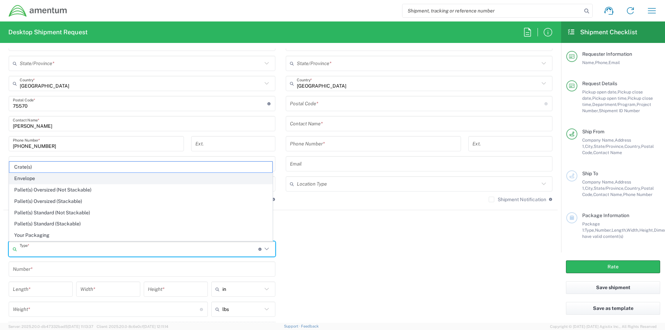
click at [26, 179] on span "Envelope" at bounding box center [140, 178] width 263 height 11
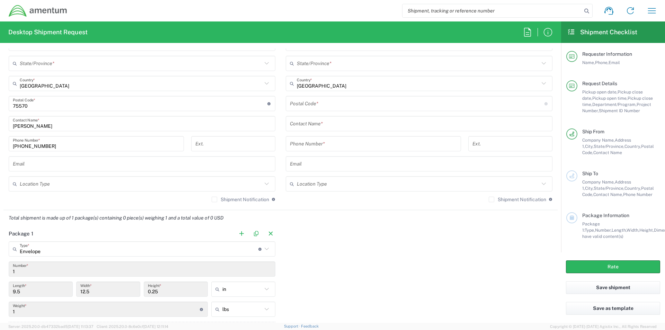
scroll to position [519, 0]
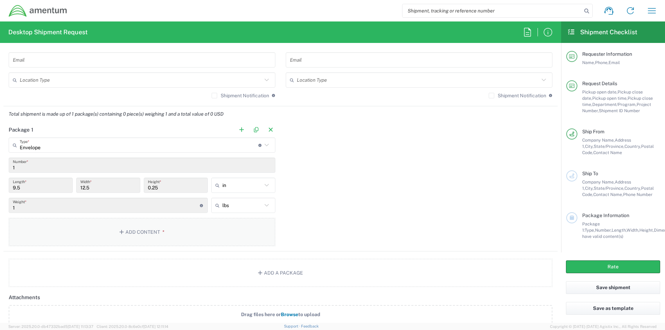
click at [164, 237] on button "Add Content *" at bounding box center [142, 232] width 267 height 28
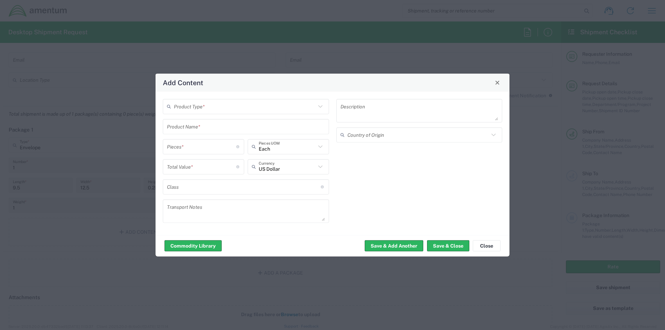
click at [203, 107] on input "text" at bounding box center [245, 106] width 142 height 12
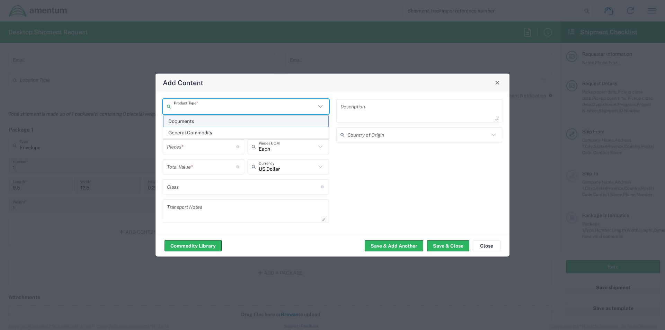
click at [199, 121] on span "Documents" at bounding box center [245, 121] width 165 height 11
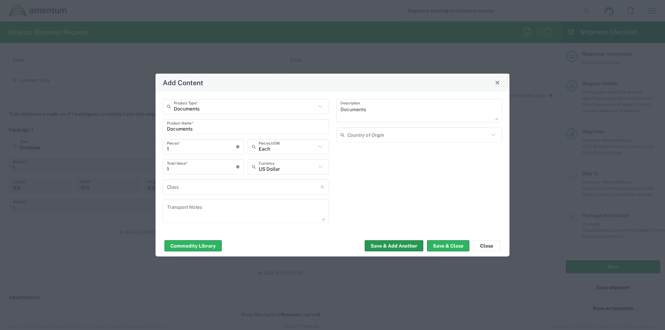
click at [398, 246] on button "Save & Add Another" at bounding box center [394, 245] width 59 height 11
drag, startPoint x: 432, startPoint y: 241, endPoint x: 434, endPoint y: 244, distance: 3.7
click at [434, 244] on button "Save & Close" at bounding box center [448, 245] width 42 height 11
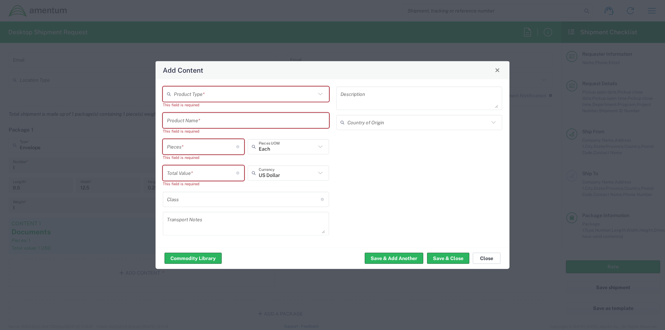
drag, startPoint x: 477, startPoint y: 260, endPoint x: 469, endPoint y: 260, distance: 8.0
click at [477, 259] on button "Close" at bounding box center [487, 258] width 28 height 11
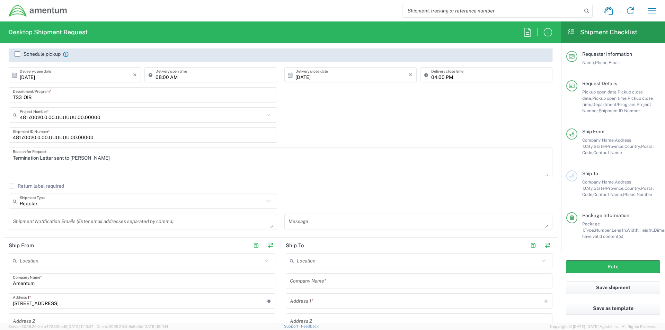
scroll to position [173, 0]
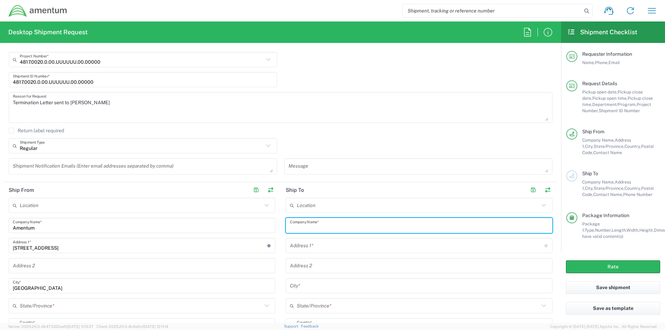
click at [310, 225] on input "text" at bounding box center [419, 225] width 258 height 12
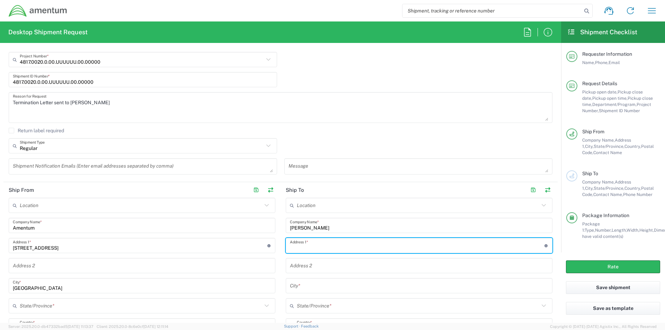
click at [298, 245] on input "text" at bounding box center [417, 246] width 254 height 12
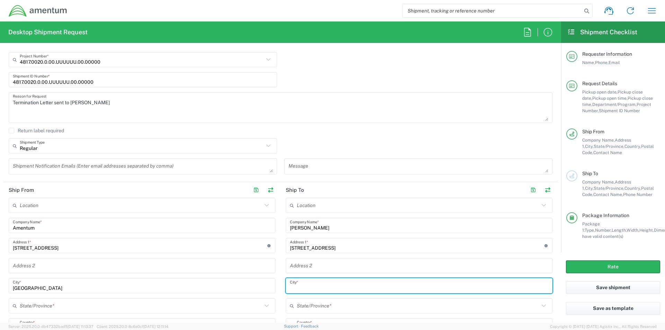
click at [302, 284] on input "text" at bounding box center [419, 286] width 258 height 12
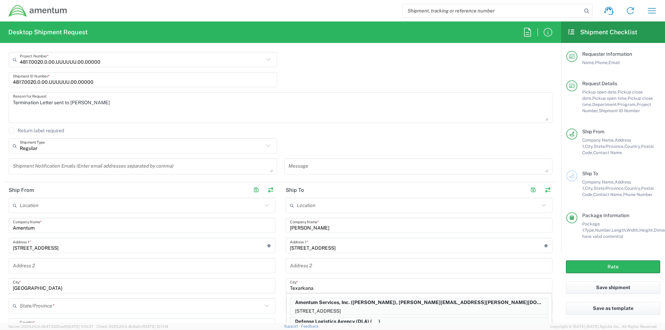
click at [273, 268] on main "Location Amentum - 1 com Amentum - 1 gcp Amentum - 2 com Amentum - 2 gcp Amentu…" at bounding box center [141, 324] width 277 height 252
click at [281, 262] on main "Location [PHONE_NUMBER] [PHONE_NUMBER] [PHONE_NUMBER] [PHONE_NUMBER] [PHONE_NUM…" at bounding box center [418, 324] width 277 height 252
click at [333, 281] on input "Texarkana" at bounding box center [419, 286] width 258 height 12
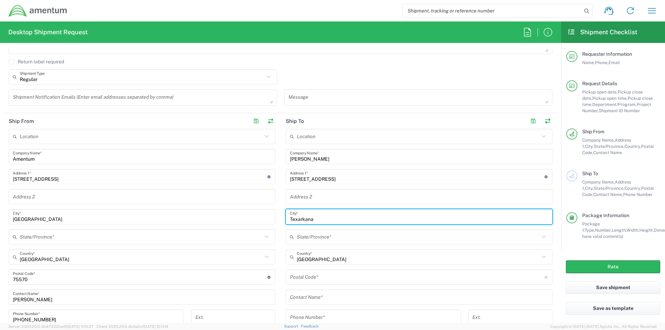
scroll to position [242, 0]
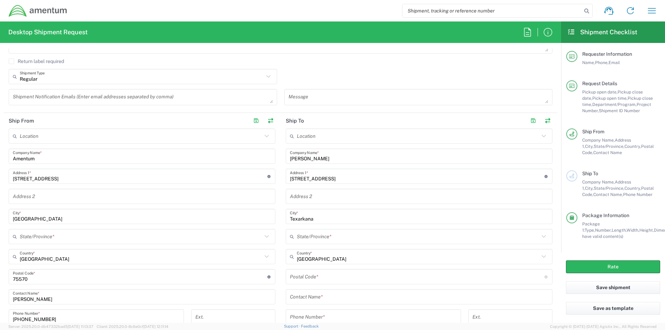
click at [305, 241] on div "State/Province *" at bounding box center [419, 236] width 267 height 15
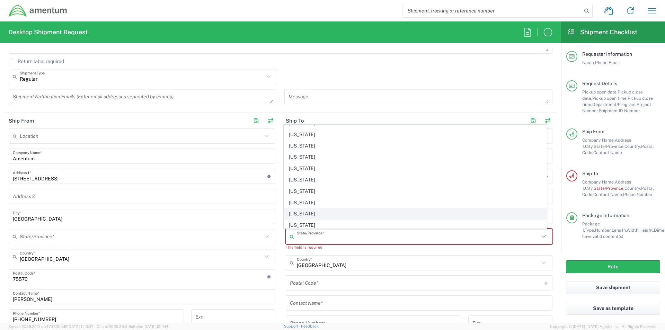
scroll to position [485, 0]
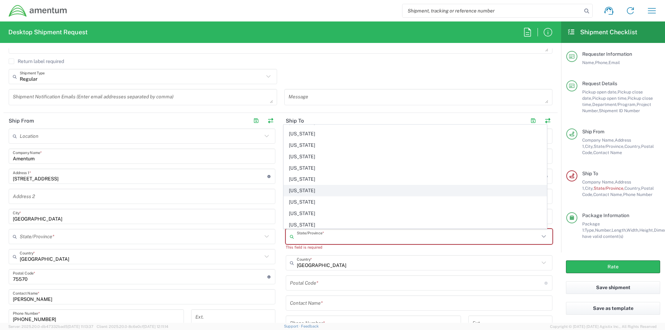
click at [298, 192] on span "[US_STATE]" at bounding box center [415, 190] width 263 height 11
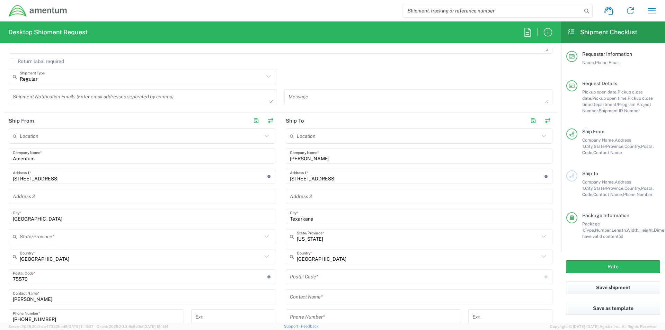
click at [305, 277] on input "undefined" at bounding box center [417, 277] width 254 height 12
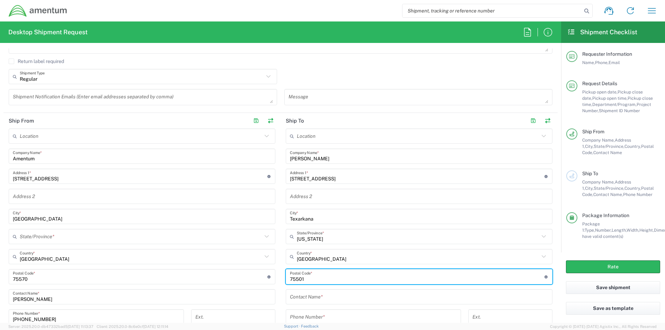
click at [301, 302] on div "Contact Name *" at bounding box center [419, 296] width 267 height 15
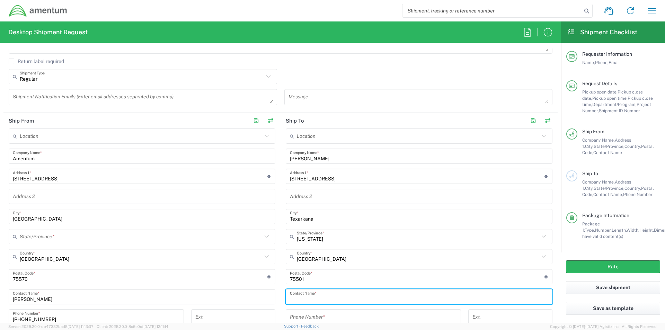
click at [300, 299] on input "text" at bounding box center [419, 297] width 258 height 12
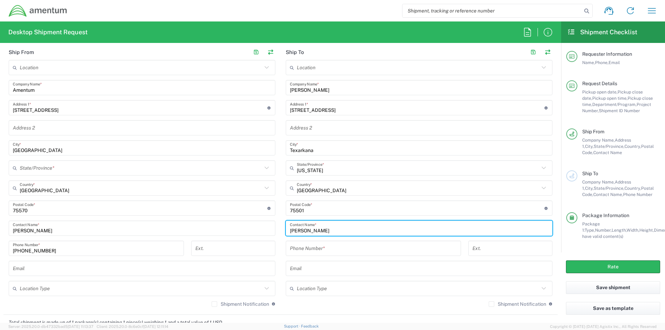
scroll to position [312, 0]
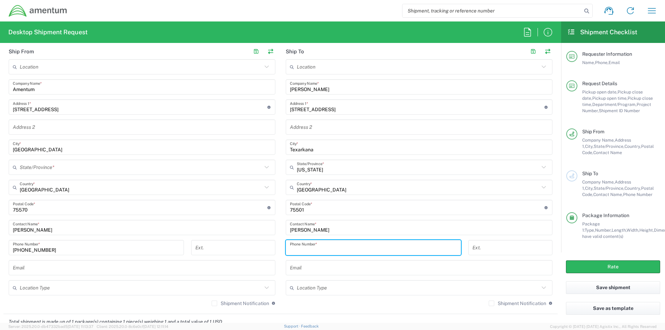
click at [302, 250] on input "tel" at bounding box center [373, 248] width 167 height 12
click at [348, 311] on agx-form-section "Ship To Location [PHONE_NUMBER] [PHONE_NUMBER] [PHONE_NUMBER] [PHONE_NUMBER] [P…" at bounding box center [418, 179] width 277 height 270
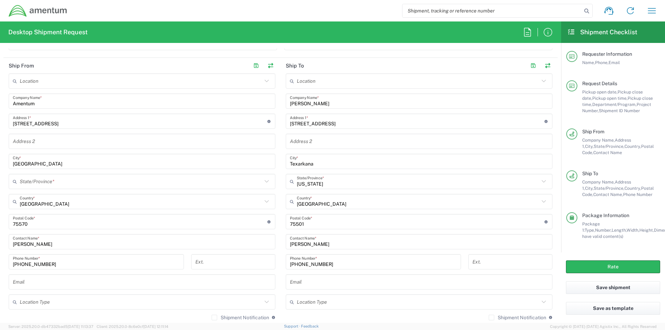
scroll to position [288, 0]
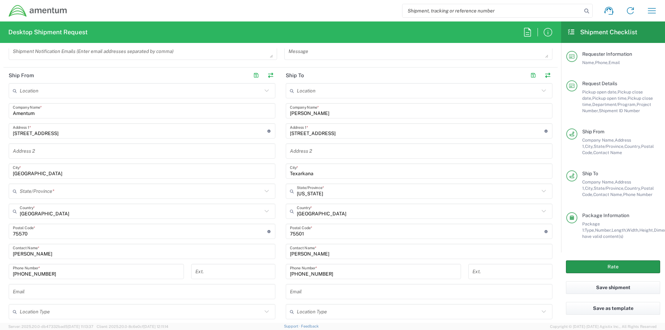
click at [599, 267] on button "Rate" at bounding box center [613, 266] width 94 height 13
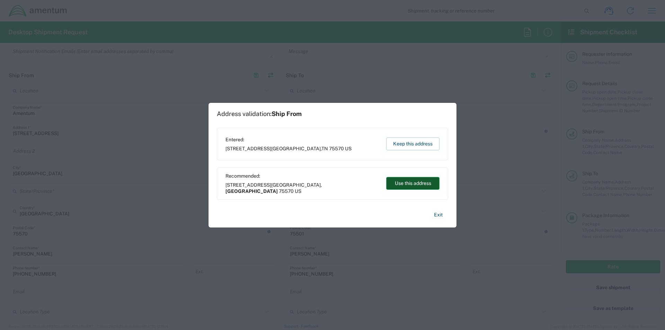
click at [406, 186] on button "Use this address" at bounding box center [412, 183] width 53 height 13
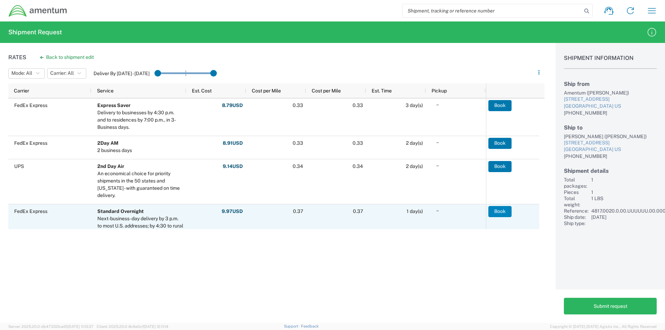
click at [501, 210] on button "Book" at bounding box center [499, 211] width 23 height 11
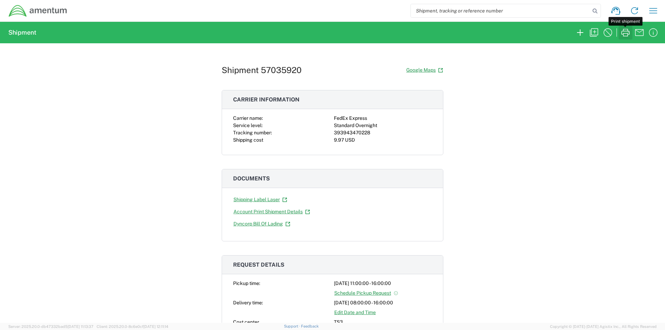
click at [626, 28] on icon "button" at bounding box center [625, 32] width 11 height 11
